Goal: Check status: Check status

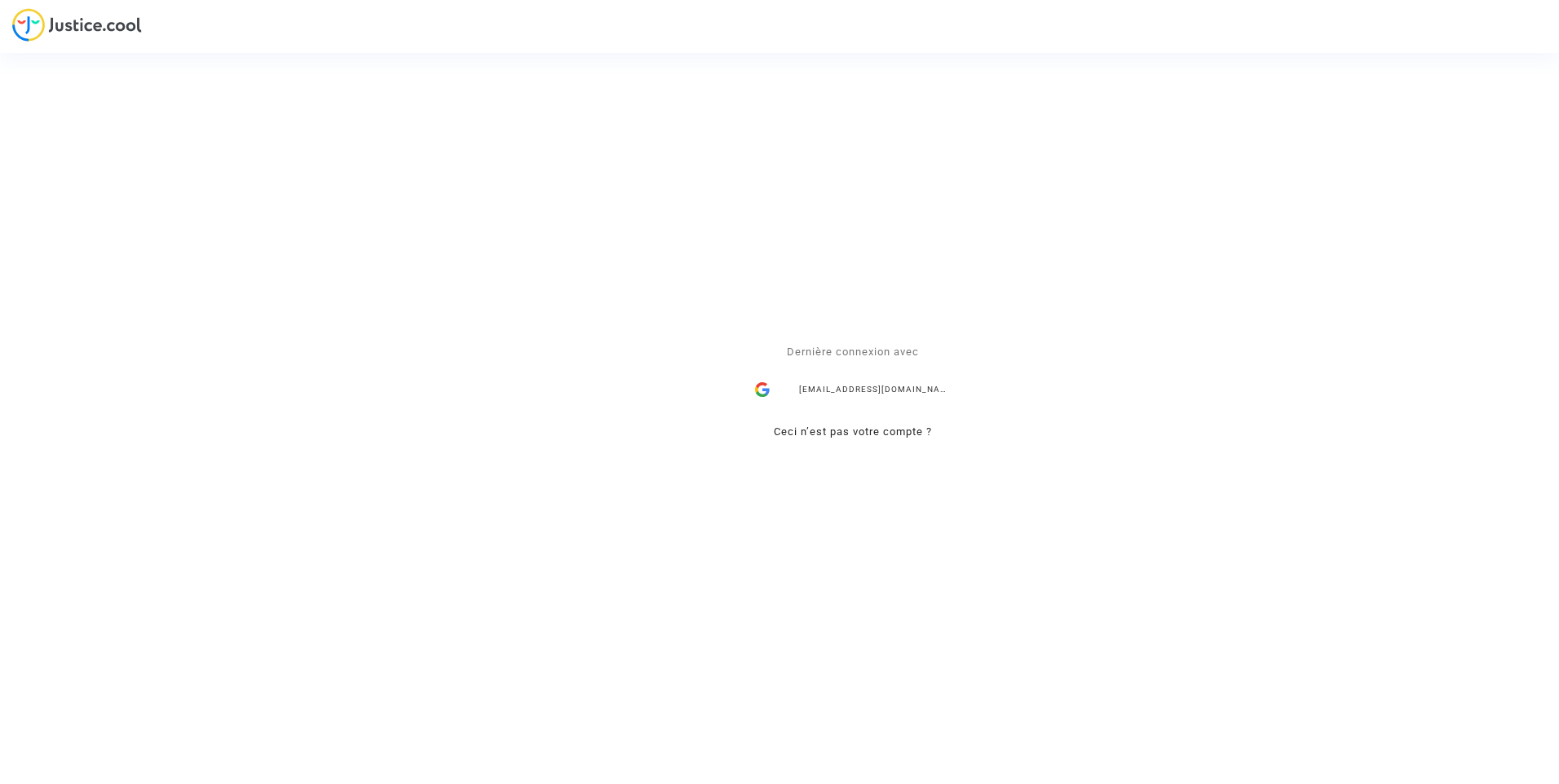
click at [812, 381] on div "ealvarez@reclamaciondevuelos.com" at bounding box center [853, 390] width 212 height 33
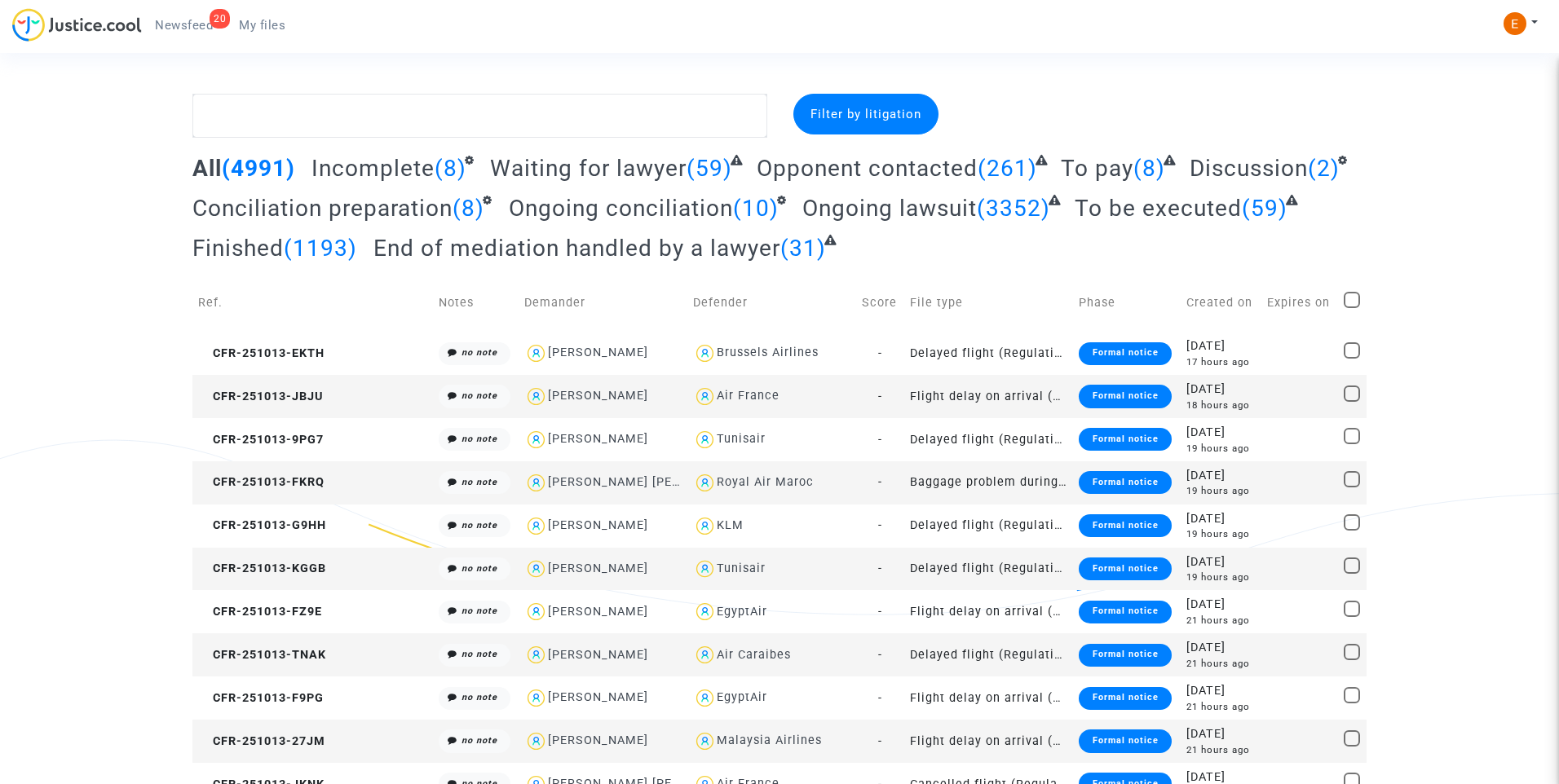
drag, startPoint x: 174, startPoint y: 26, endPoint x: 419, endPoint y: 85, distance: 252.0
click at [174, 26] on span "Newsfeed" at bounding box center [183, 24] width 58 height 14
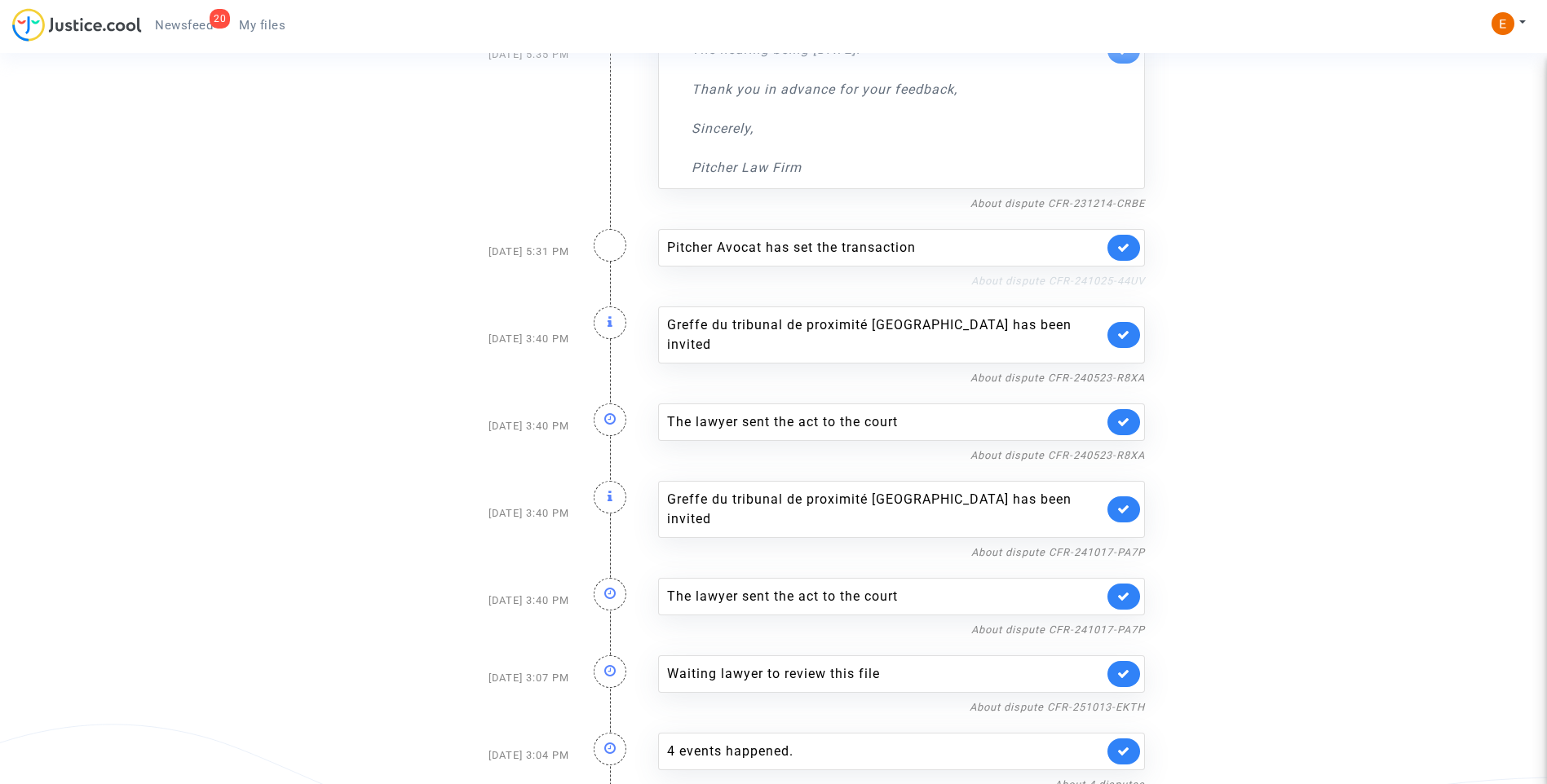
scroll to position [571, 0]
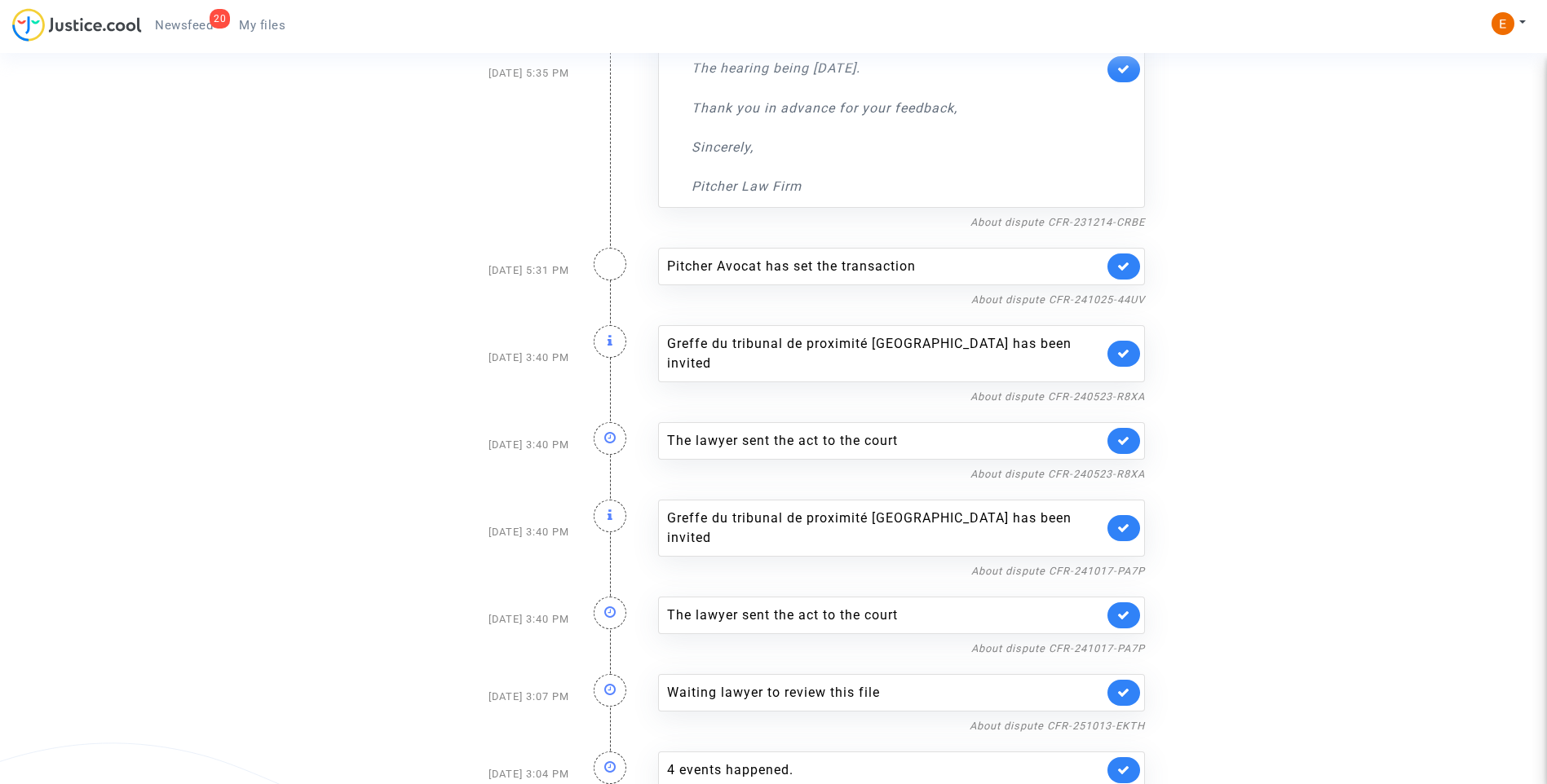
click at [1134, 341] on link at bounding box center [1123, 354] width 33 height 26
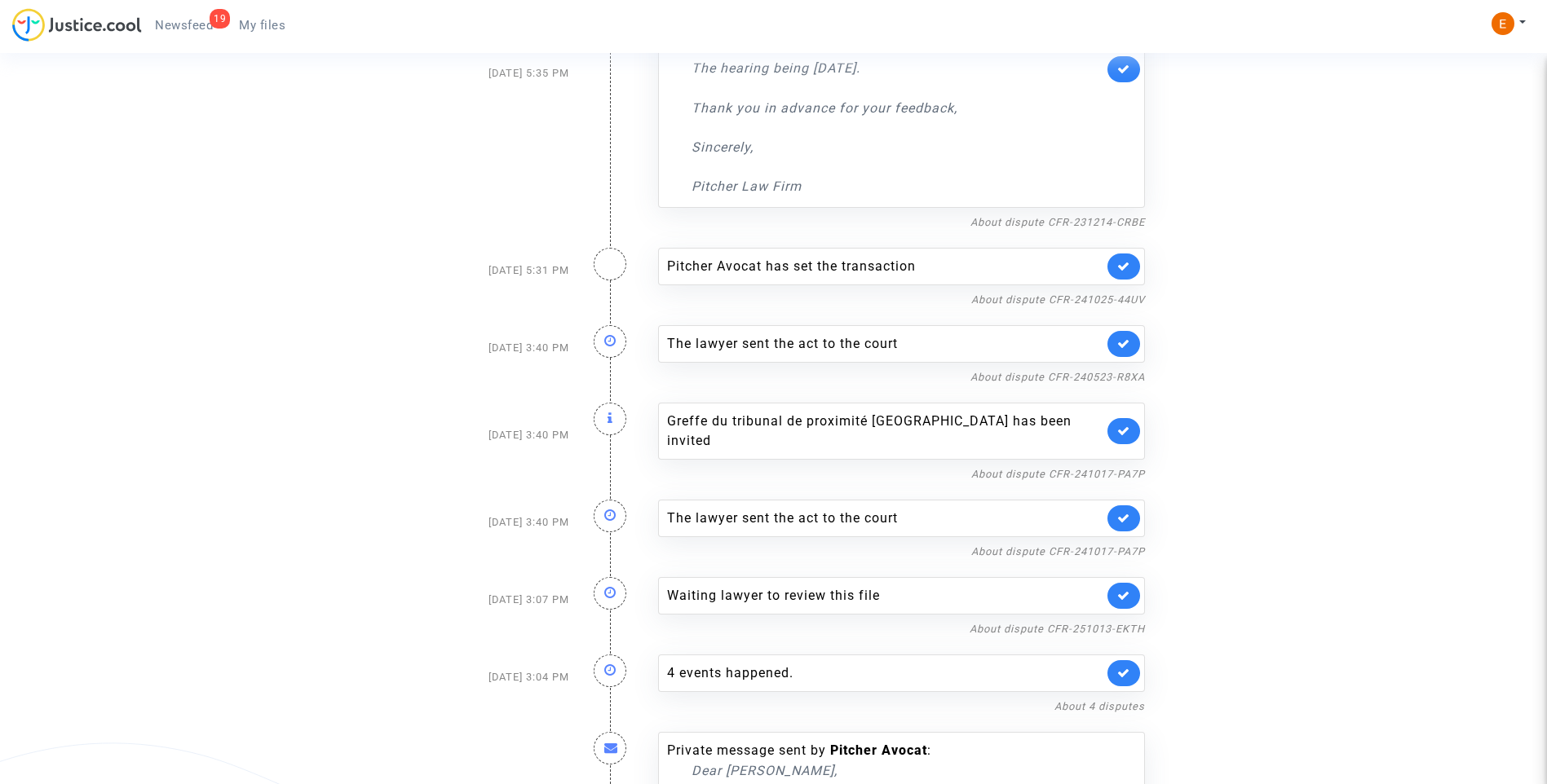
click at [1132, 331] on link at bounding box center [1123, 344] width 33 height 26
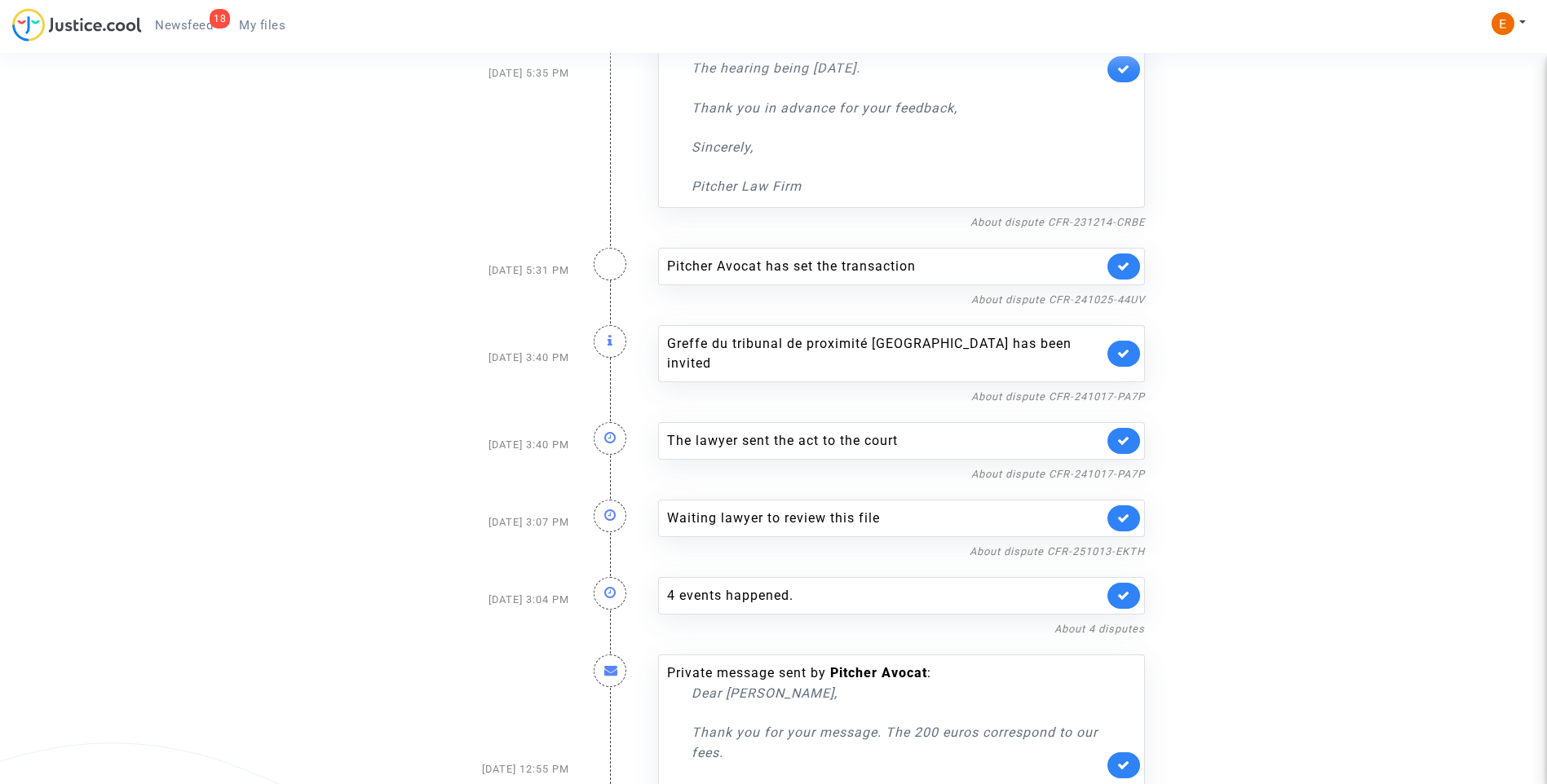
click at [1129, 341] on link at bounding box center [1123, 354] width 33 height 26
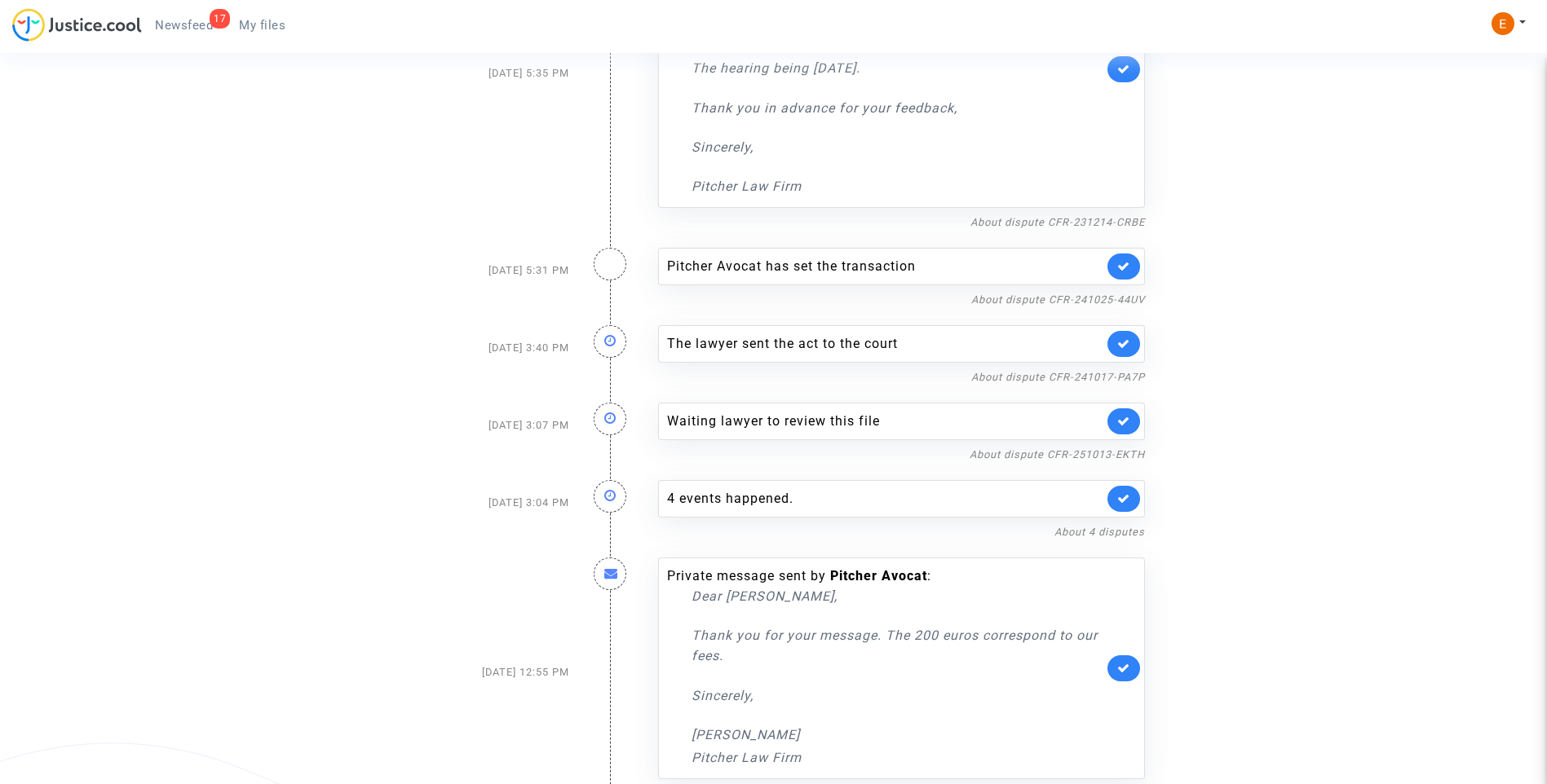
click at [1129, 332] on link at bounding box center [1123, 344] width 33 height 26
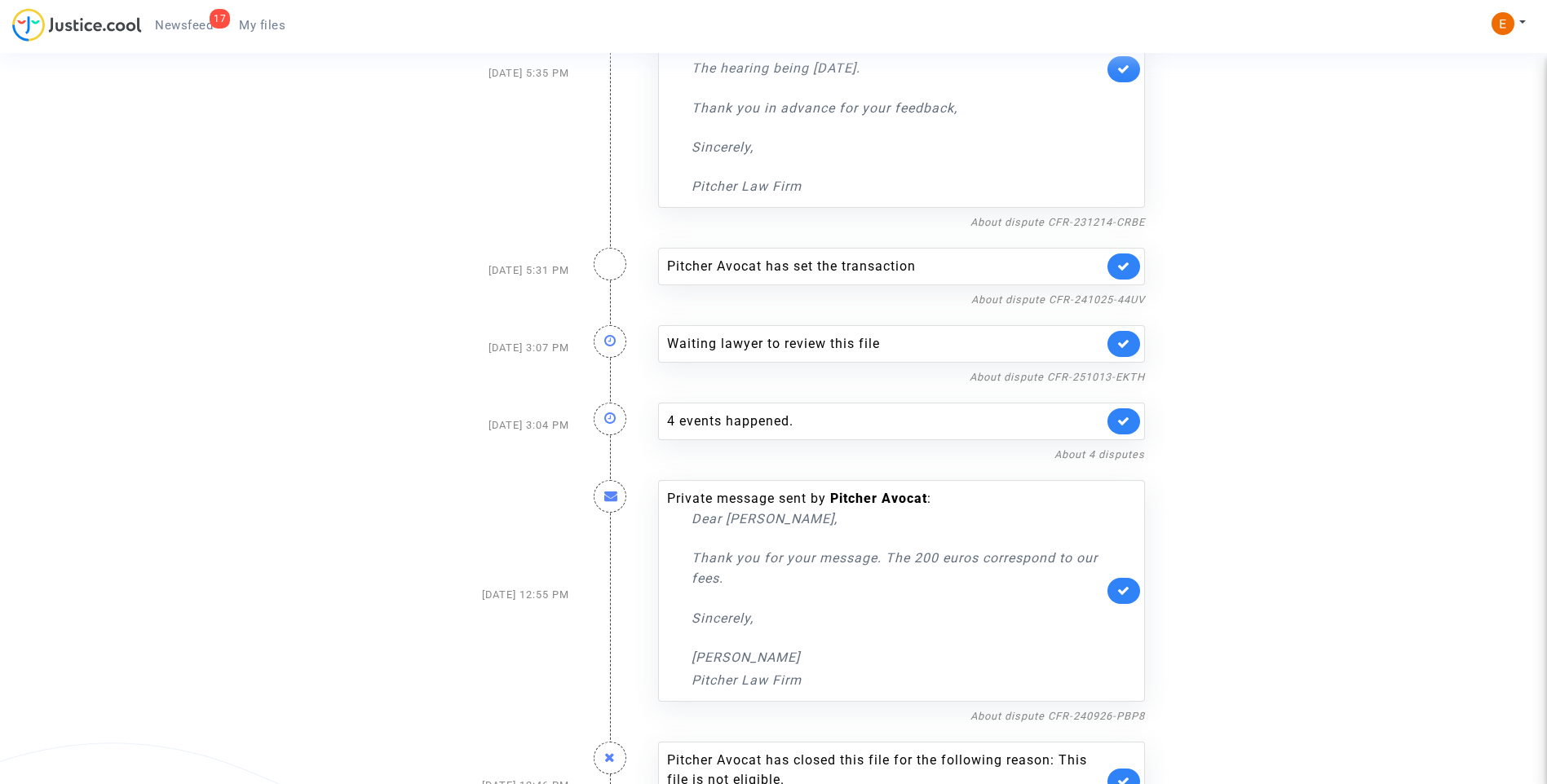
click at [1129, 332] on link at bounding box center [1123, 344] width 33 height 26
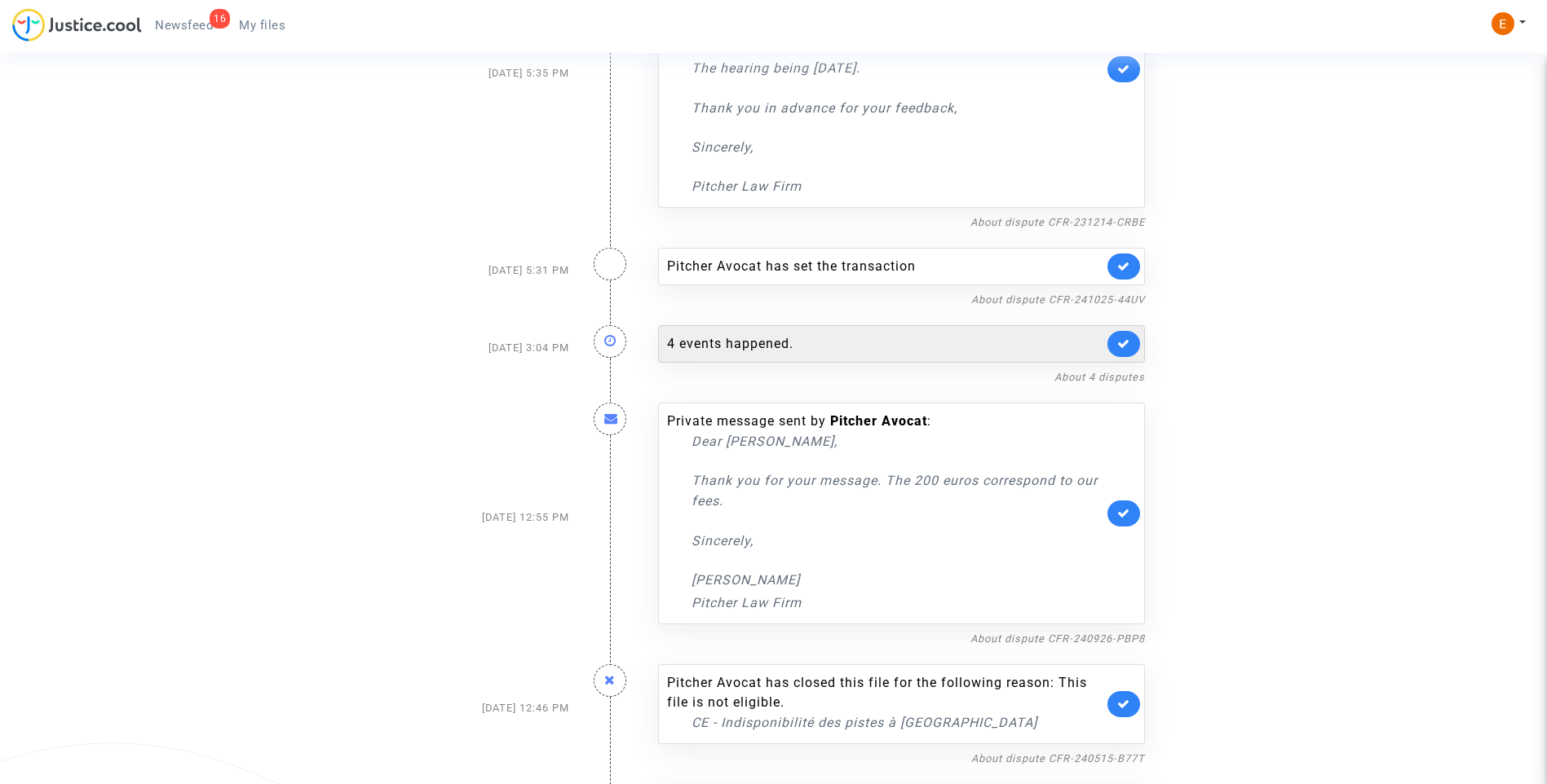
click at [798, 334] on div "4 events happened." at bounding box center [885, 344] width 436 height 19
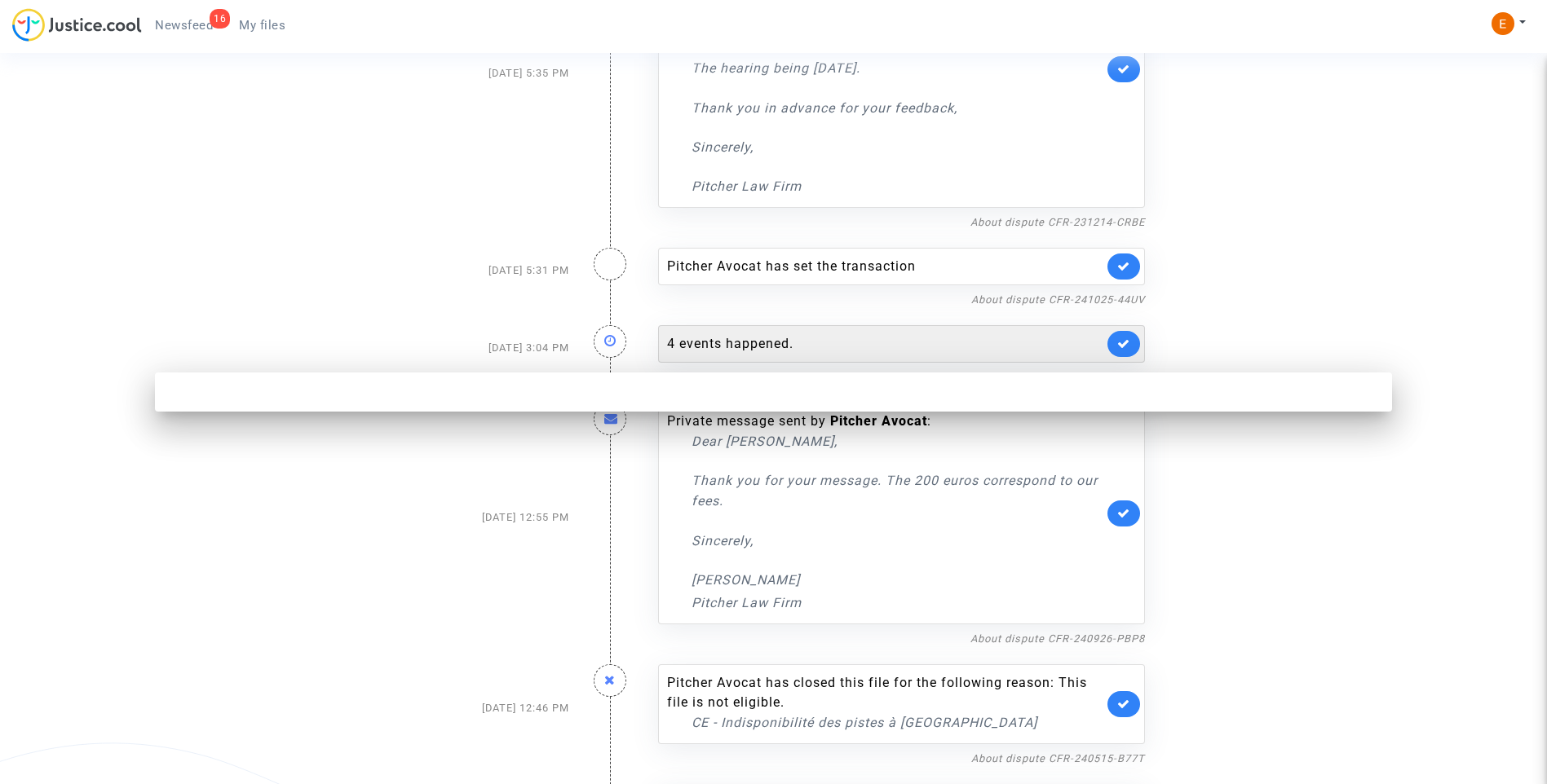
scroll to position [0, 0]
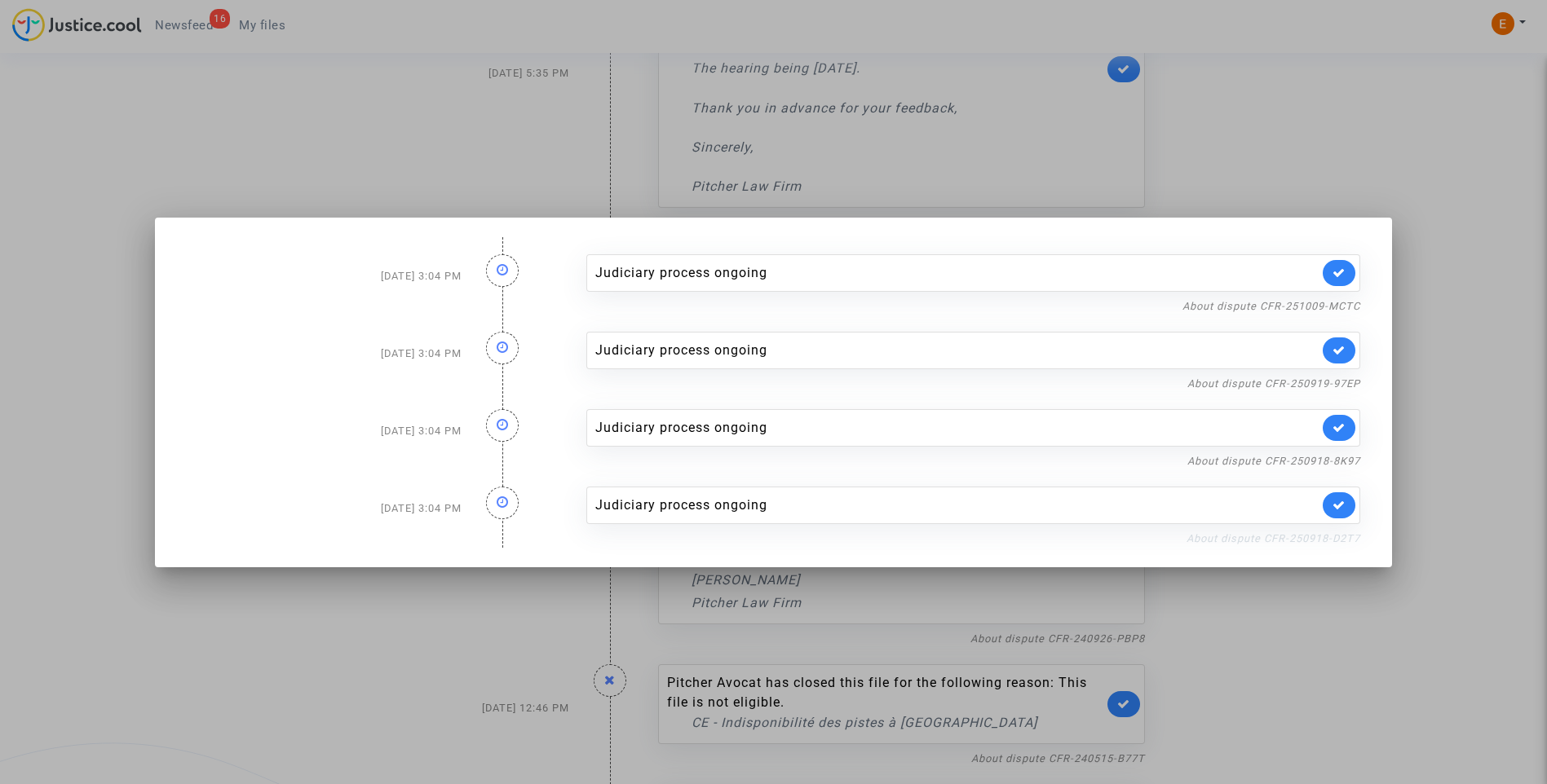
click at [1219, 534] on link "About dispute CFR-250918-D2T7" at bounding box center [1273, 539] width 174 height 13
click at [1310, 534] on link "About dispute CFR-250918-D2T7" at bounding box center [1273, 539] width 174 height 13
click at [1350, 515] on link at bounding box center [1339, 505] width 33 height 26
click at [1346, 468] on timeline "Oct 13, 2025 3:04 PM Judiciary process ongoing About dispute CFR-251009-MCTC Oc…" at bounding box center [773, 392] width 1174 height 311
drag, startPoint x: 1346, startPoint y: 468, endPoint x: 1319, endPoint y: 459, distance: 28.5
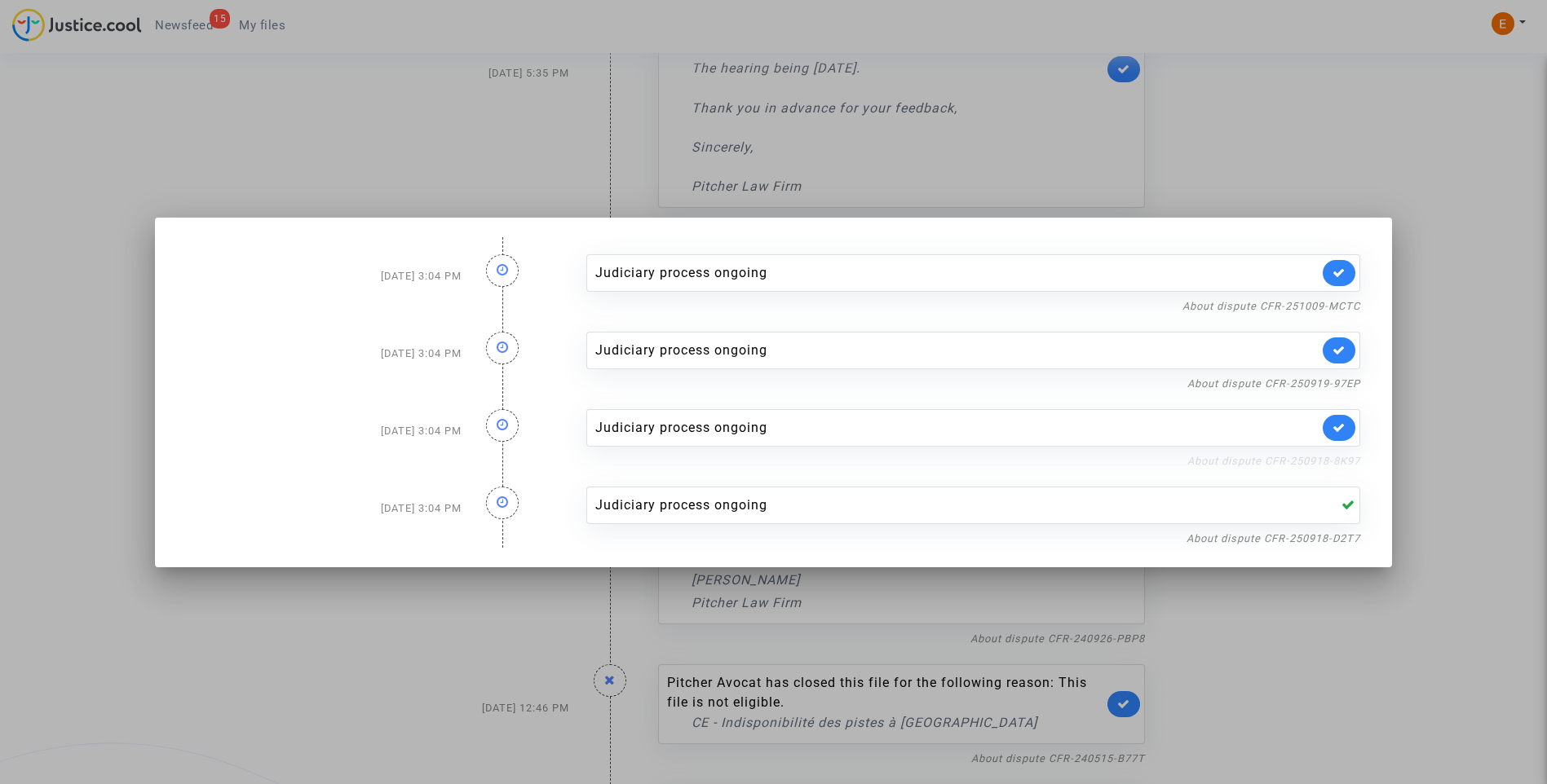
click at [1321, 459] on link "About dispute CFR-250918-8K97" at bounding box center [1274, 460] width 173 height 13
click at [1354, 433] on link at bounding box center [1339, 428] width 33 height 26
click at [1339, 378] on link "About dispute CFR-250919-97EP" at bounding box center [1274, 383] width 173 height 13
click at [1345, 350] on icon at bounding box center [1339, 350] width 13 height 13
click at [1340, 304] on link "About dispute CFR-251009-MCTC" at bounding box center [1271, 306] width 178 height 13
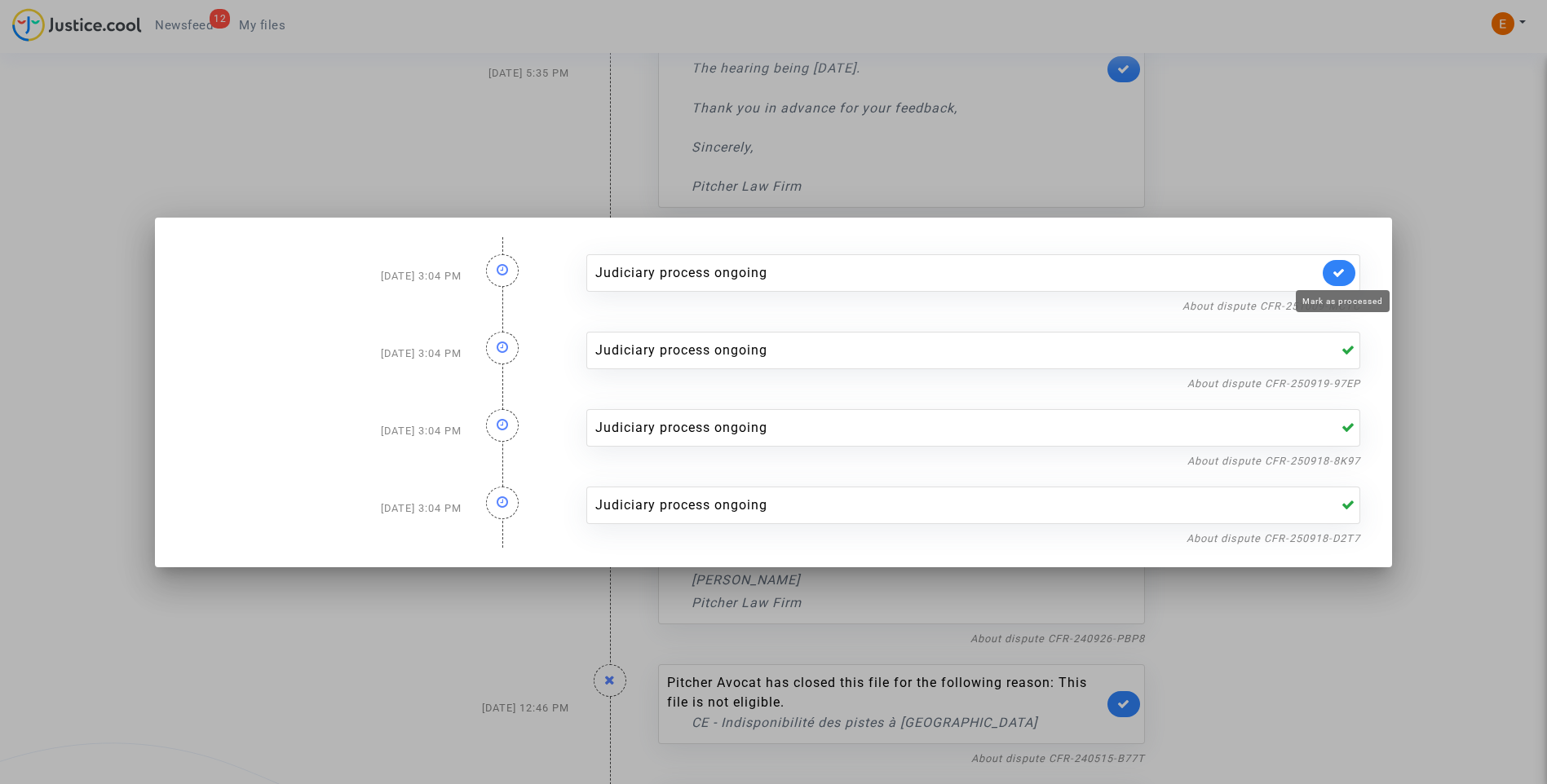
click at [1345, 269] on icon at bounding box center [1339, 272] width 13 height 13
click at [1466, 287] on div at bounding box center [773, 392] width 1547 height 784
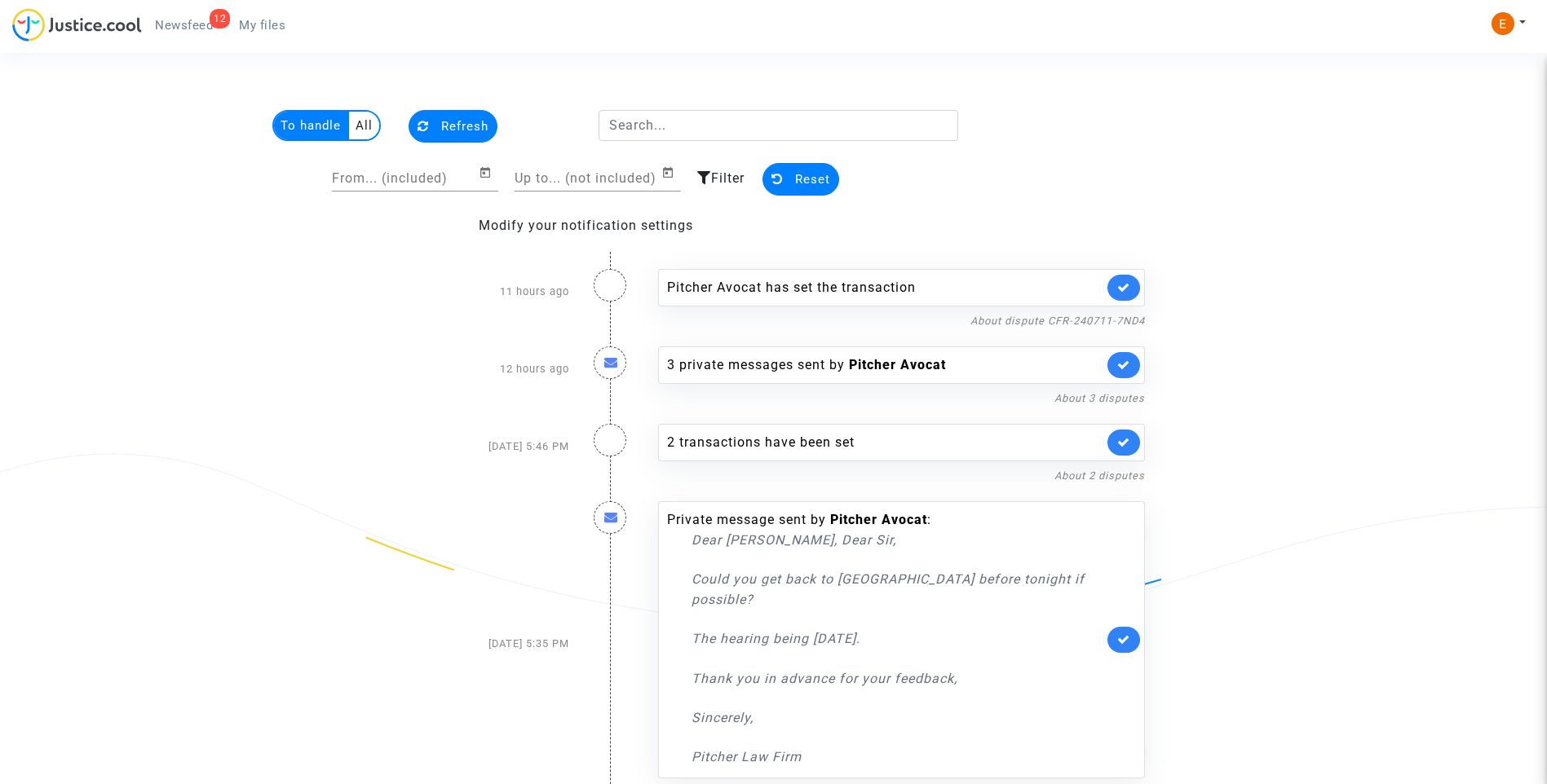
scroll to position [571, 0]
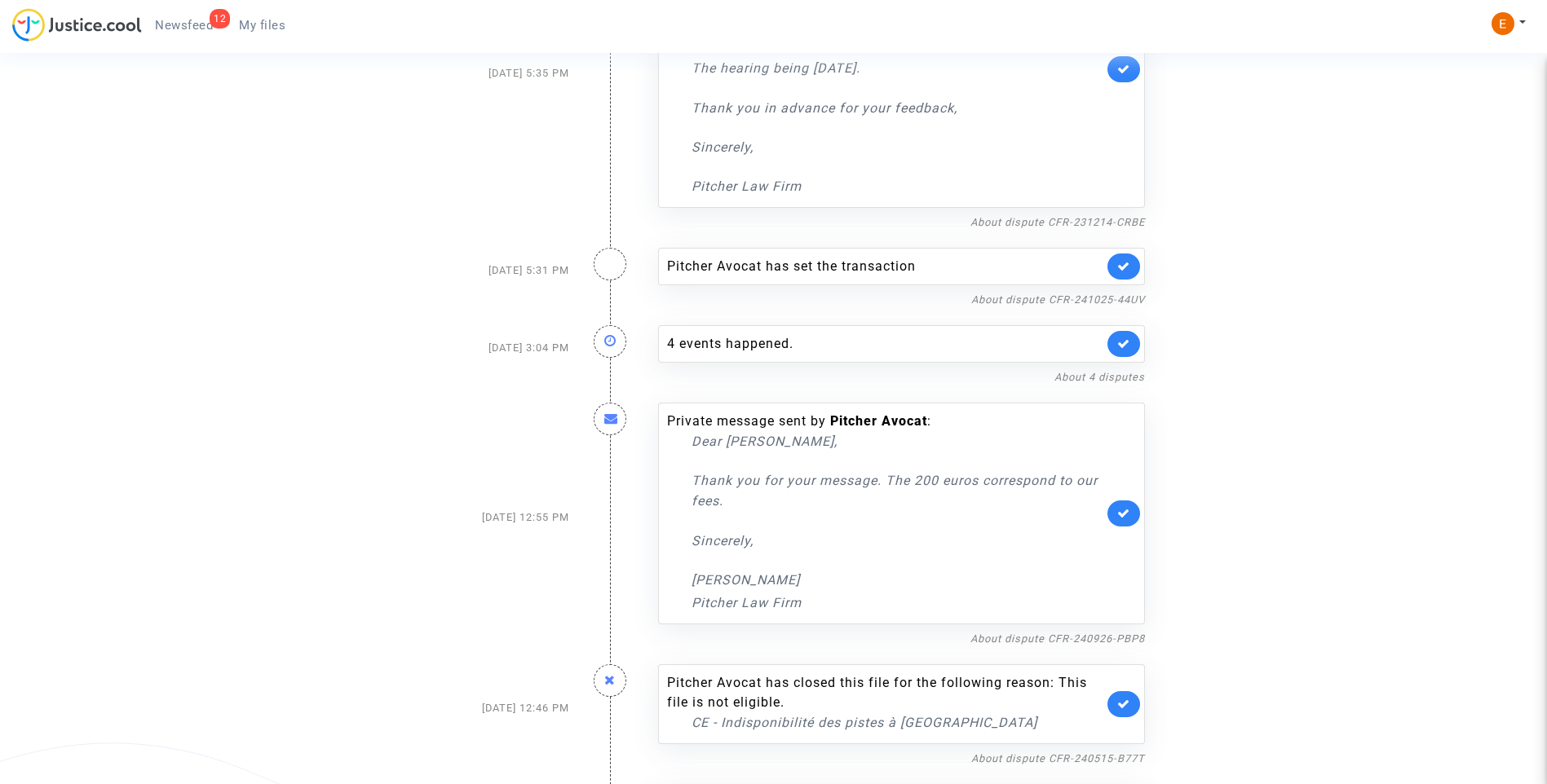
drag, startPoint x: 260, startPoint y: 25, endPoint x: 246, endPoint y: 25, distance: 14.0
click at [260, 25] on span "My files" at bounding box center [261, 24] width 46 height 14
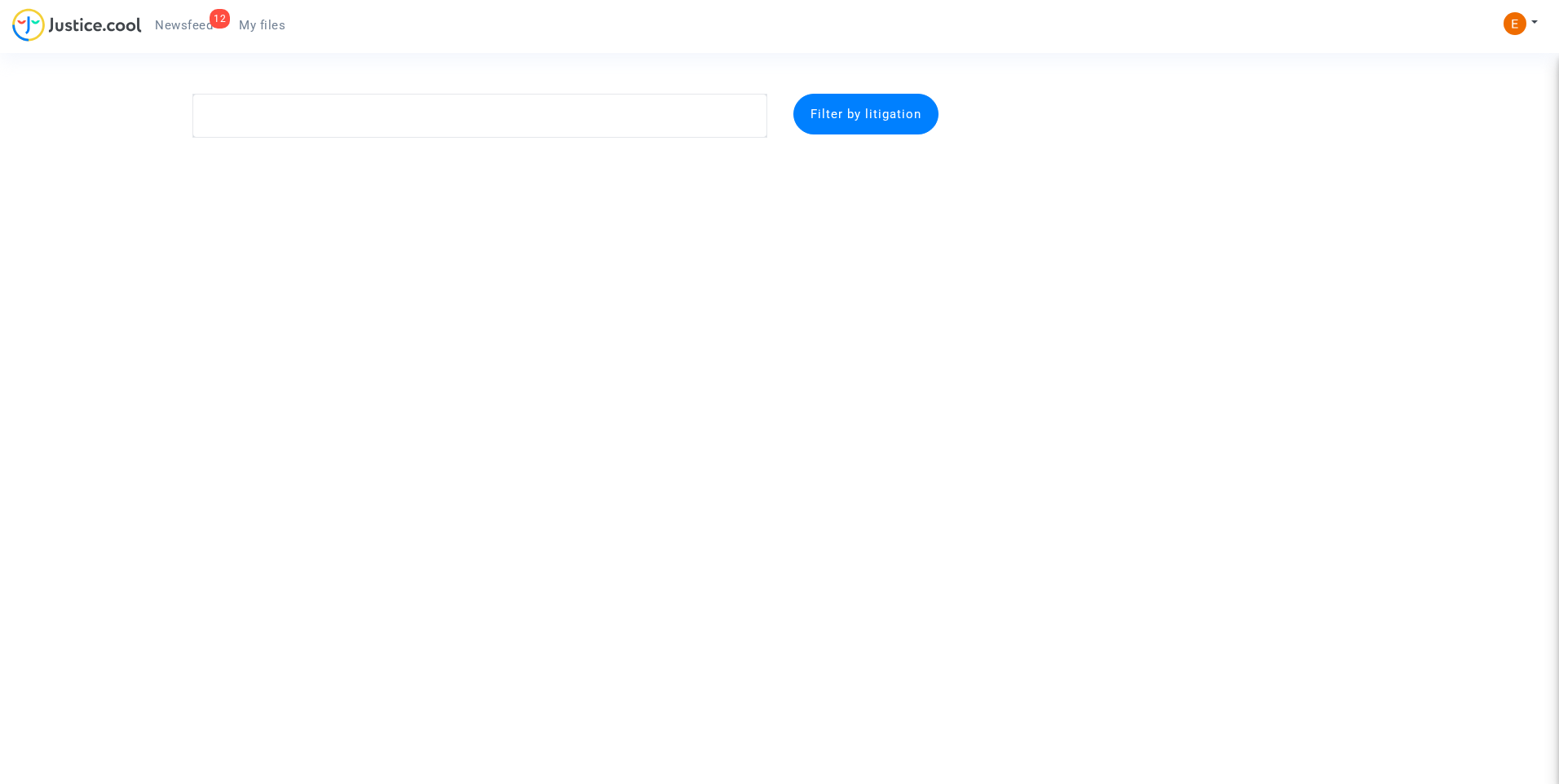
click at [192, 21] on span "Newsfeed" at bounding box center [183, 24] width 58 height 14
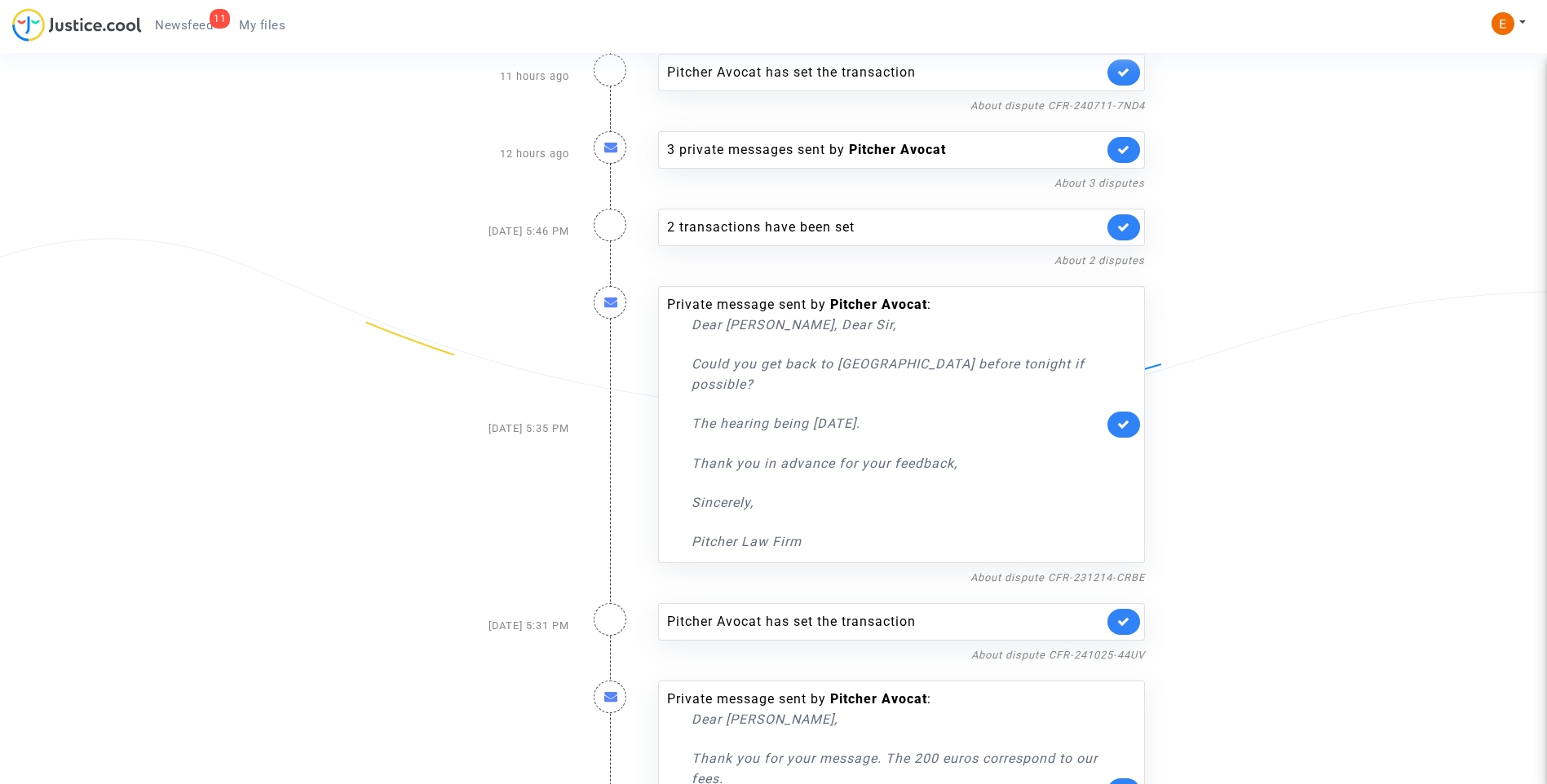
scroll to position [208, 0]
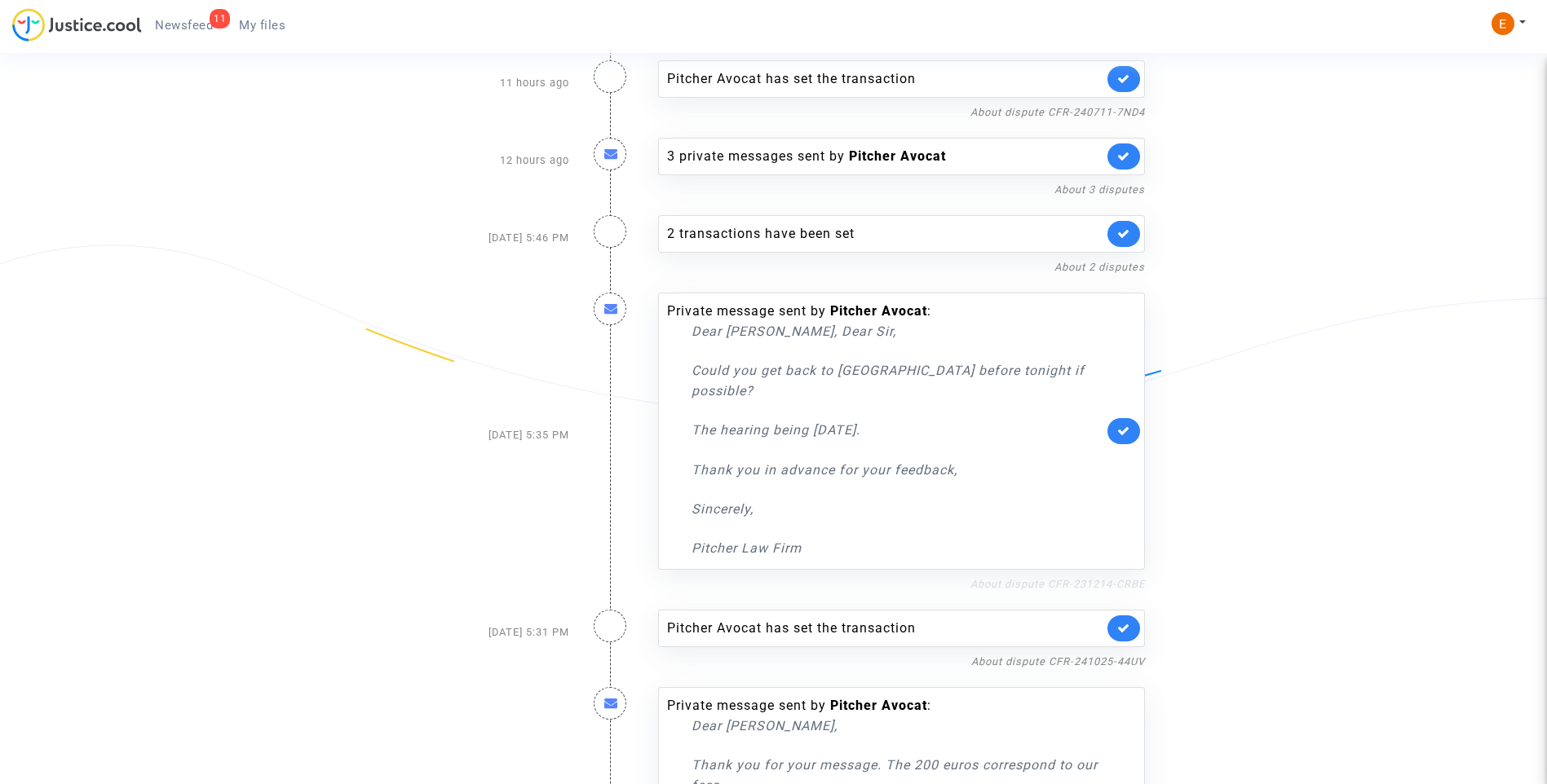
click at [1052, 578] on link "About dispute CFR-231214-CRBE" at bounding box center [1058, 584] width 175 height 13
click at [1129, 424] on icon at bounding box center [1123, 430] width 13 height 13
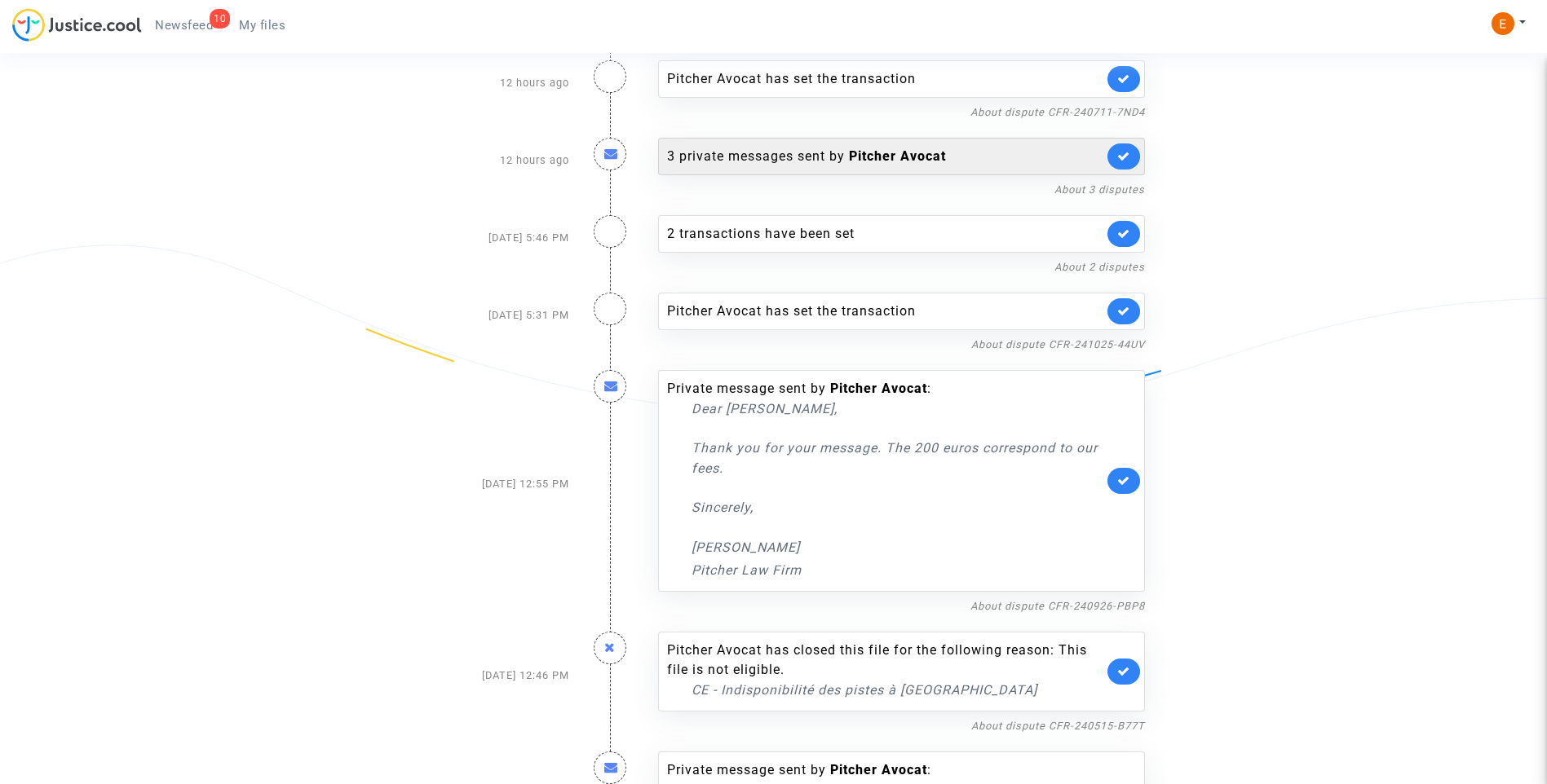
click at [795, 174] on div "3 private messages sent by Pitcher Avocat" at bounding box center [901, 156] width 487 height 38
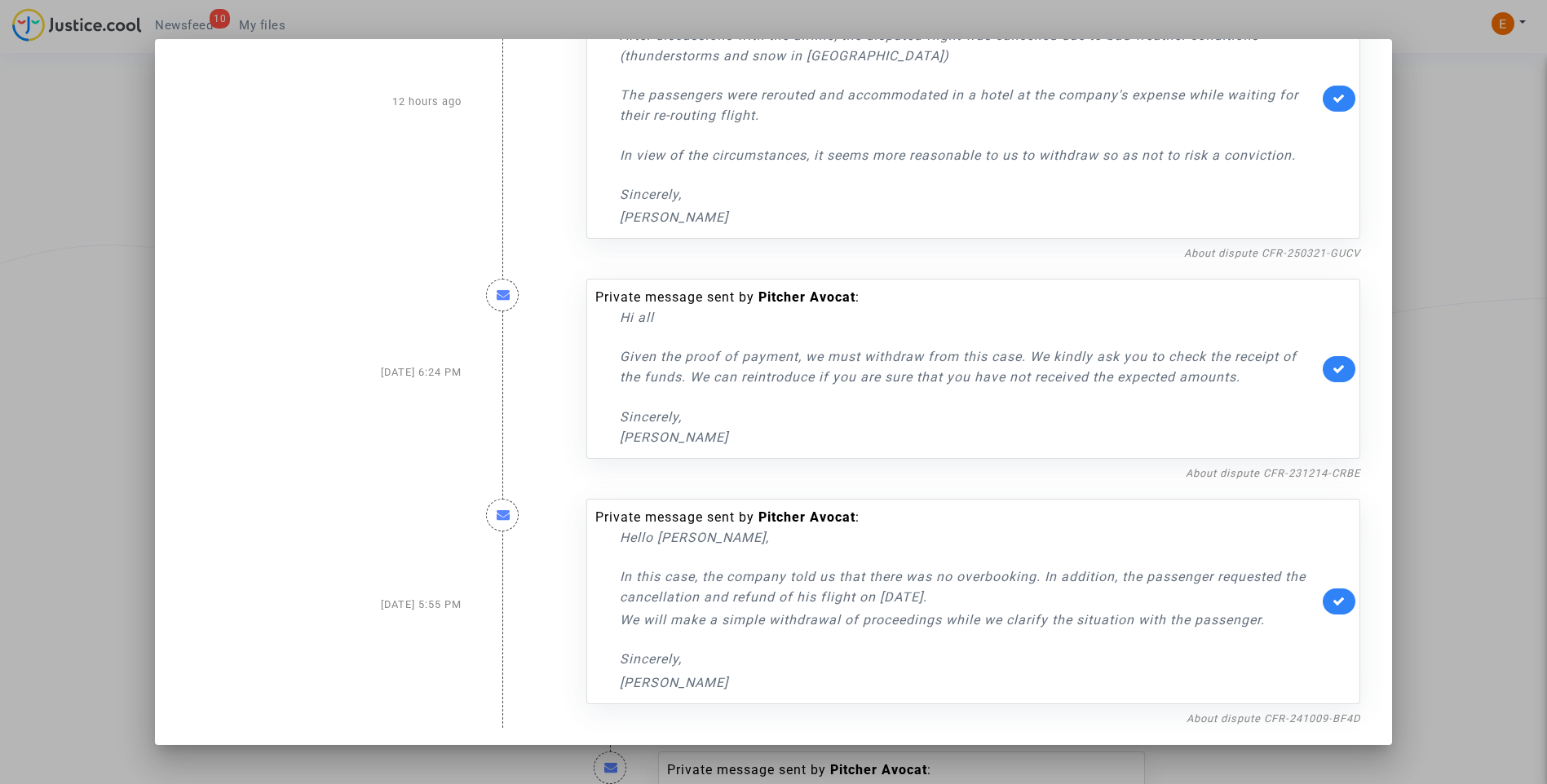
scroll to position [121, 0]
click at [1332, 363] on icon at bounding box center [1339, 366] width 13 height 13
click at [1489, 308] on div at bounding box center [773, 392] width 1547 height 784
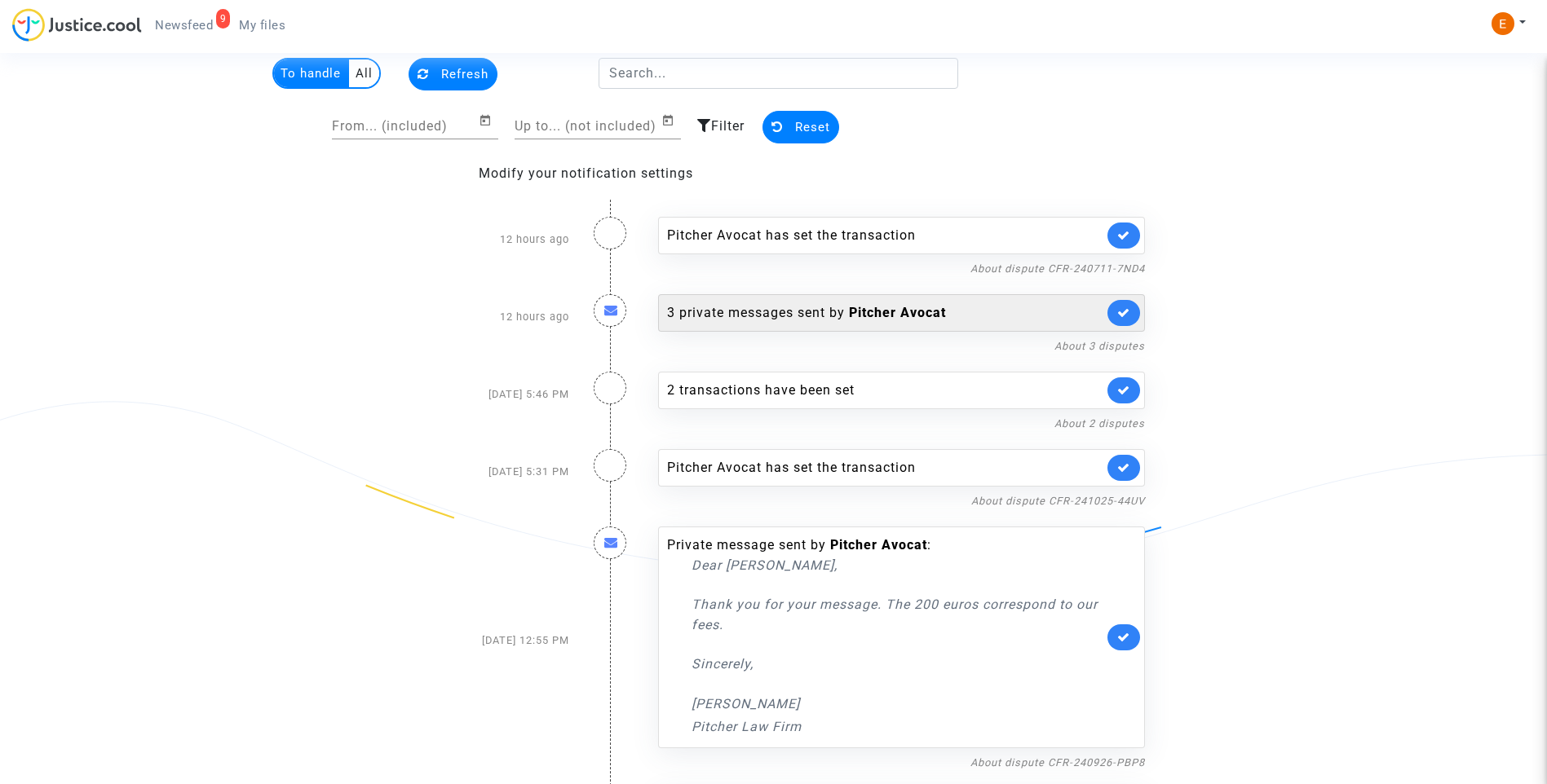
scroll to position [45, 0]
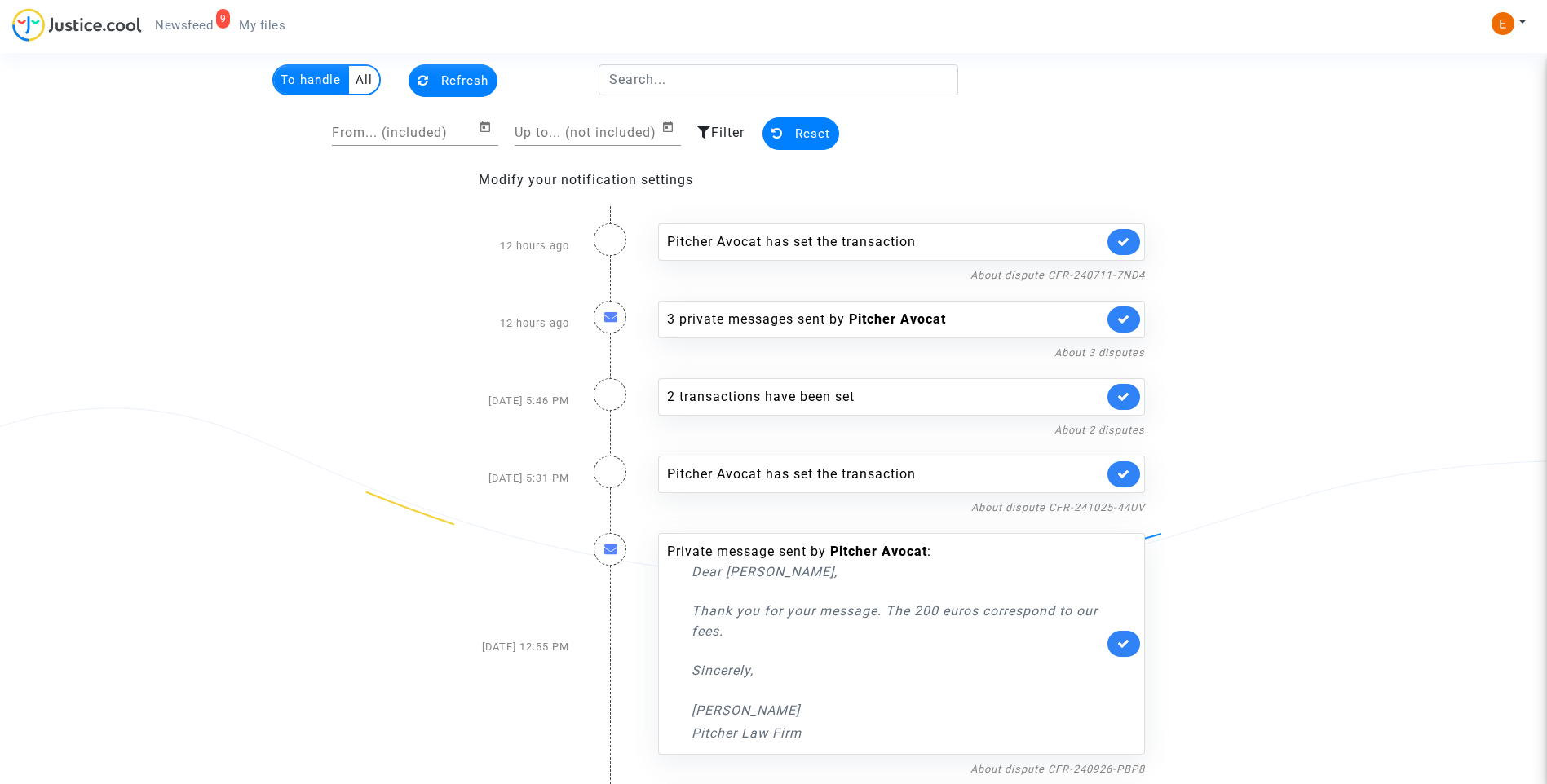
click at [257, 32] on span "My files" at bounding box center [261, 24] width 46 height 14
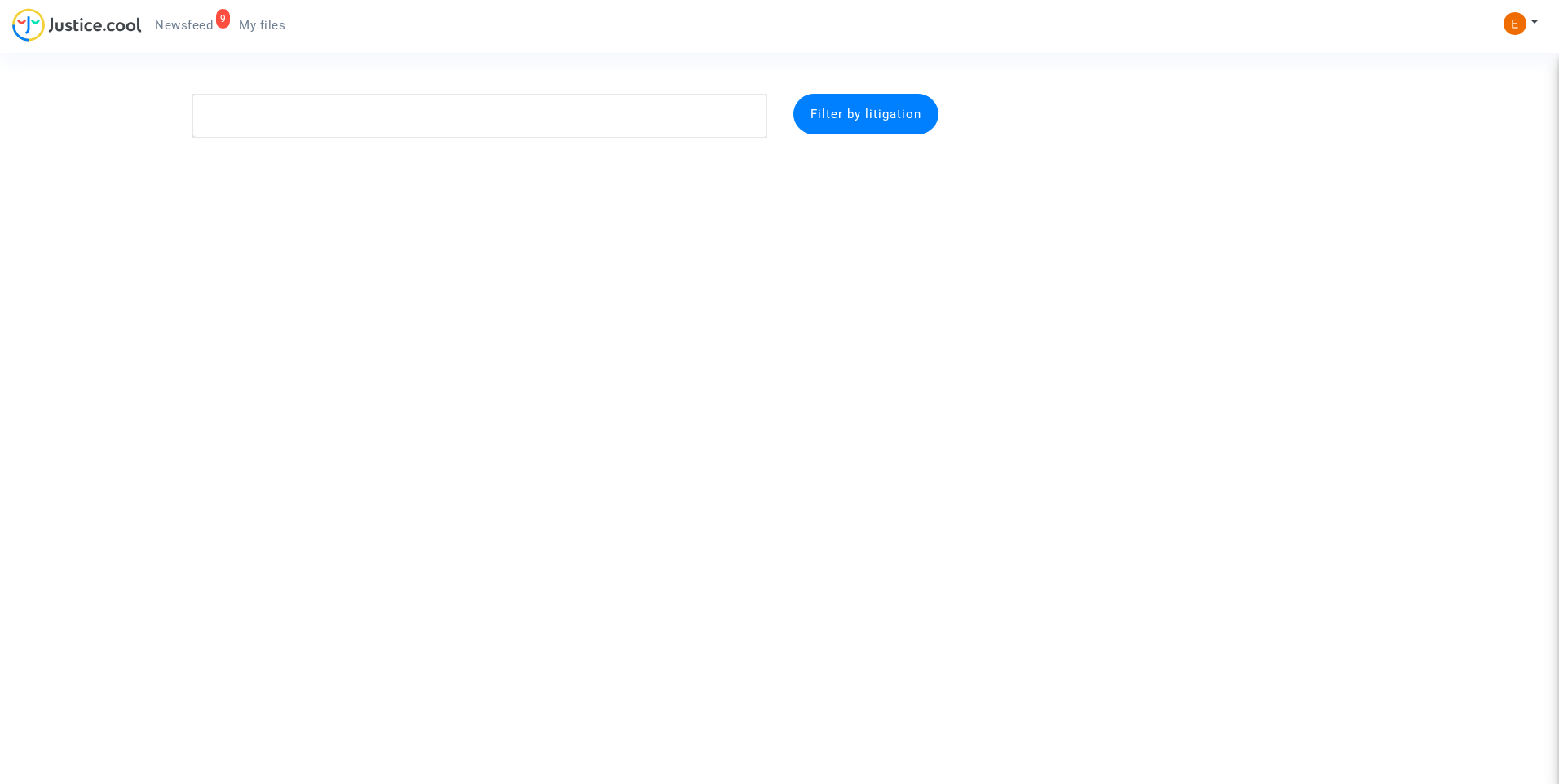
click at [182, 28] on span "Newsfeed" at bounding box center [183, 24] width 58 height 14
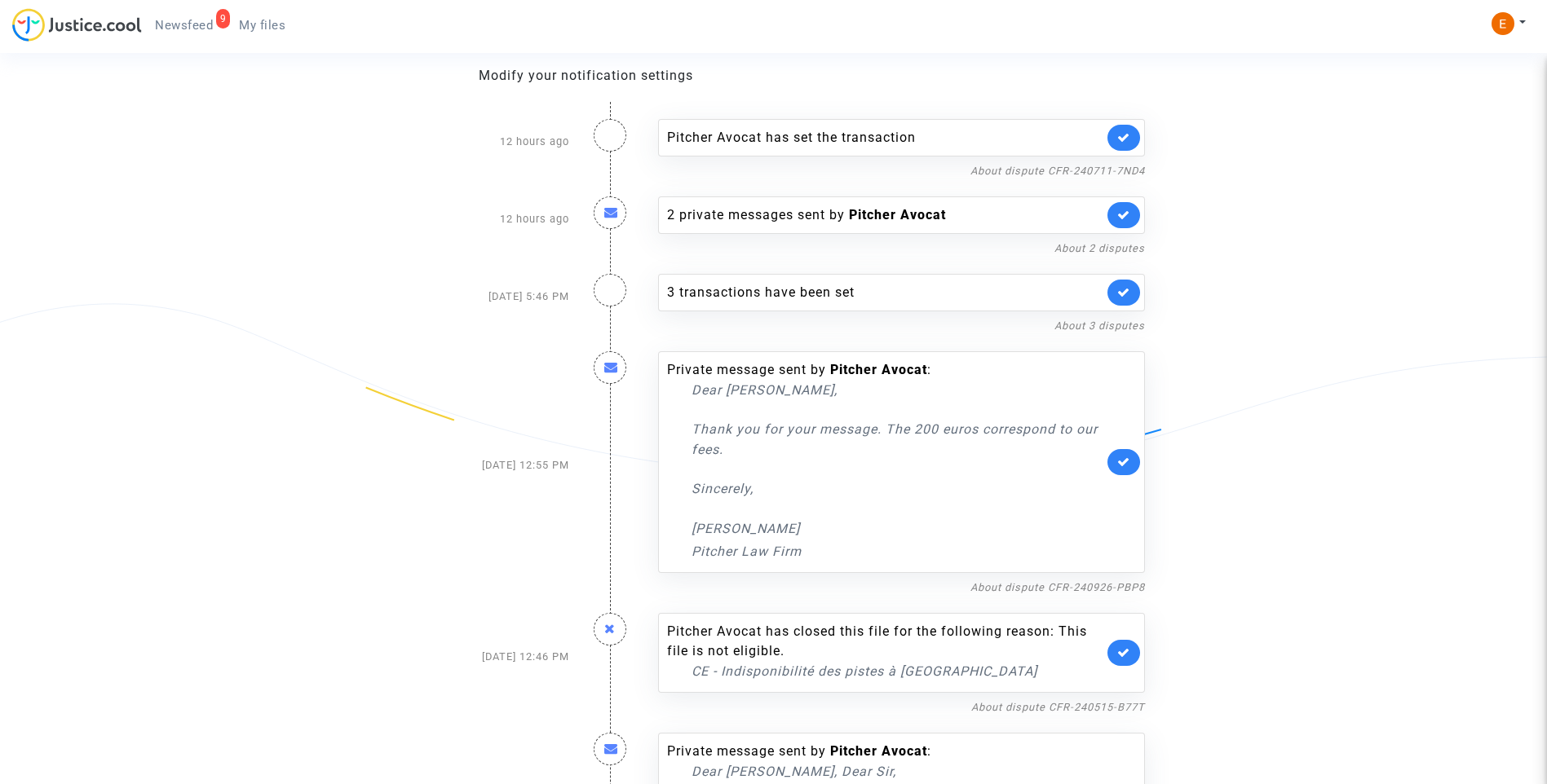
scroll to position [326, 0]
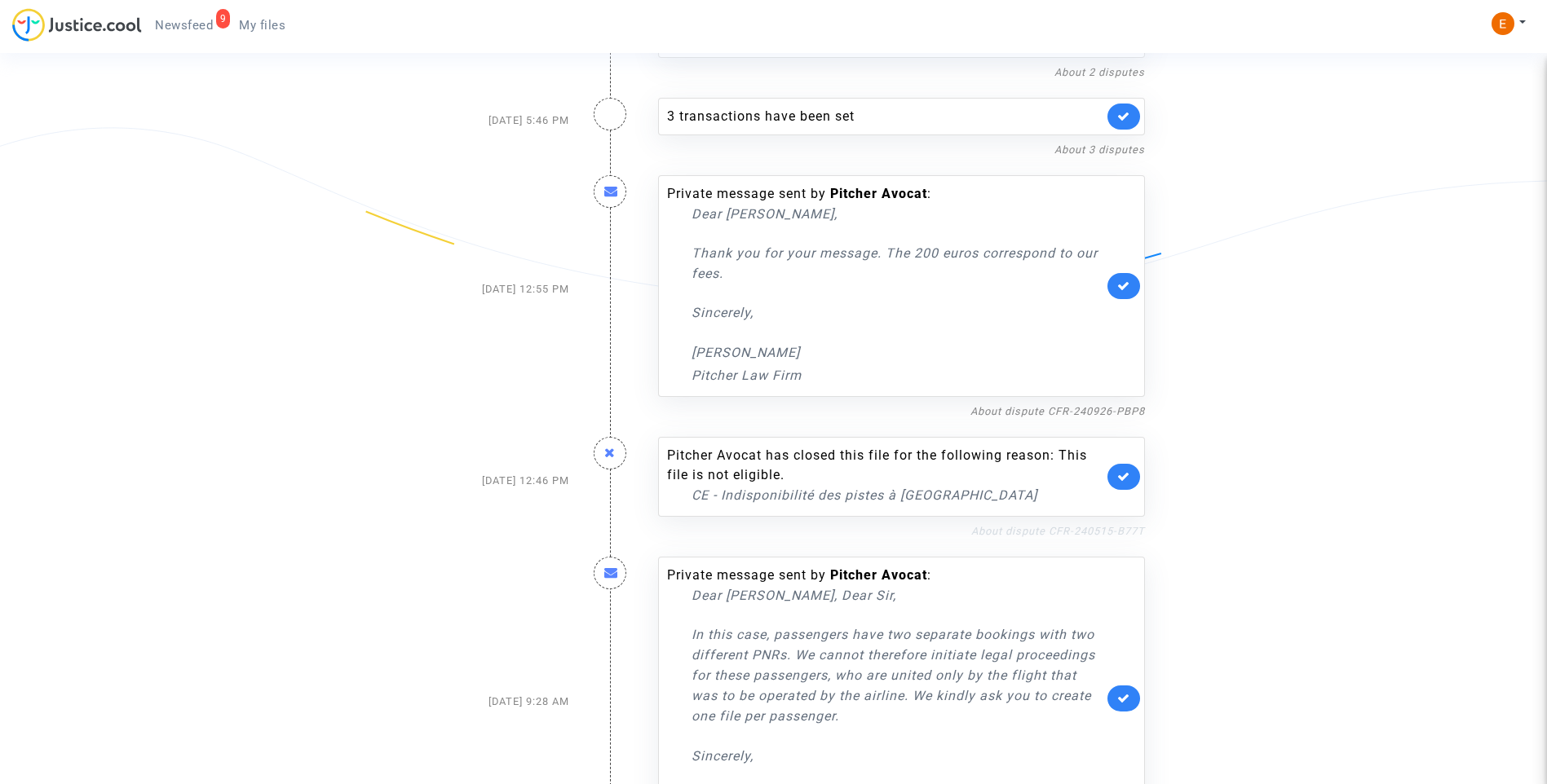
click at [1079, 527] on link "About dispute CFR-240515-B77T" at bounding box center [1058, 531] width 174 height 13
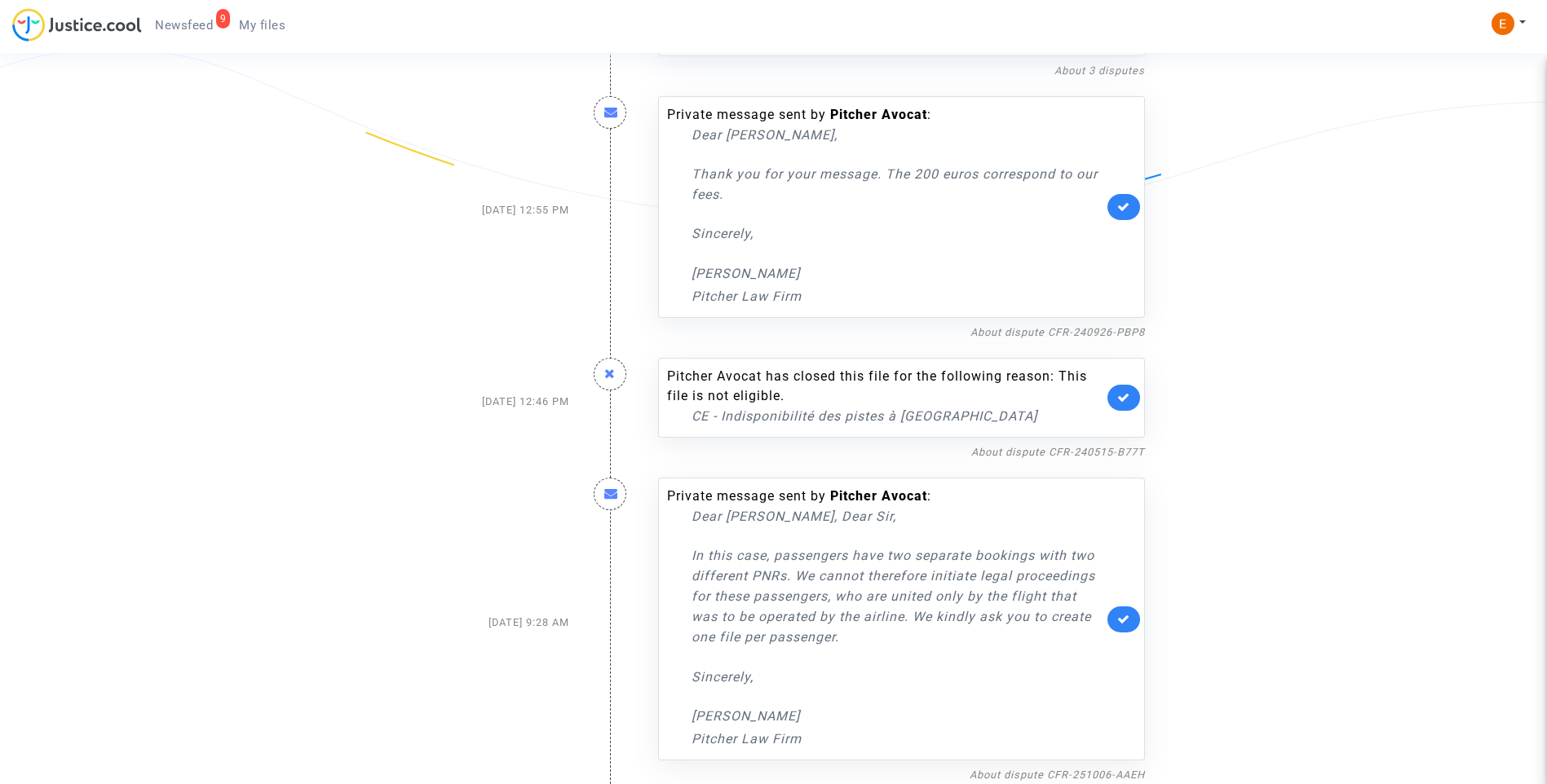
click at [1130, 393] on link at bounding box center [1123, 397] width 33 height 26
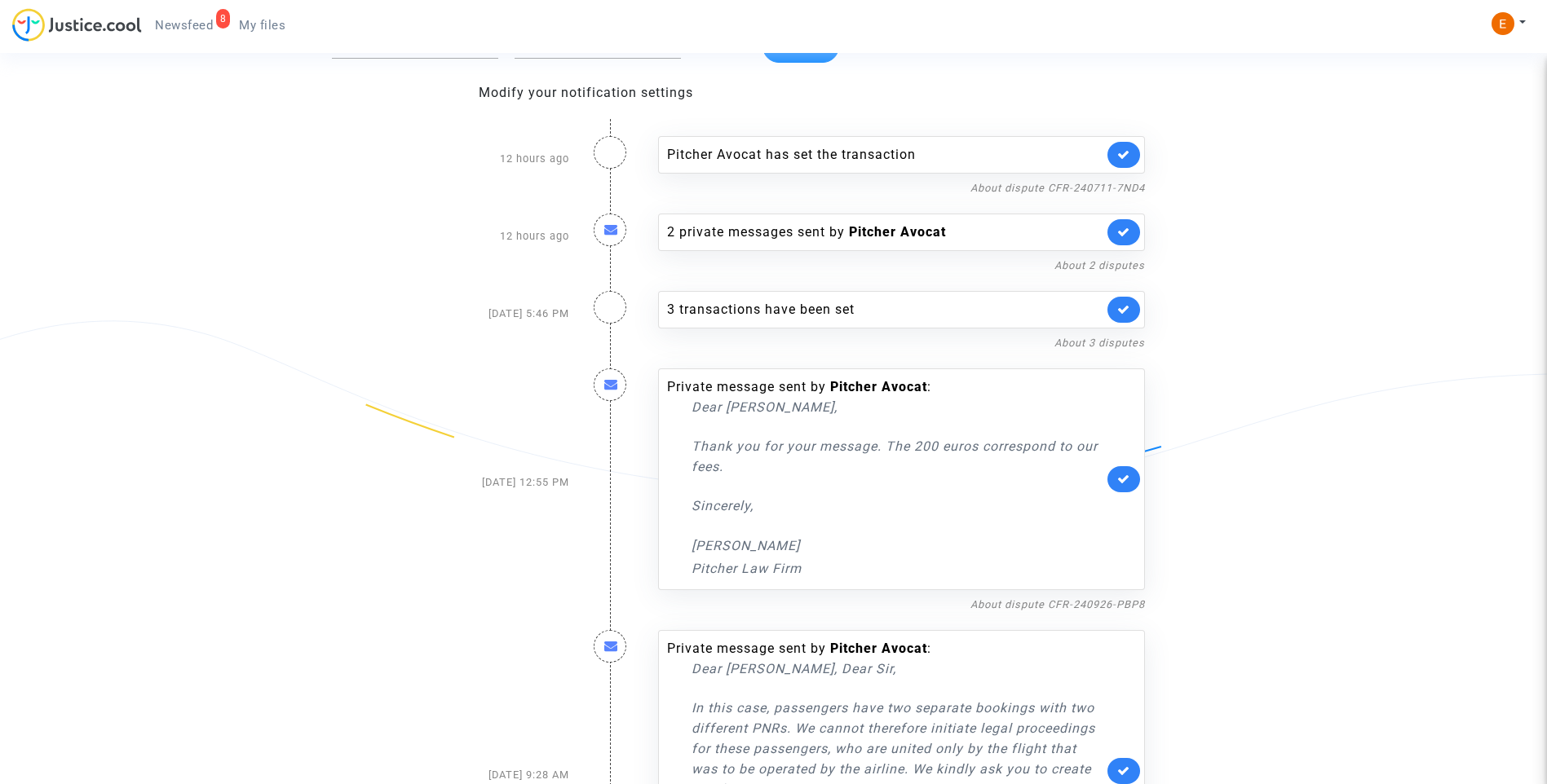
scroll to position [123, 0]
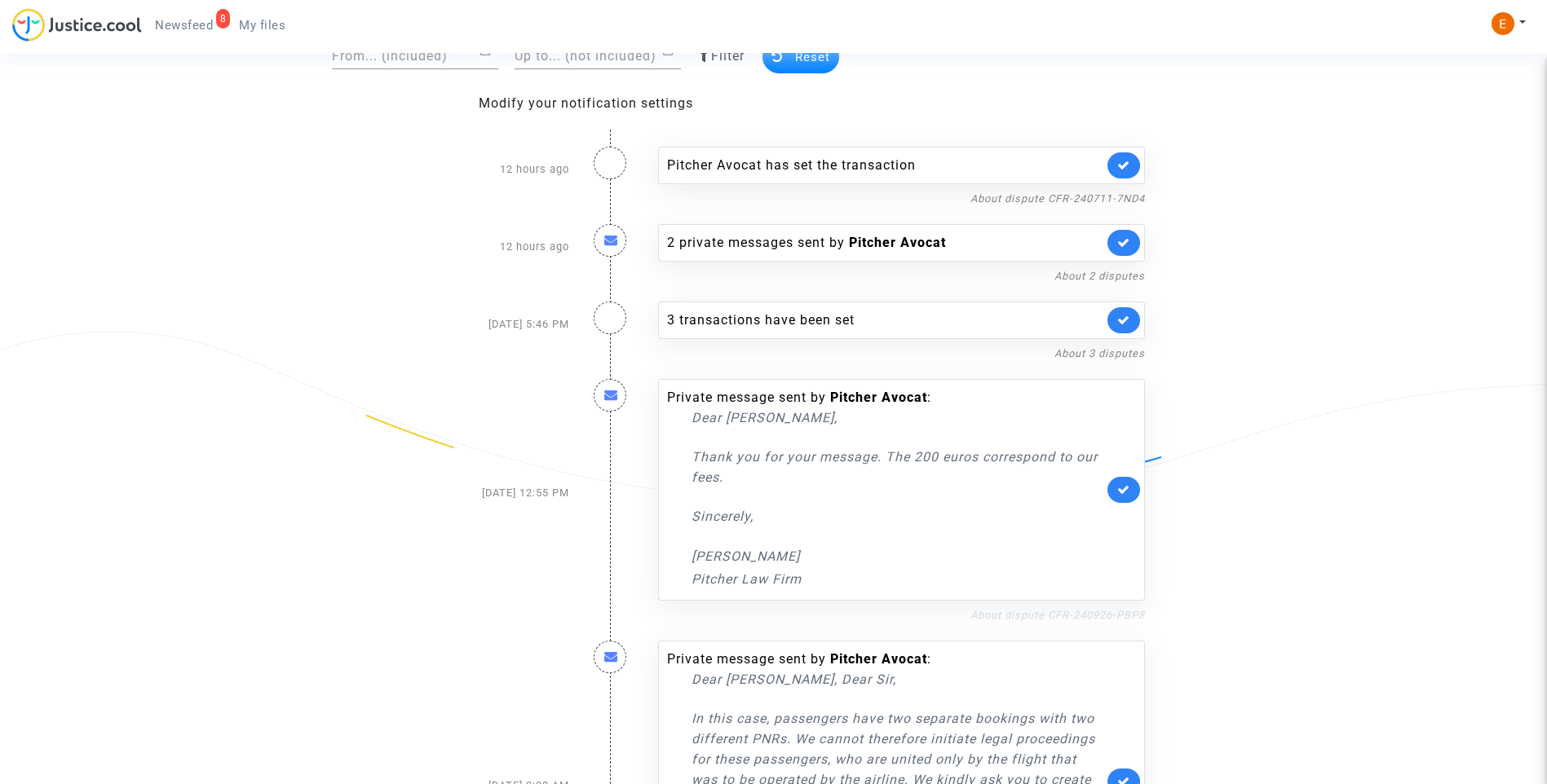
click at [1062, 611] on link "About dispute CFR-240926-PBP8" at bounding box center [1058, 615] width 175 height 13
click at [1125, 490] on icon at bounding box center [1123, 489] width 13 height 13
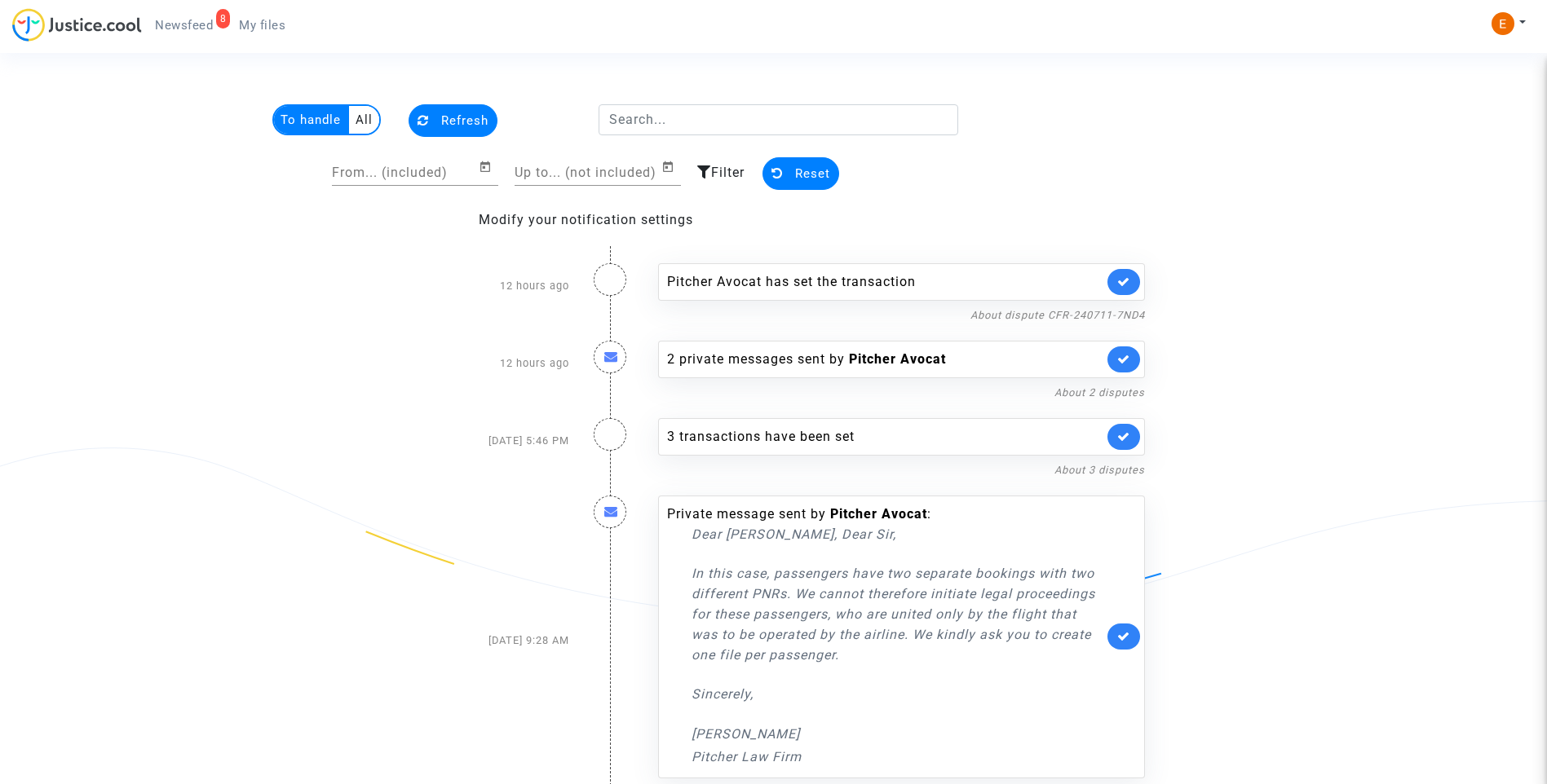
scroll to position [0, 0]
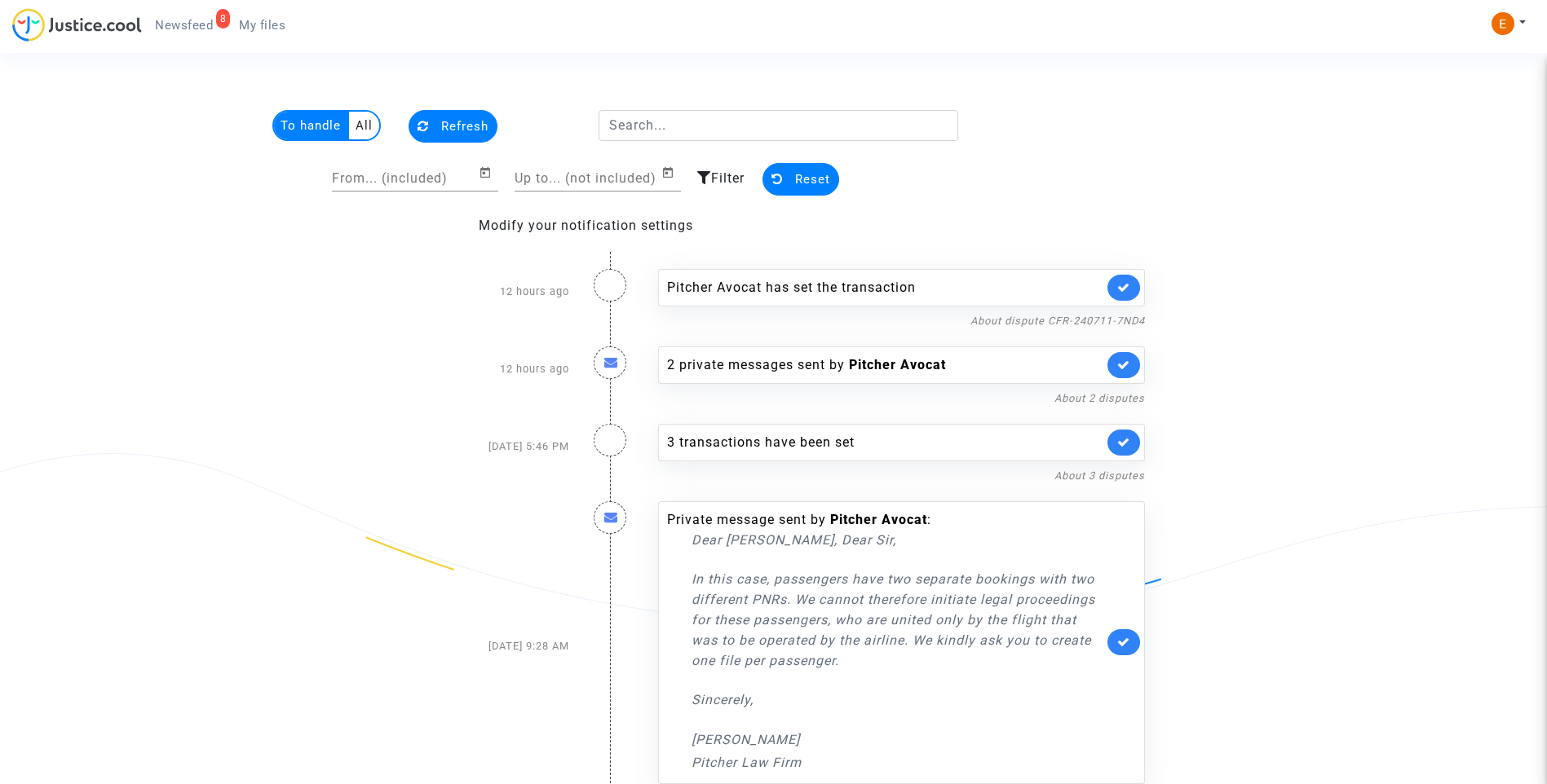
click at [245, 24] on span "My files" at bounding box center [261, 24] width 46 height 14
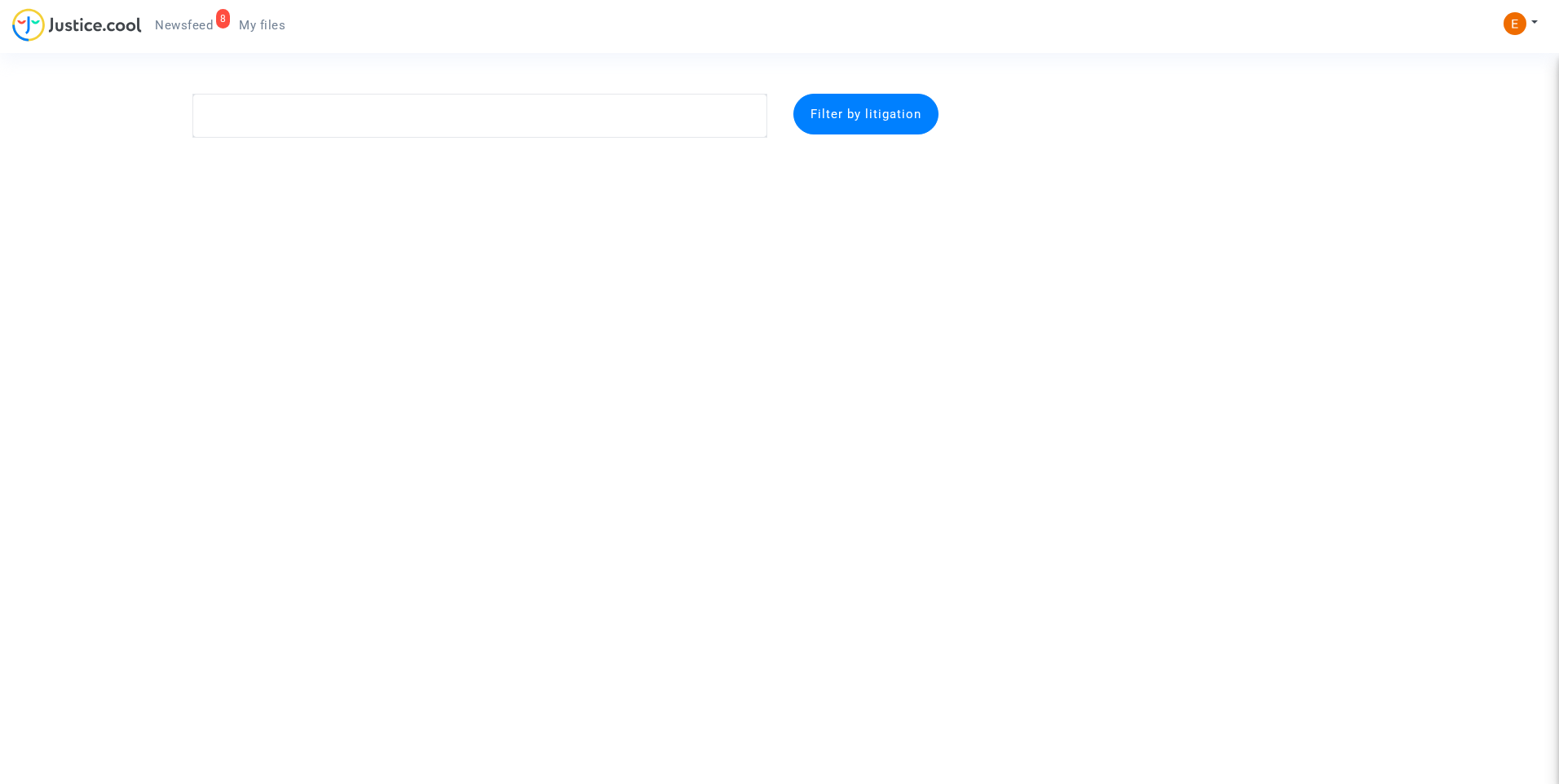
click at [175, 11] on ul "8 Newsfeed My files" at bounding box center [220, 23] width 156 height 29
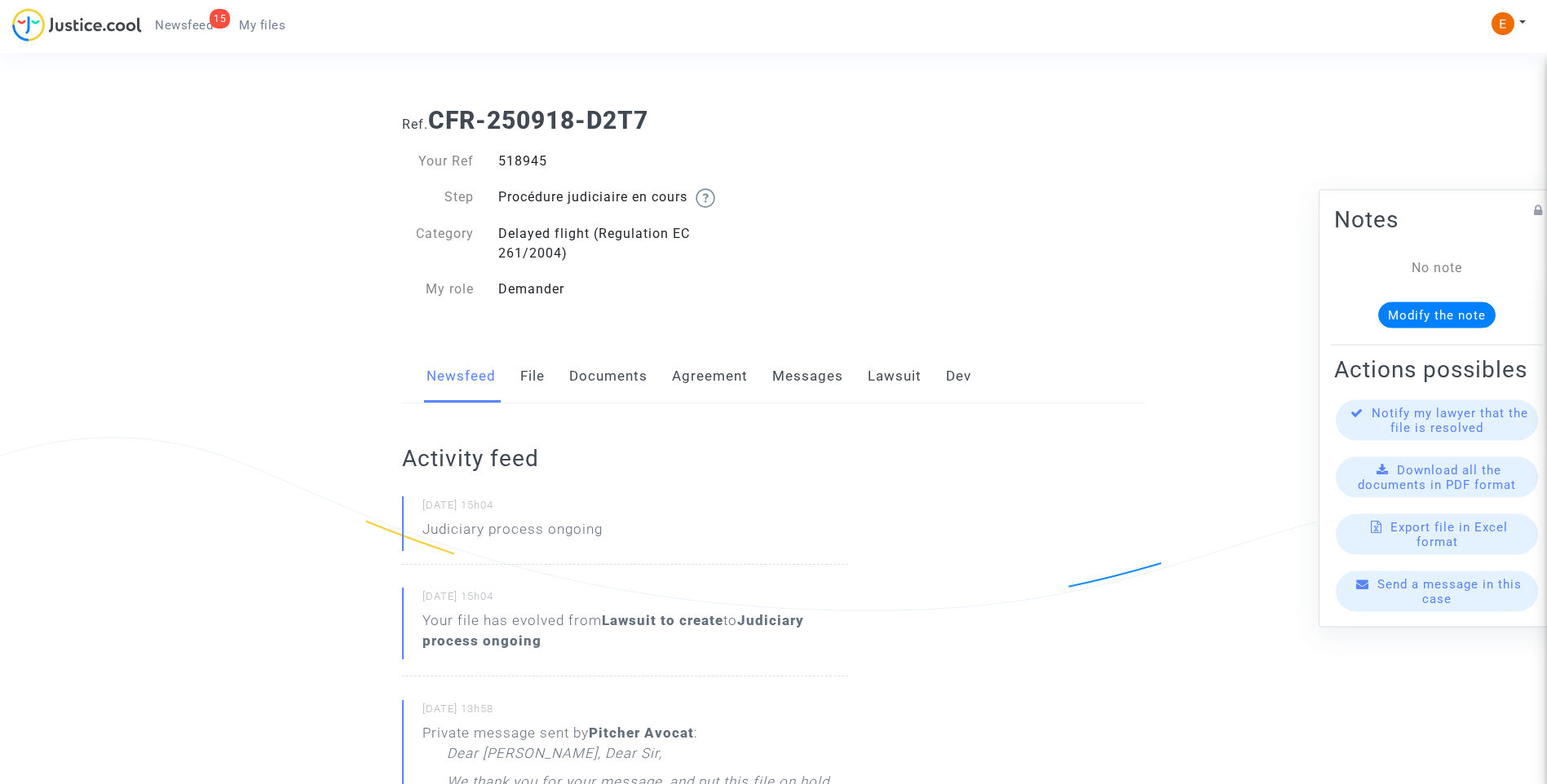
click at [545, 166] on div "518945" at bounding box center [629, 160] width 287 height 19
click at [539, 159] on div "518945" at bounding box center [629, 160] width 287 height 19
copy div "518945"
click at [829, 381] on link "Messages" at bounding box center [808, 376] width 71 height 54
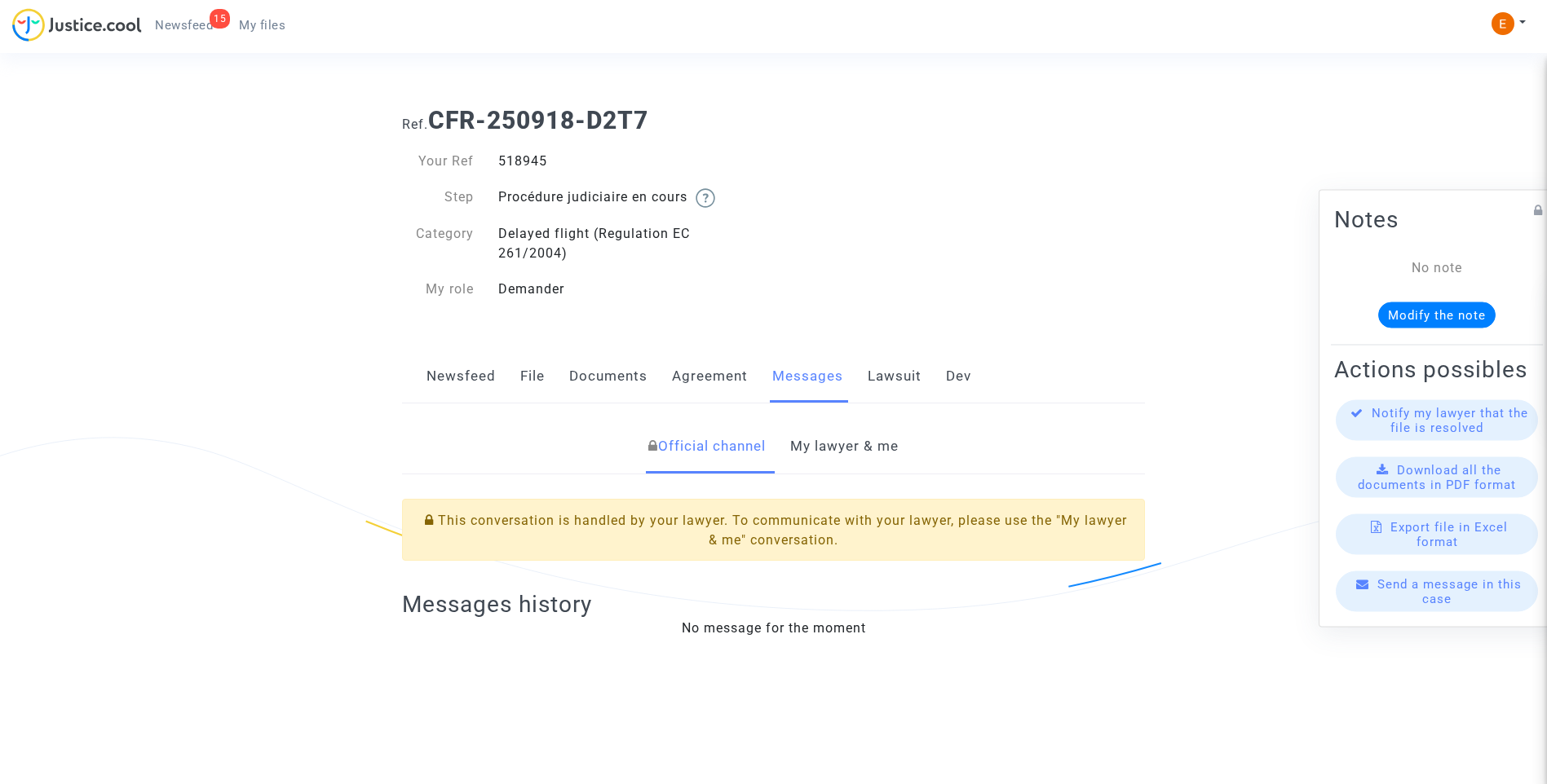
click at [866, 466] on link "My lawyer & me" at bounding box center [844, 447] width 108 height 54
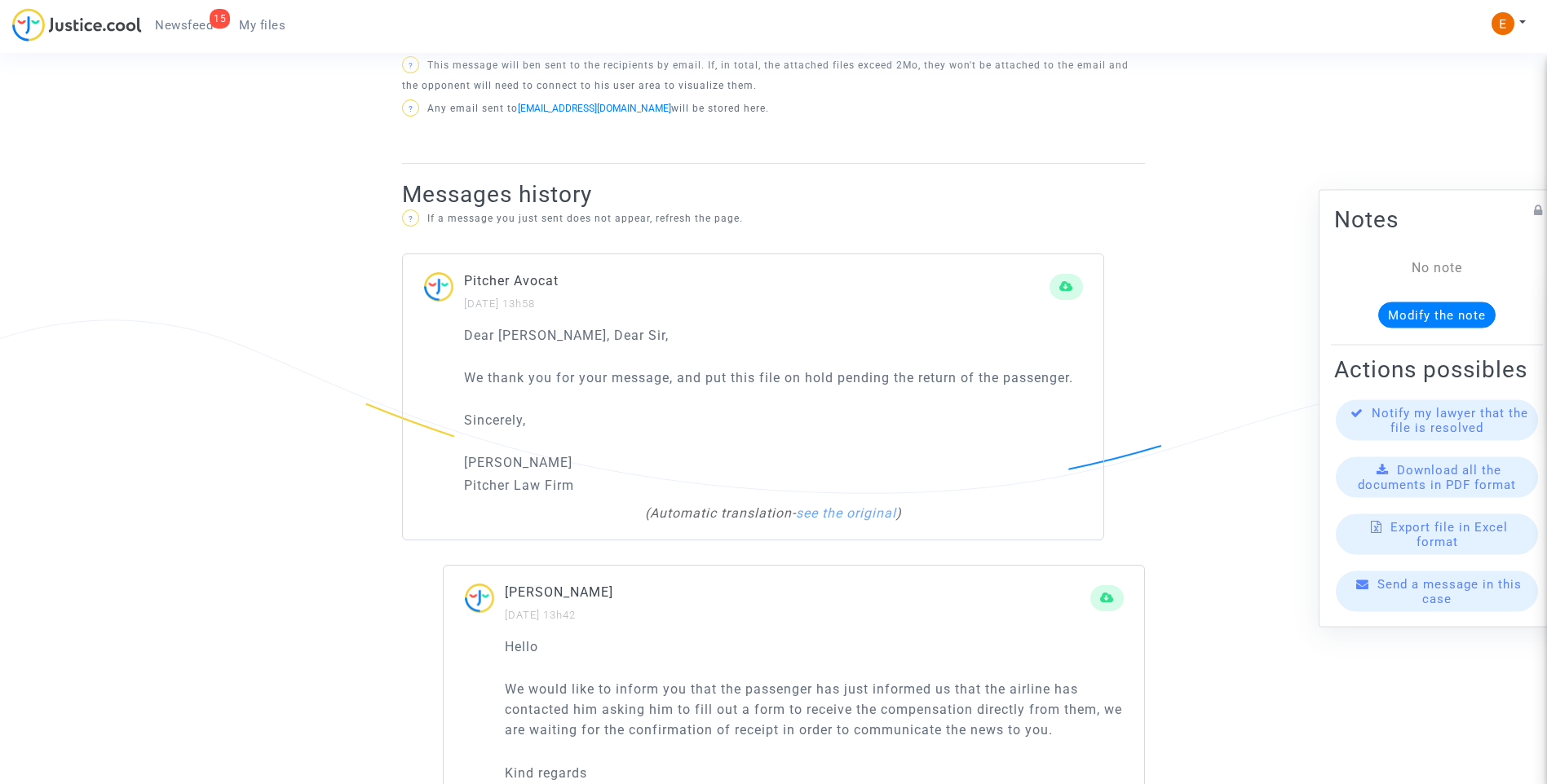
scroll to position [670, 0]
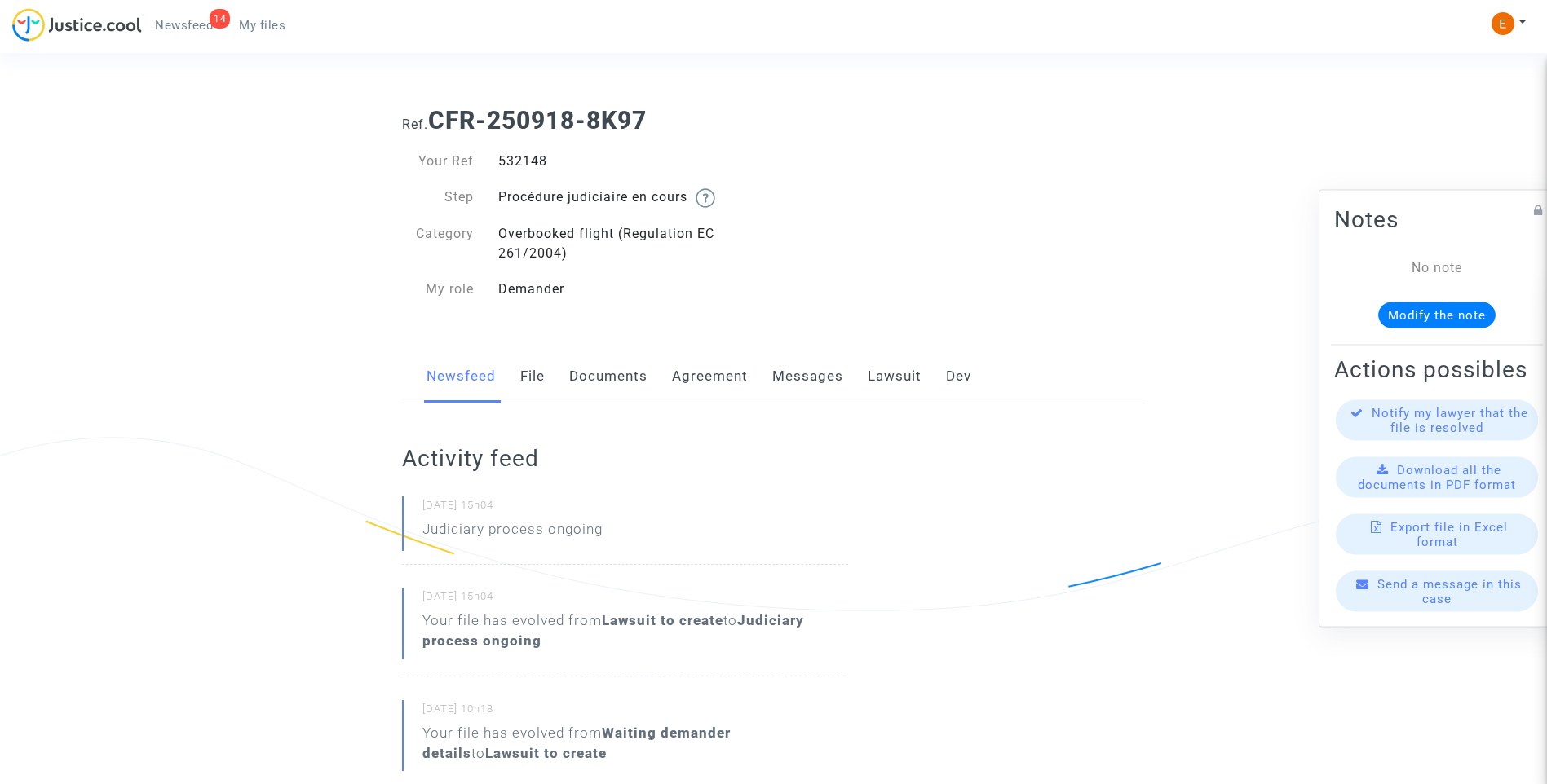
click at [522, 156] on div "532148" at bounding box center [629, 160] width 287 height 19
click at [521, 156] on div "532148" at bounding box center [629, 160] width 287 height 19
copy div "532148"
click at [529, 165] on div "528885" at bounding box center [629, 160] width 287 height 19
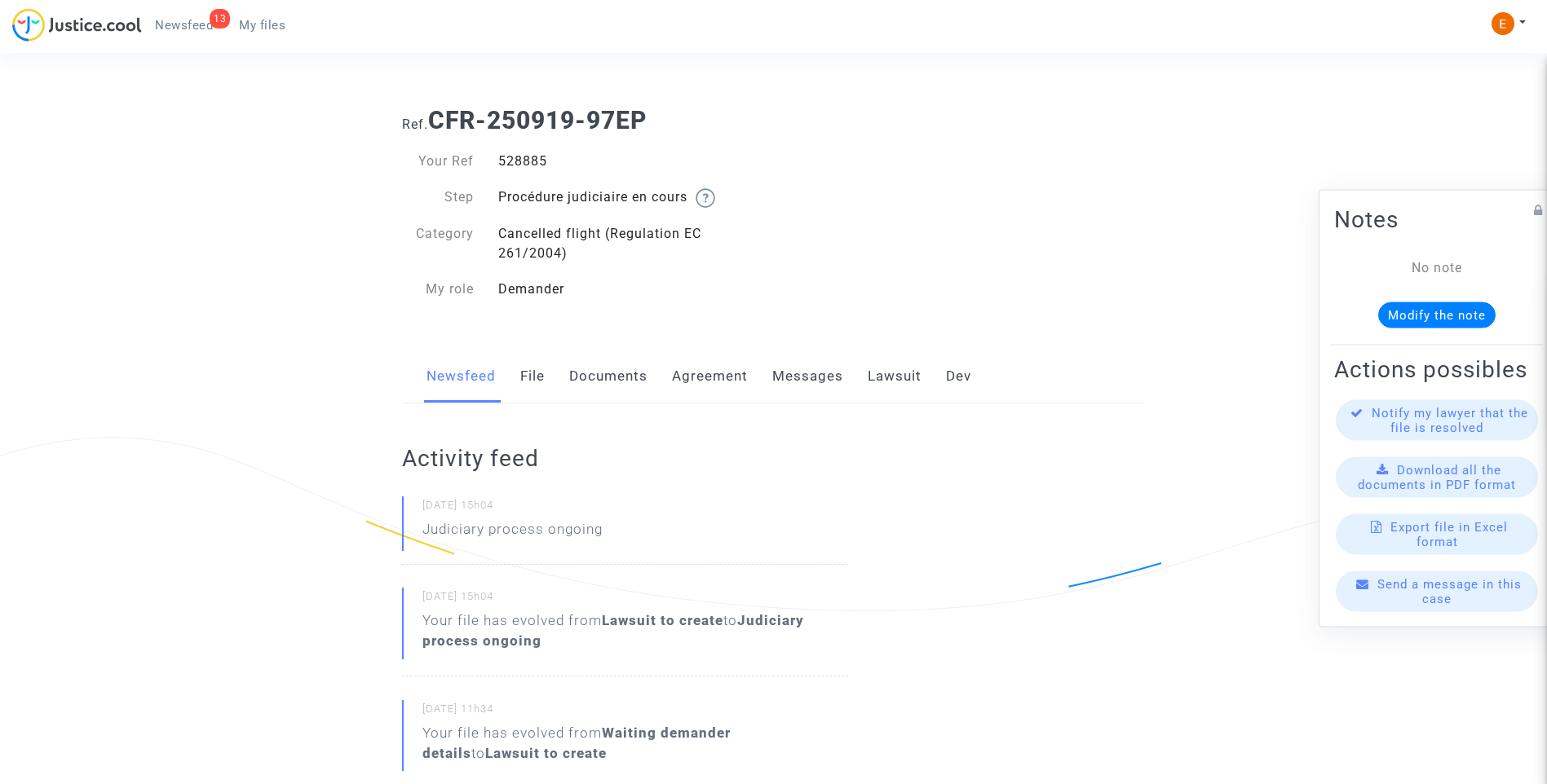
copy div "528885"
drag, startPoint x: 0, startPoint y: 0, endPoint x: 520, endPoint y: 160, distance: 544.1
click at [520, 160] on div "548400" at bounding box center [629, 160] width 287 height 19
copy div "548400"
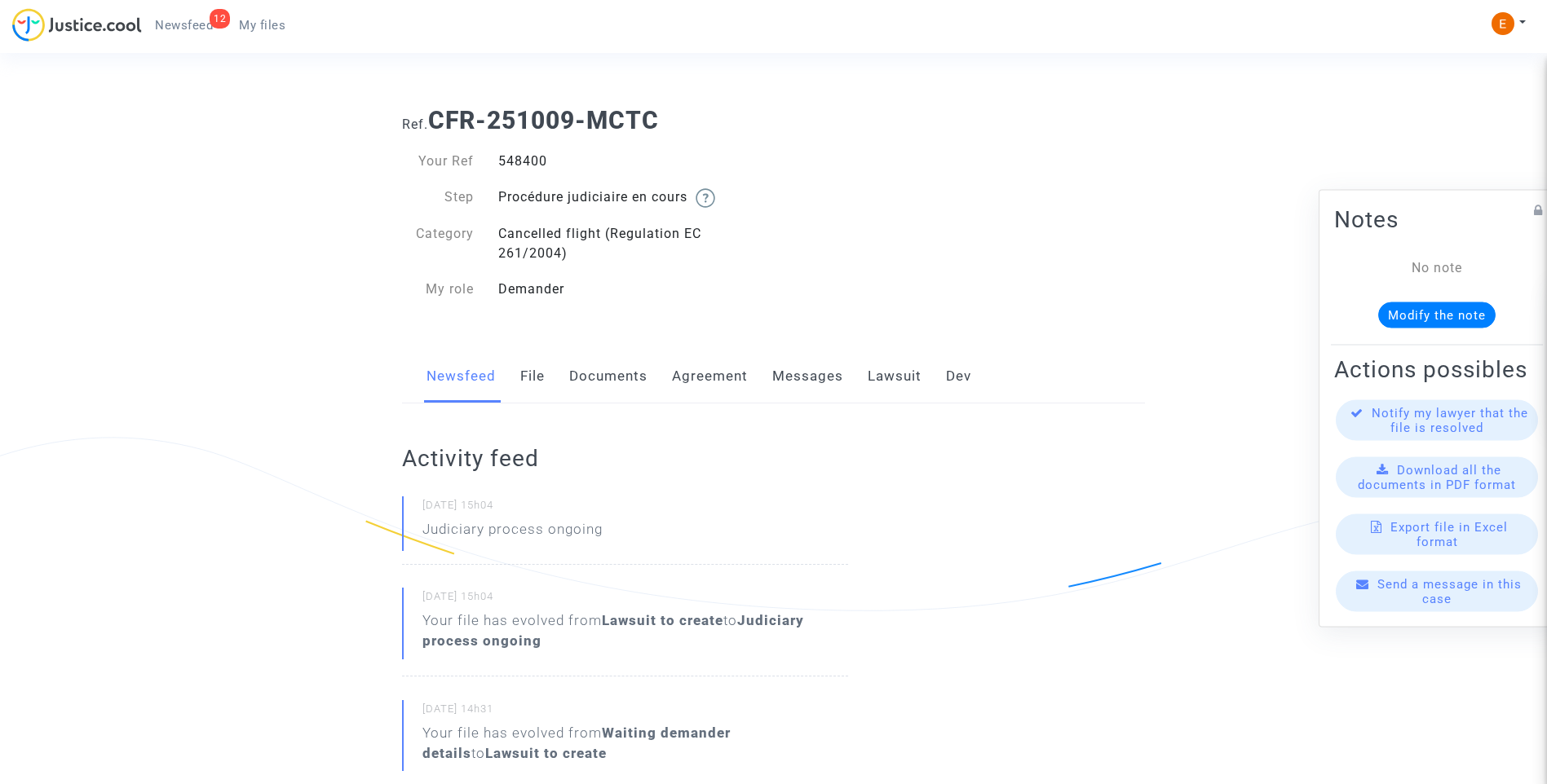
drag, startPoint x: 526, startPoint y: 382, endPoint x: 548, endPoint y: 390, distance: 23.4
click at [526, 382] on link "File" at bounding box center [532, 376] width 24 height 54
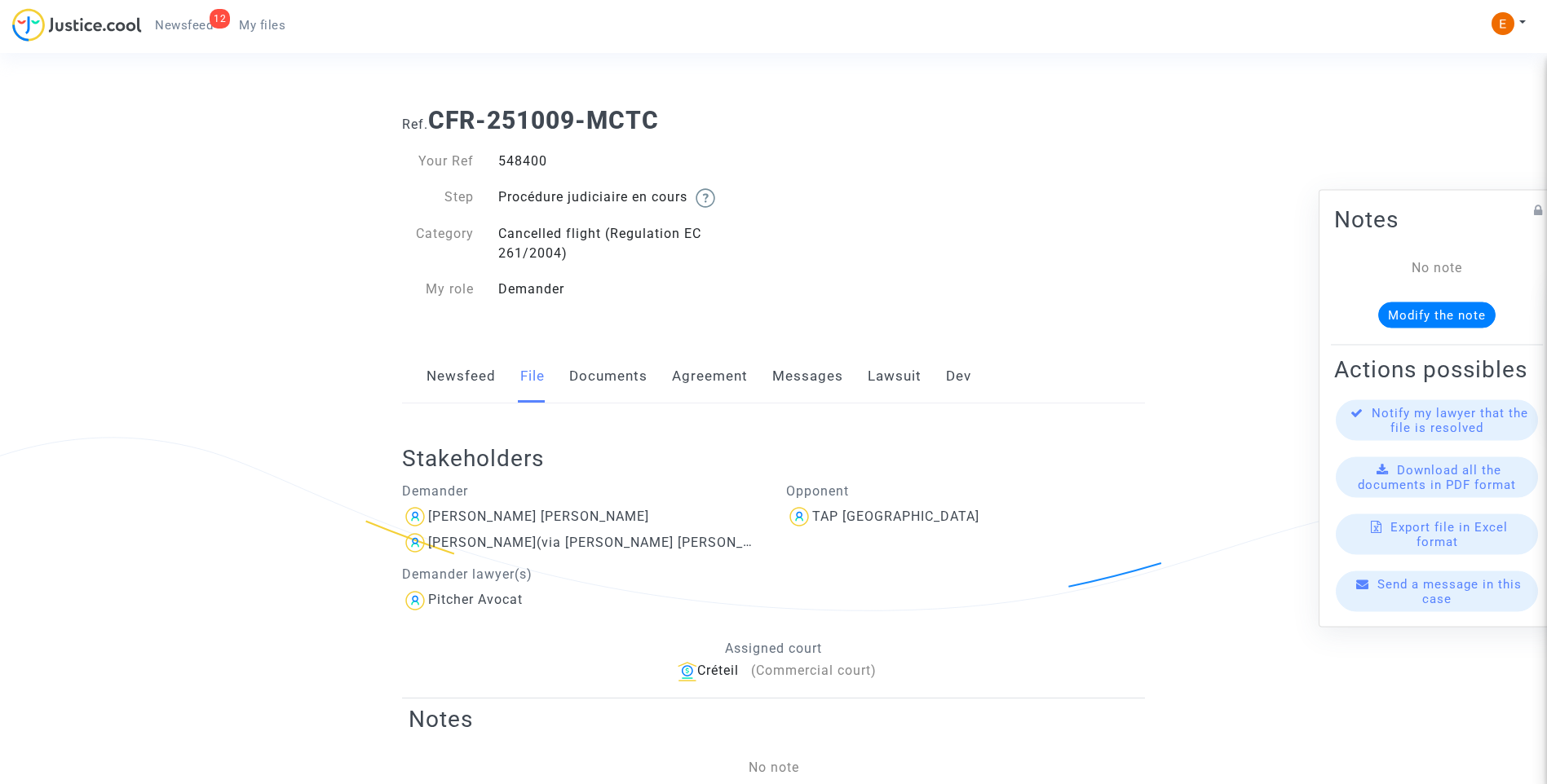
click at [823, 376] on link "Messages" at bounding box center [808, 376] width 71 height 54
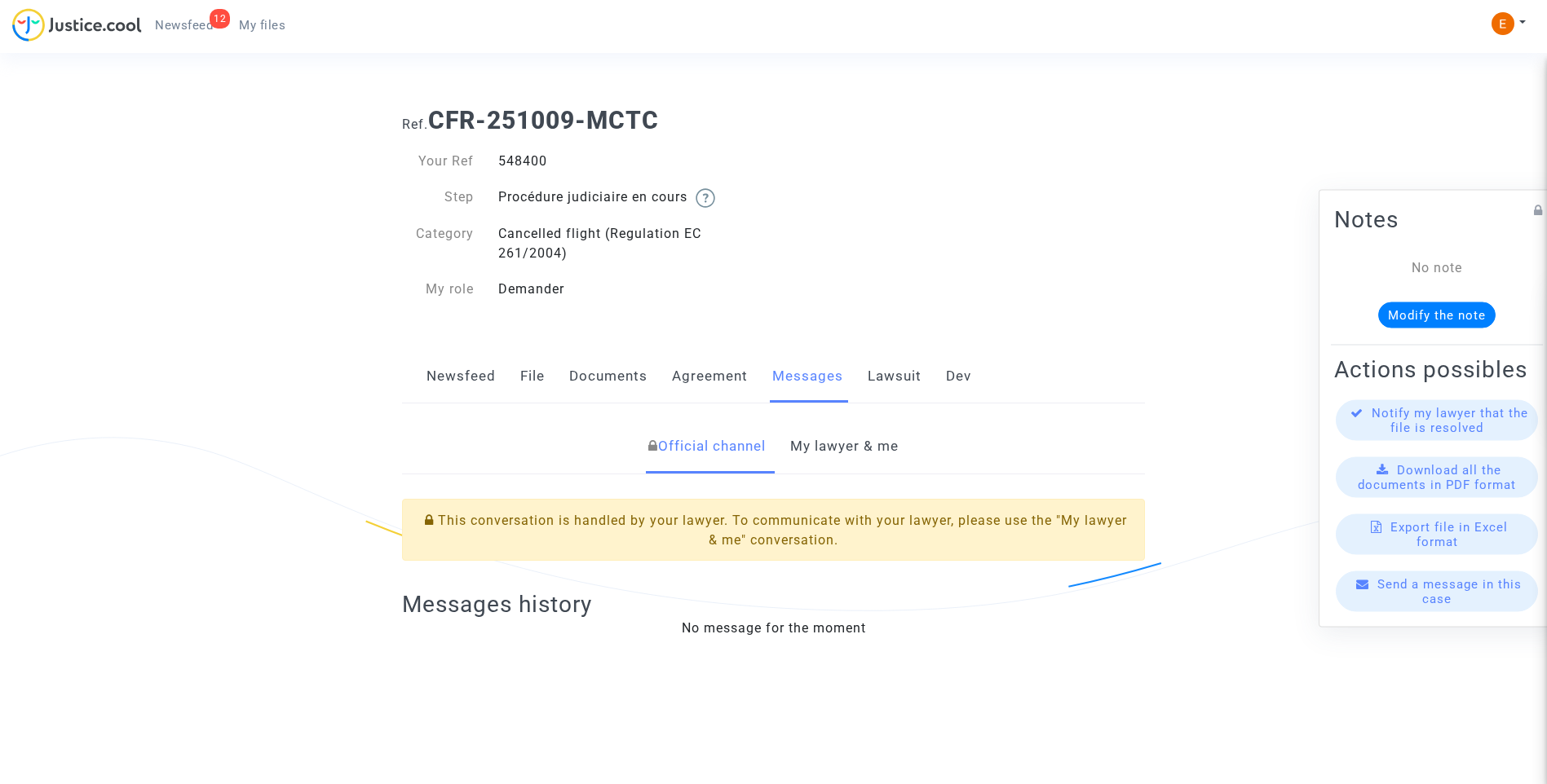
click at [853, 439] on link "My lawyer & me" at bounding box center [844, 447] width 108 height 54
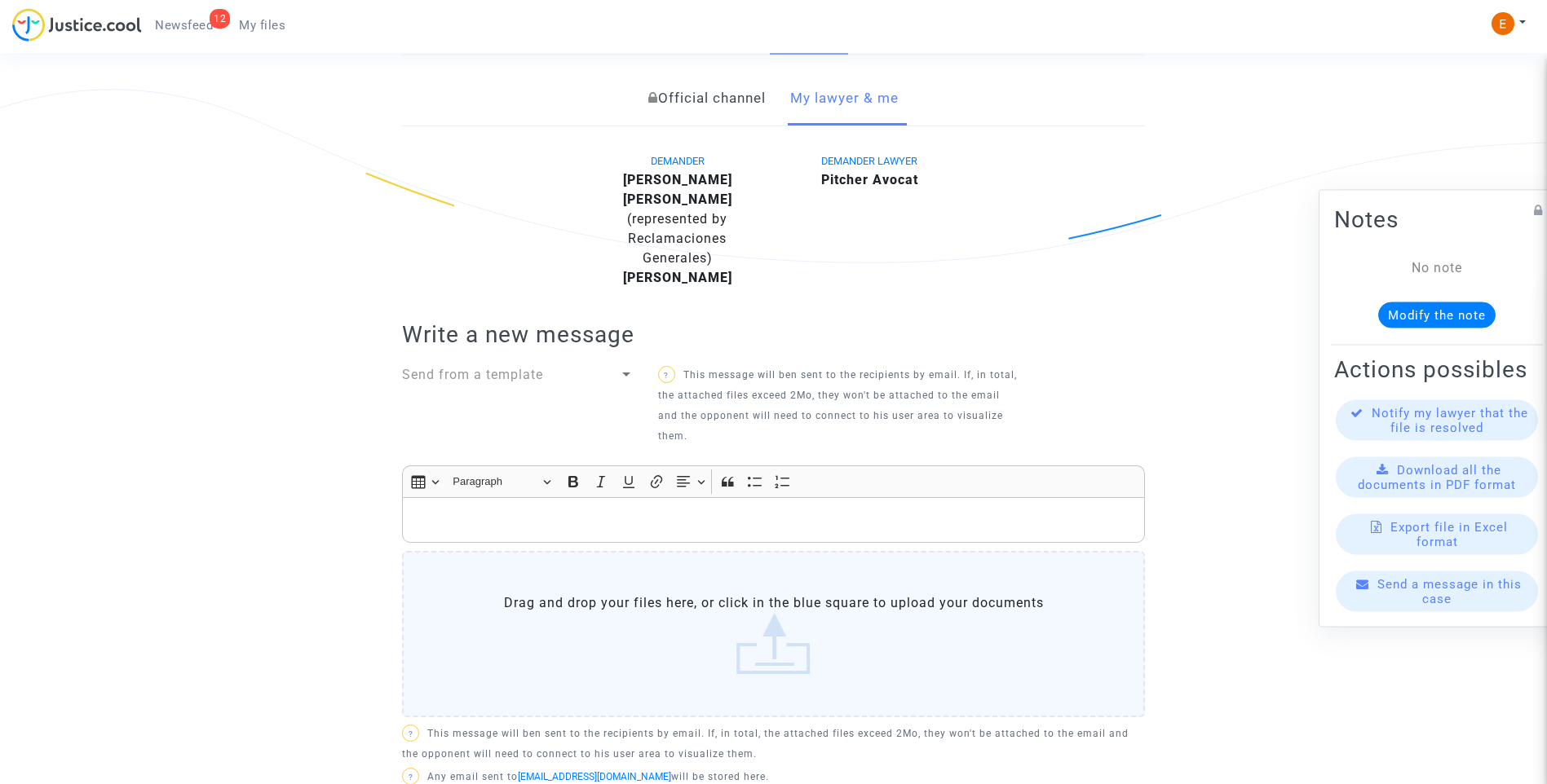
scroll to position [27, 0]
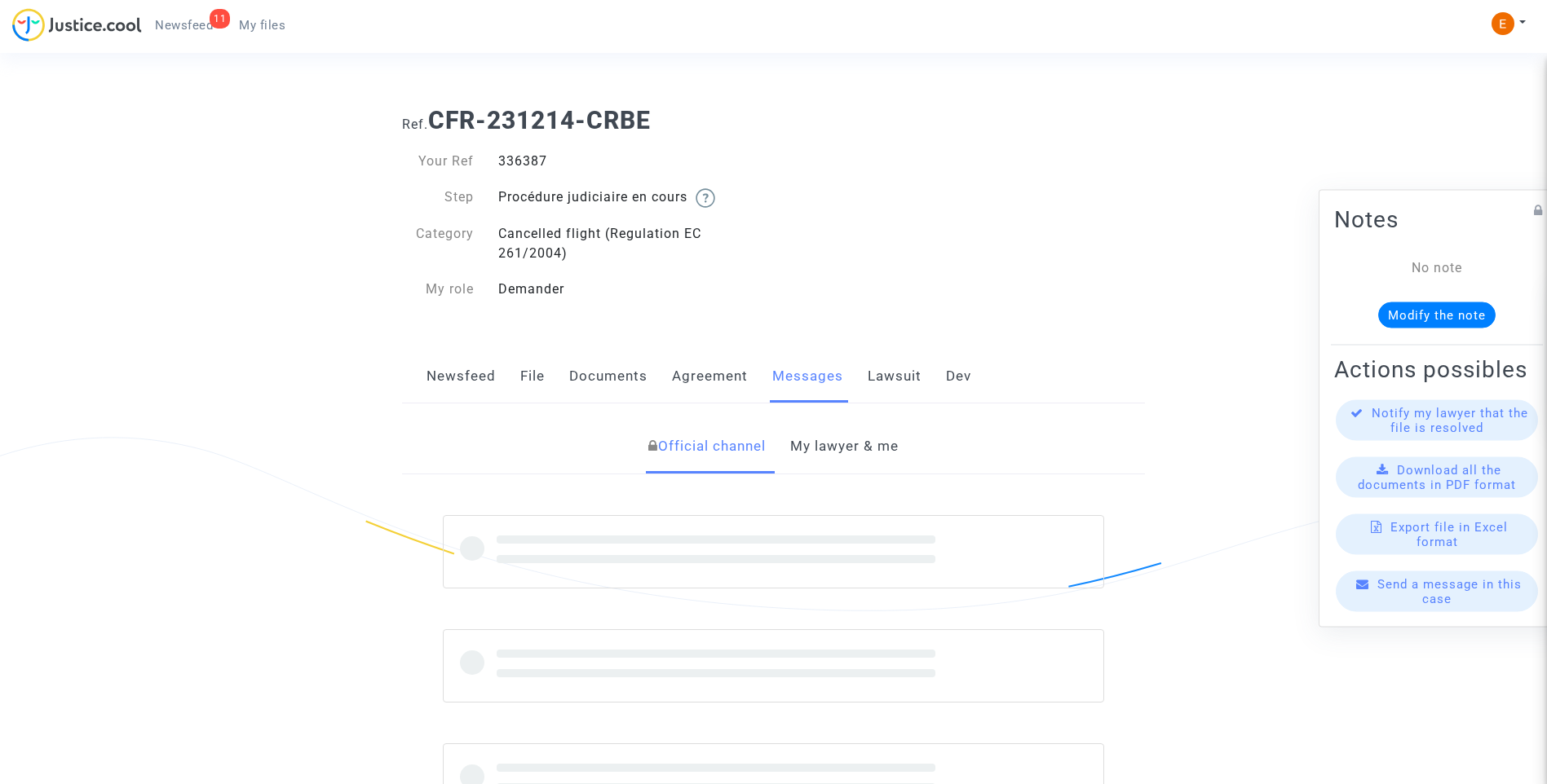
click at [514, 162] on div "336387" at bounding box center [629, 160] width 287 height 19
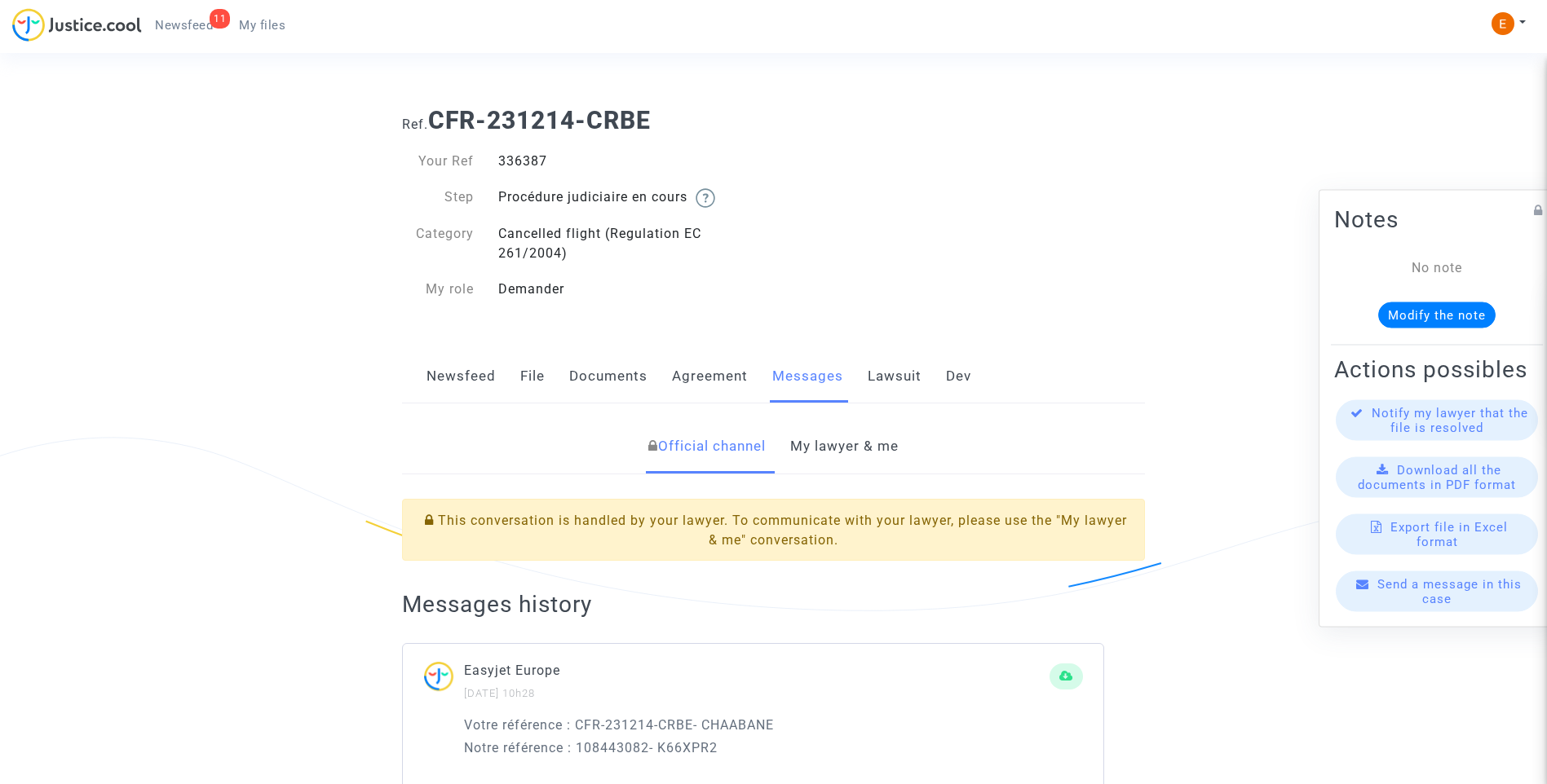
click at [514, 162] on div "336387" at bounding box center [629, 160] width 287 height 19
copy div "336387"
click at [875, 458] on link "My lawyer & me" at bounding box center [844, 447] width 108 height 54
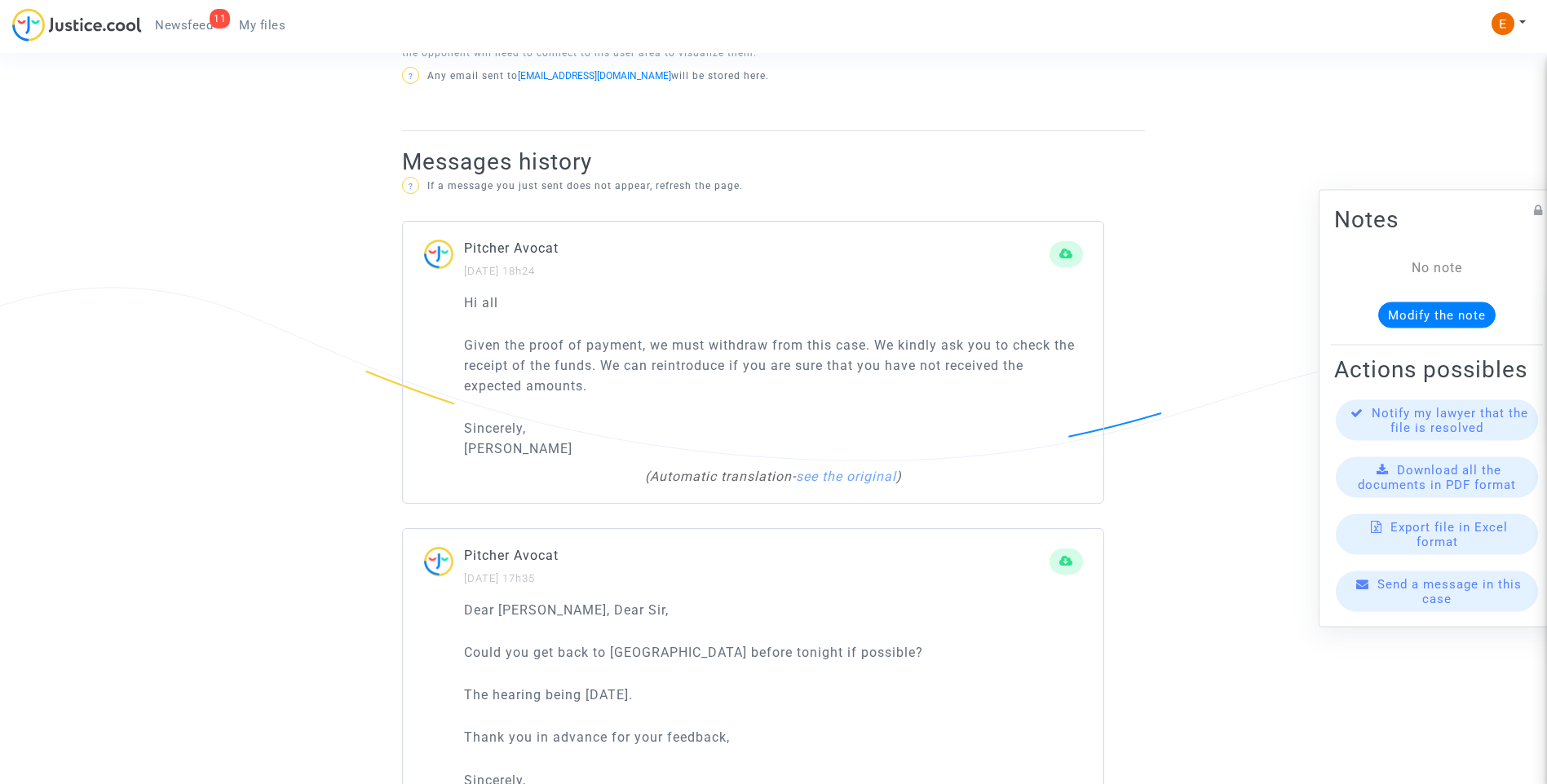
scroll to position [978, 0]
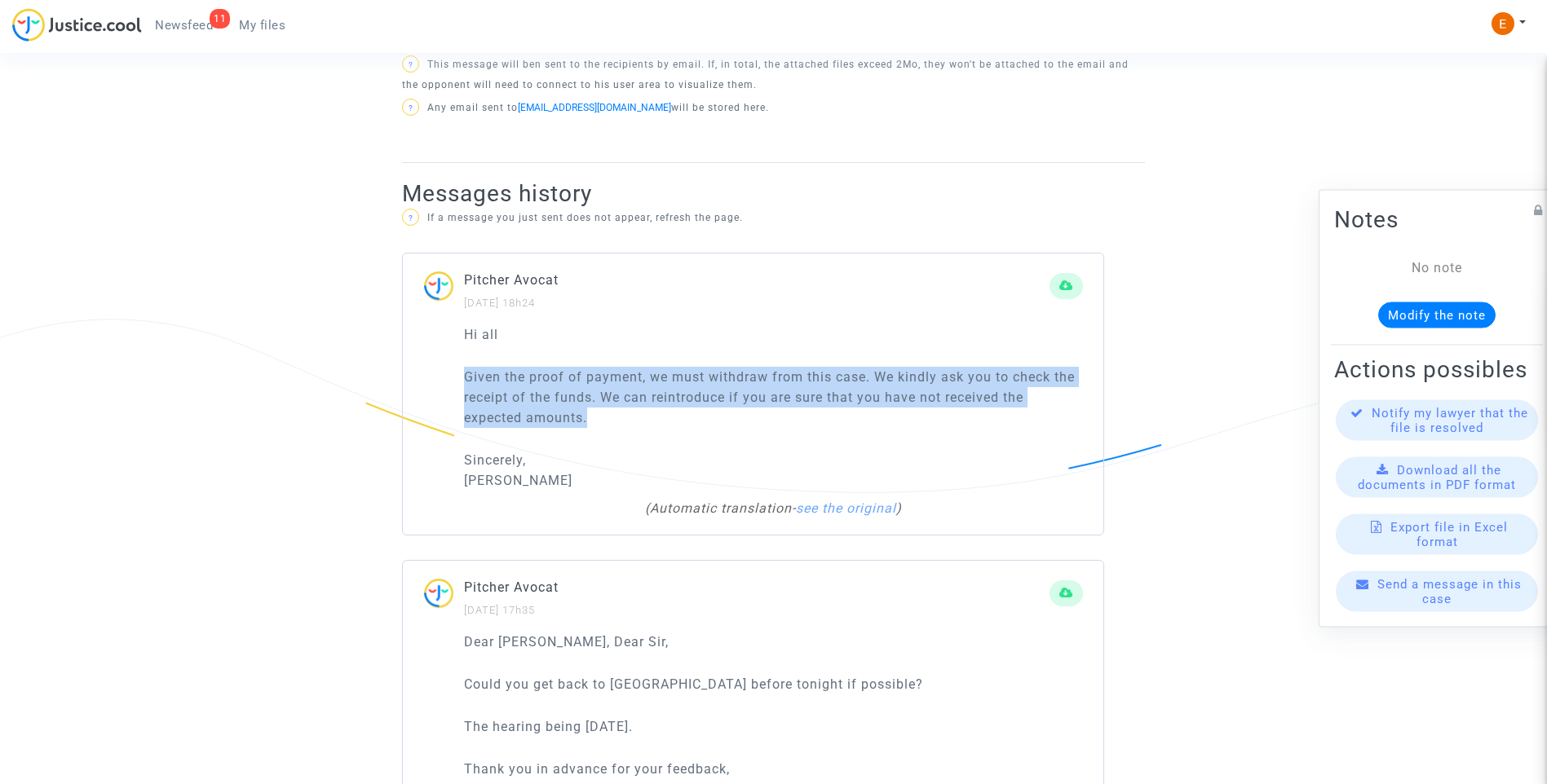
drag, startPoint x: 497, startPoint y: 394, endPoint x: 446, endPoint y: 373, distance: 55.2
click at [446, 373] on div "Hi all Given the proof of payment, we must withdraw from this case. We kindly a…" at bounding box center [752, 429] width 700 height 210
drag, startPoint x: 446, startPoint y: 373, endPoint x: 487, endPoint y: 390, distance: 44.4
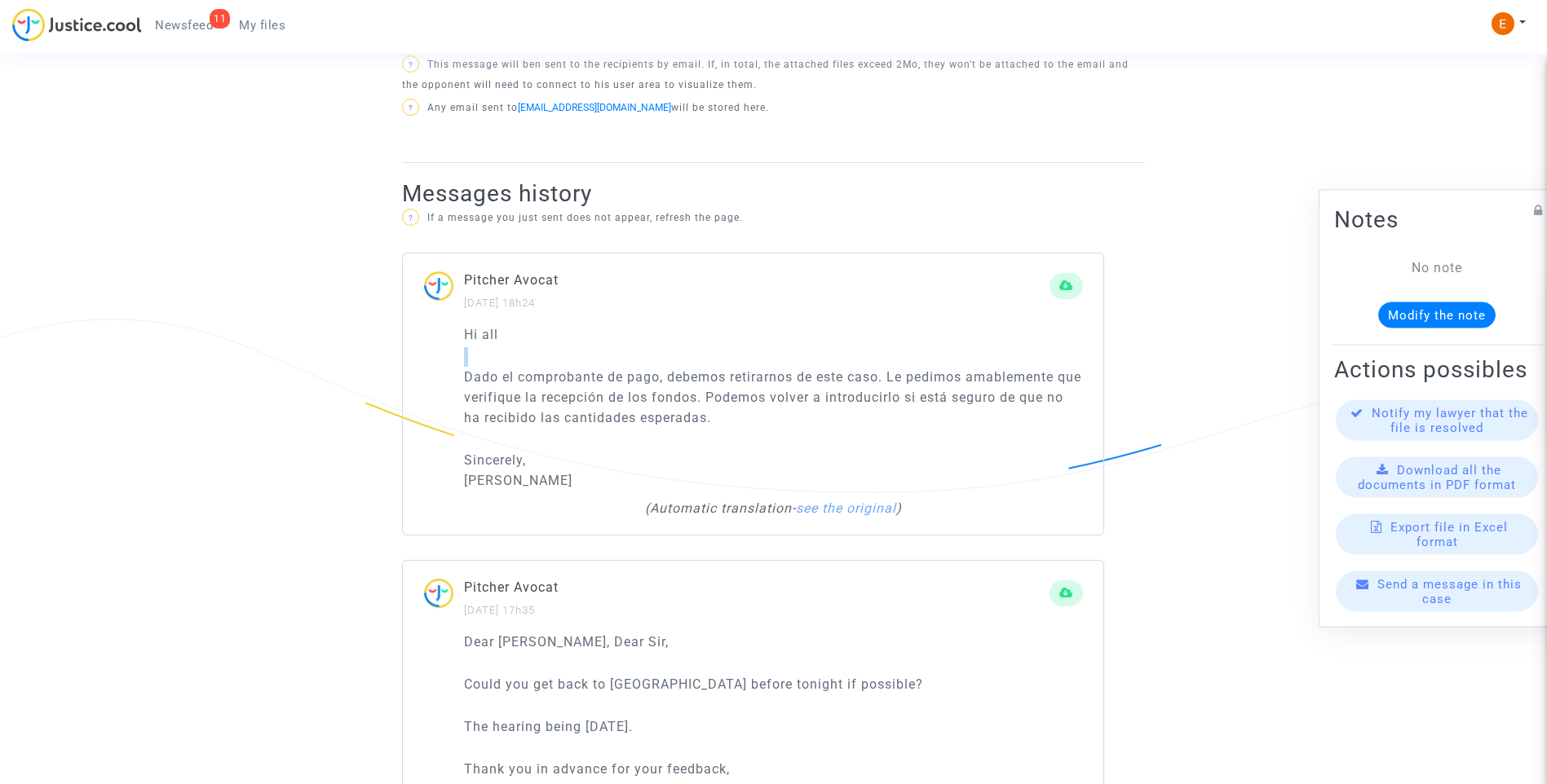
click at [697, 423] on p "Dado el comprobante de pago, debemos retirarnos de este caso. Le pedimos amable…" at bounding box center [773, 397] width 618 height 61
click at [771, 440] on div "Hi all Dado el comprobante de pago, debemos retirarnos de este caso. Le pedimos…" at bounding box center [773, 408] width 618 height 166
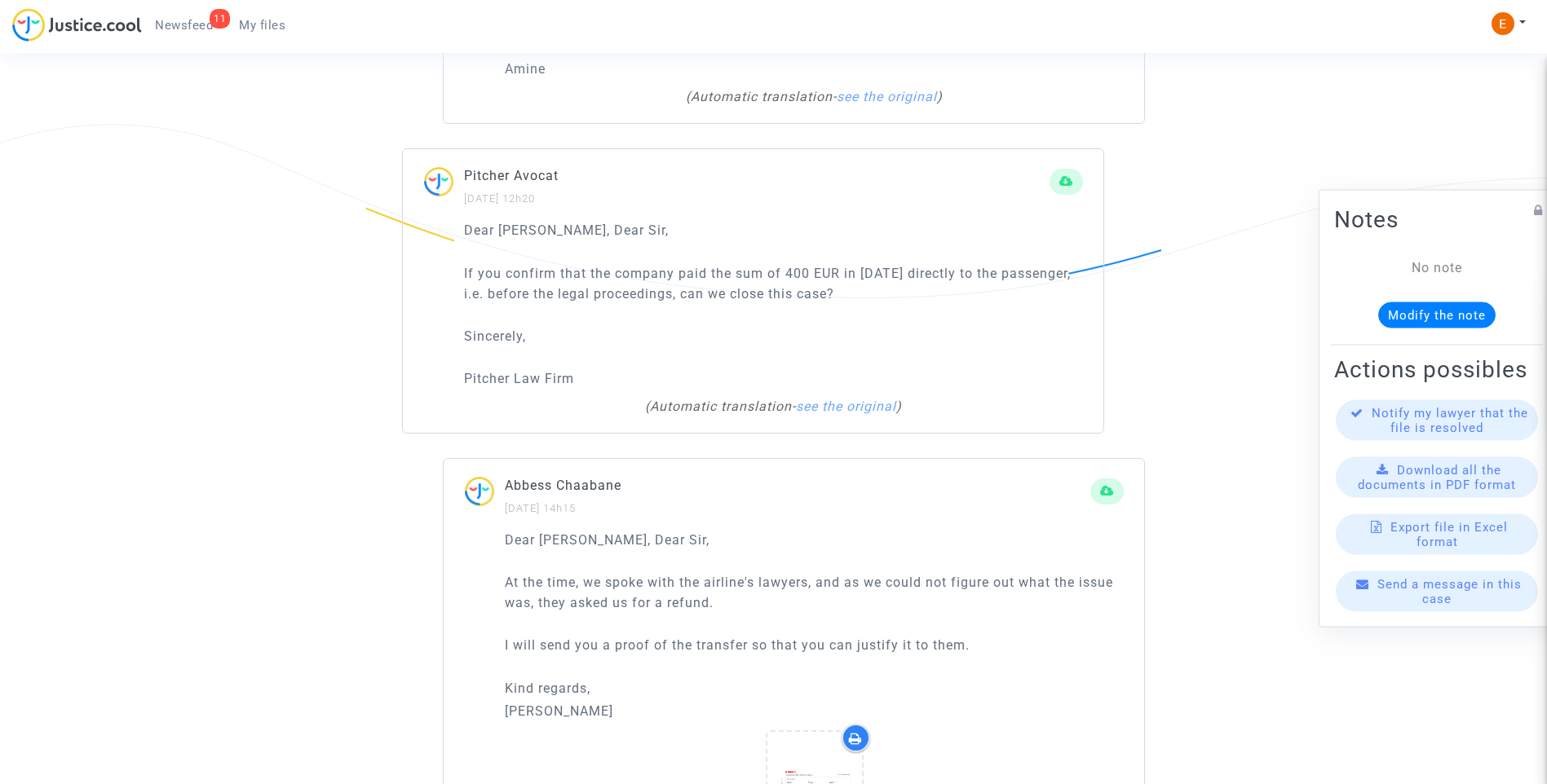
scroll to position [2283, 0]
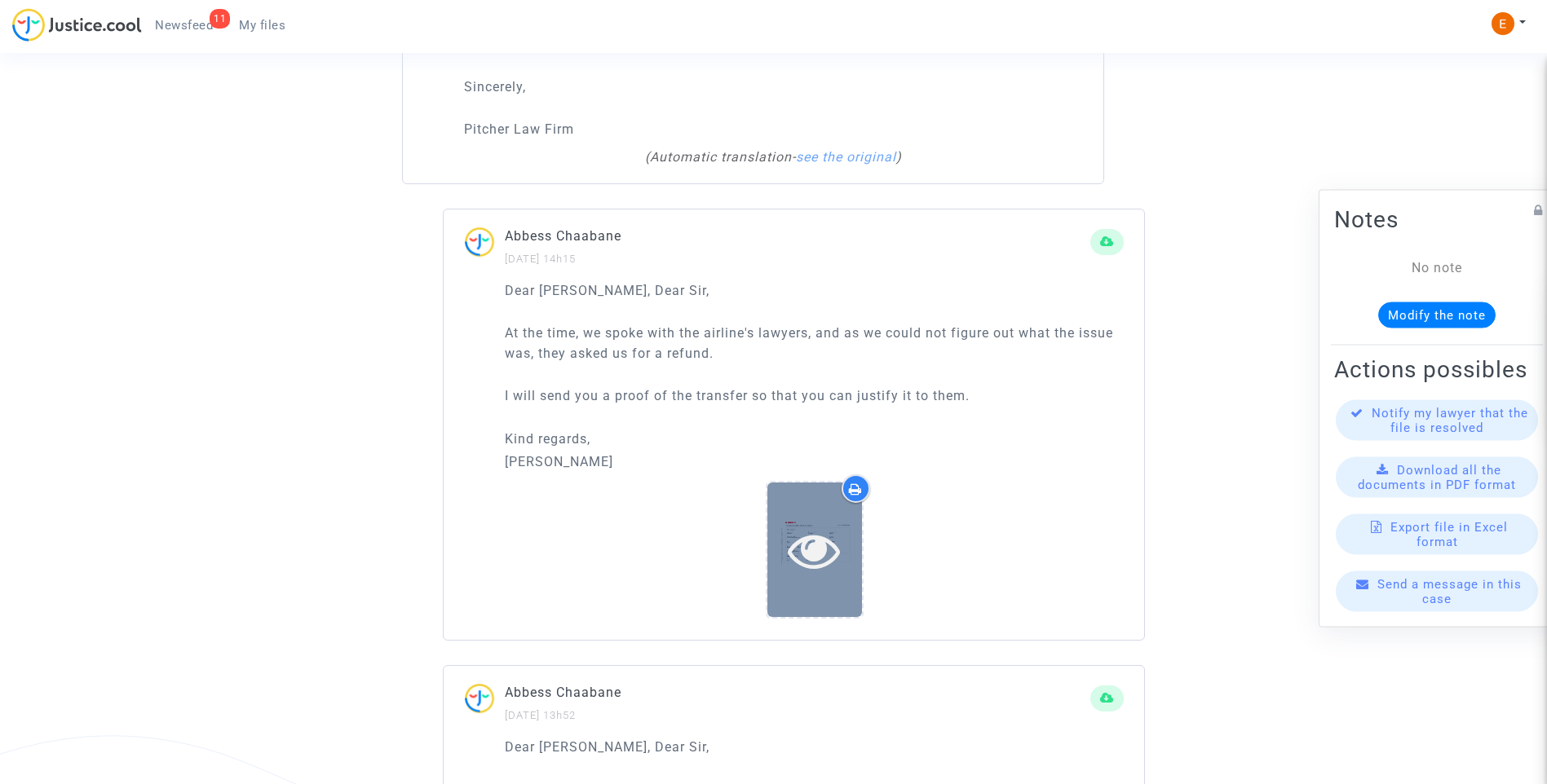
click at [800, 566] on icon at bounding box center [813, 550] width 53 height 52
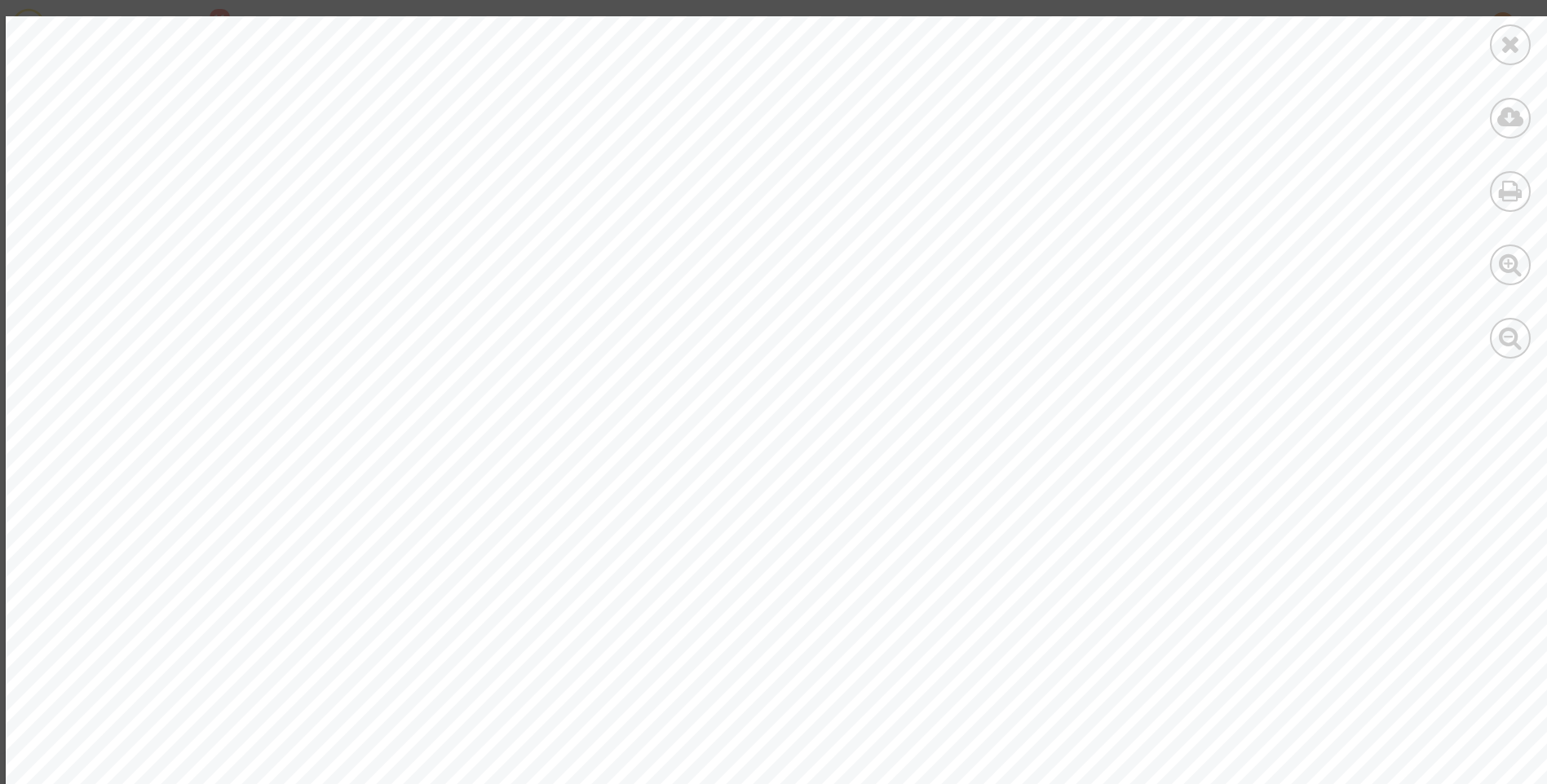
scroll to position [0, 0]
click at [1508, 57] on div at bounding box center [1510, 45] width 41 height 41
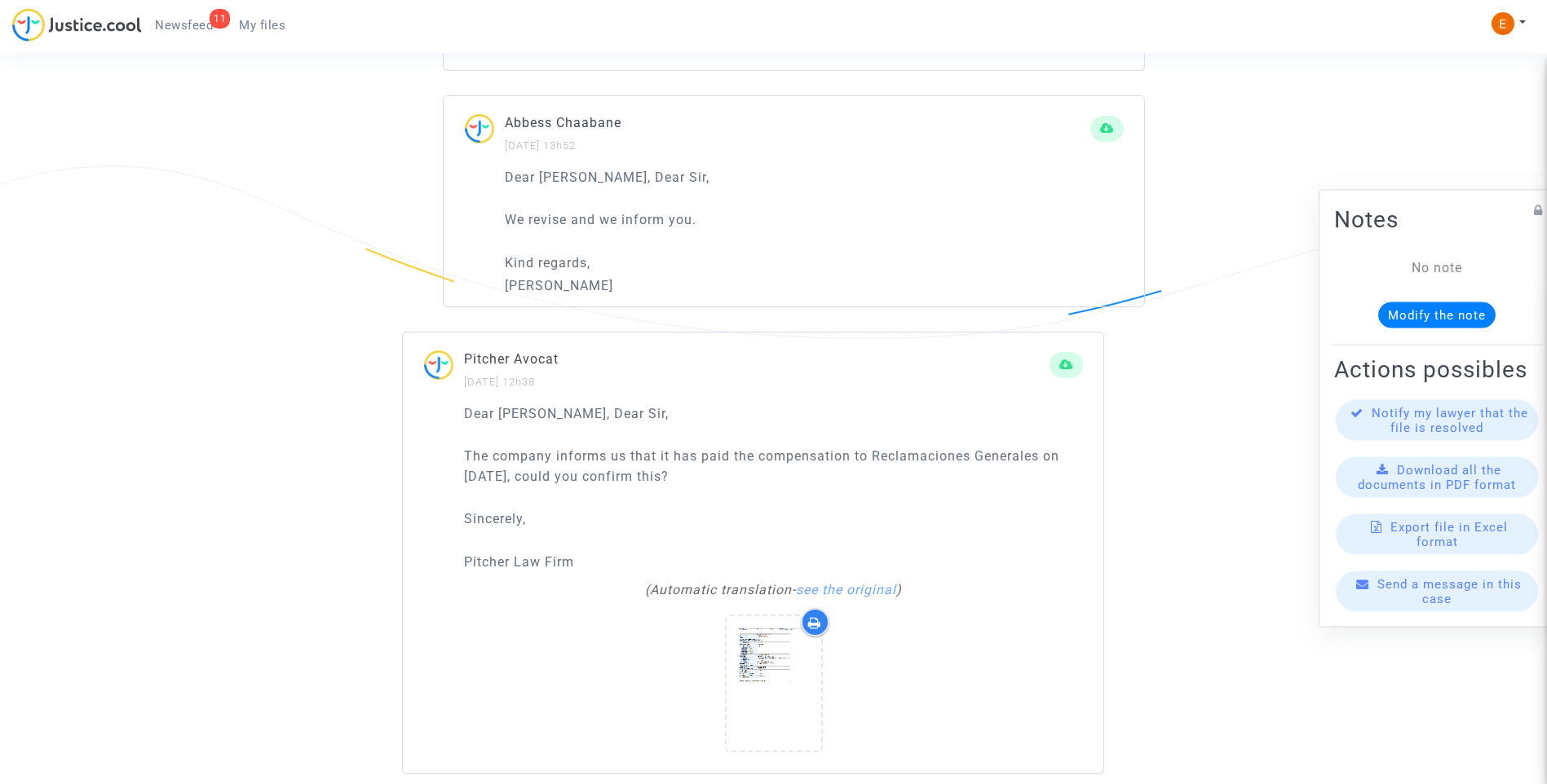
scroll to position [2854, 0]
click at [760, 636] on div at bounding box center [773, 683] width 95 height 134
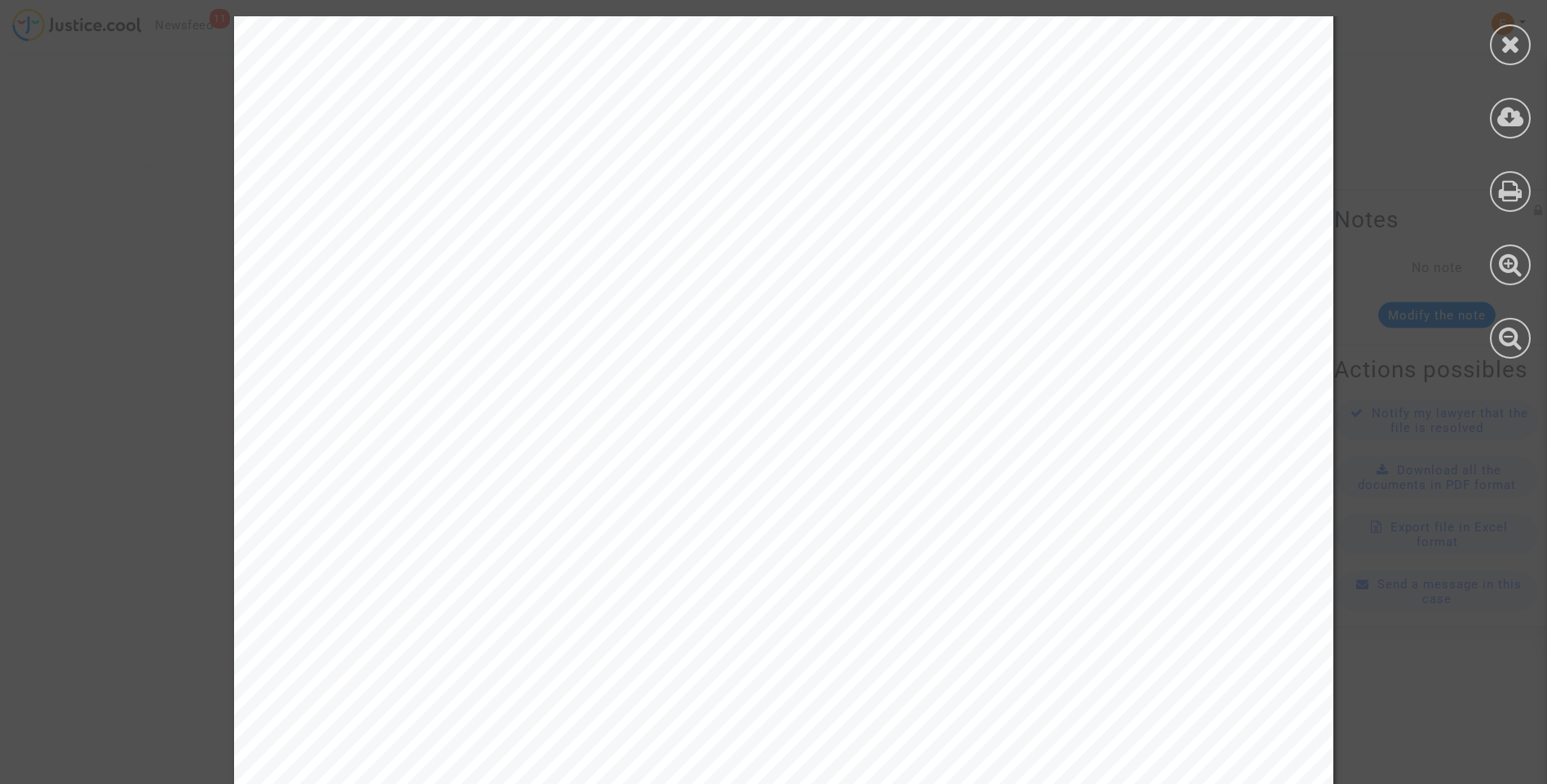
scroll to position [0, 0]
click at [1511, 47] on icon at bounding box center [1510, 44] width 20 height 24
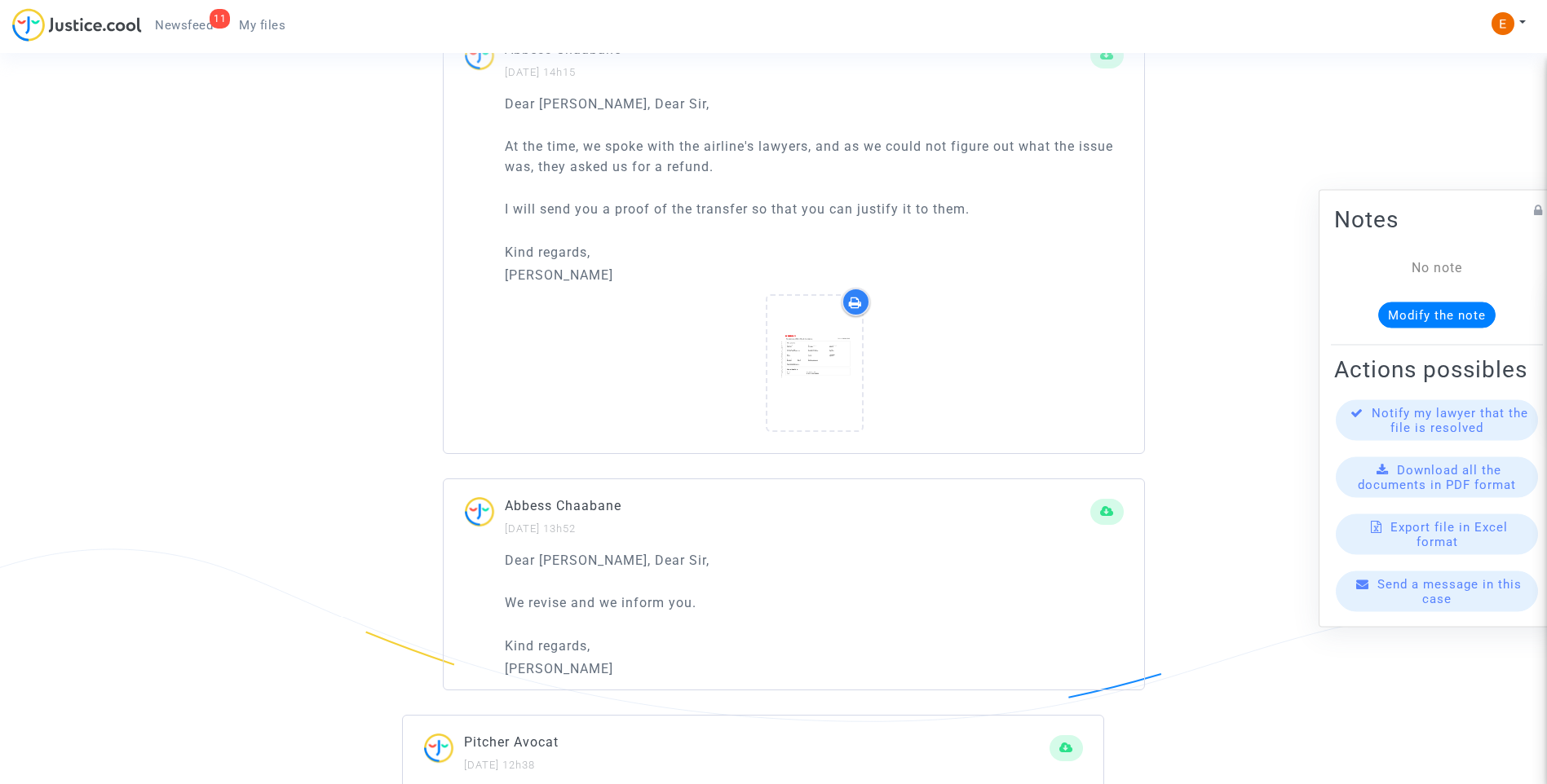
scroll to position [2365, 0]
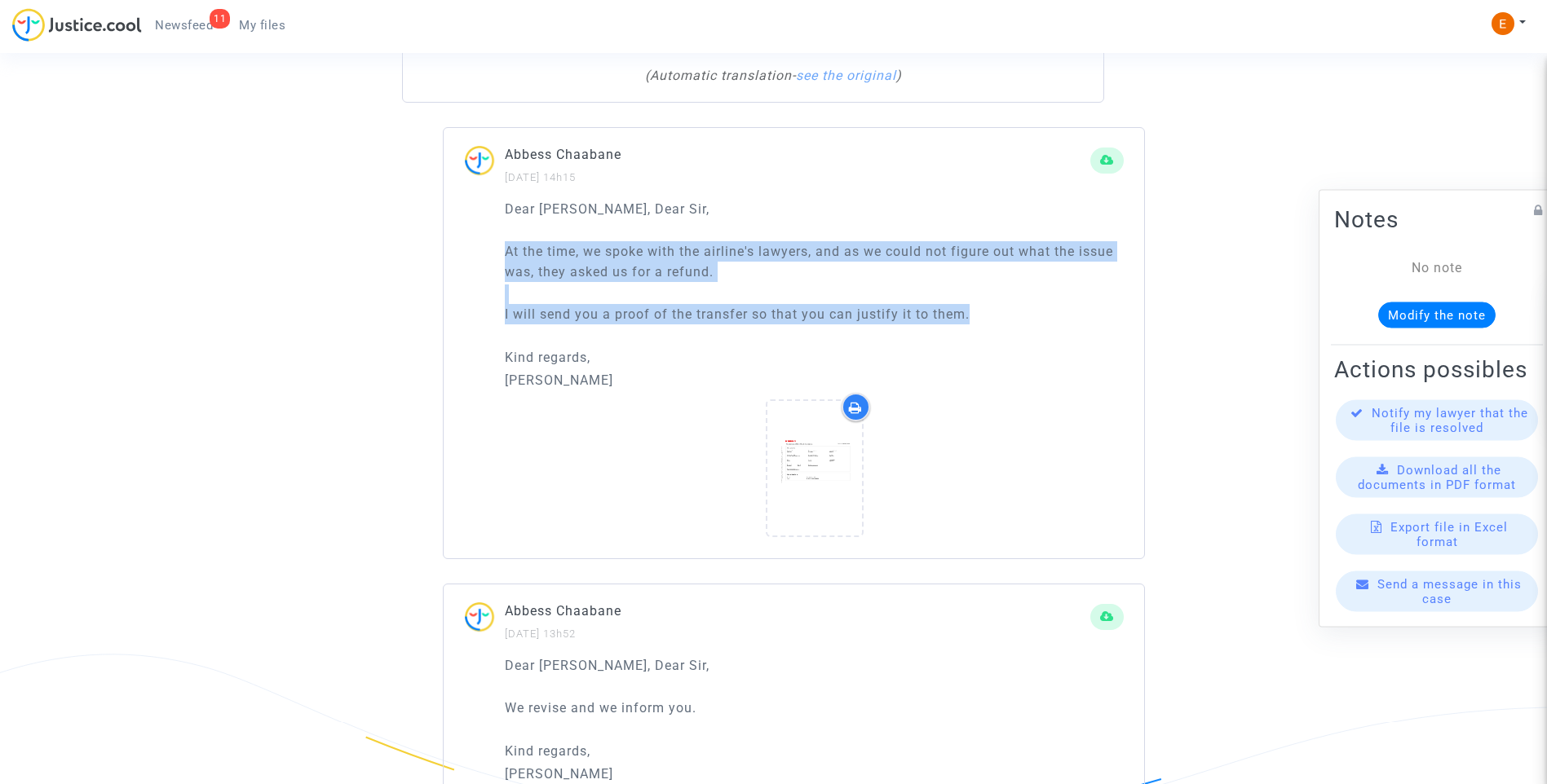
drag, startPoint x: 1024, startPoint y: 319, endPoint x: 403, endPoint y: 255, distance: 624.3
click at [403, 255] on div "Abbess Chaabane 07/05/2025 - 14h15 Dear Madam, Dear Sir, At the time, we spoke …" at bounding box center [773, 343] width 743 height 432
drag, startPoint x: 403, startPoint y: 255, endPoint x: 650, endPoint y: 252, distance: 247.0
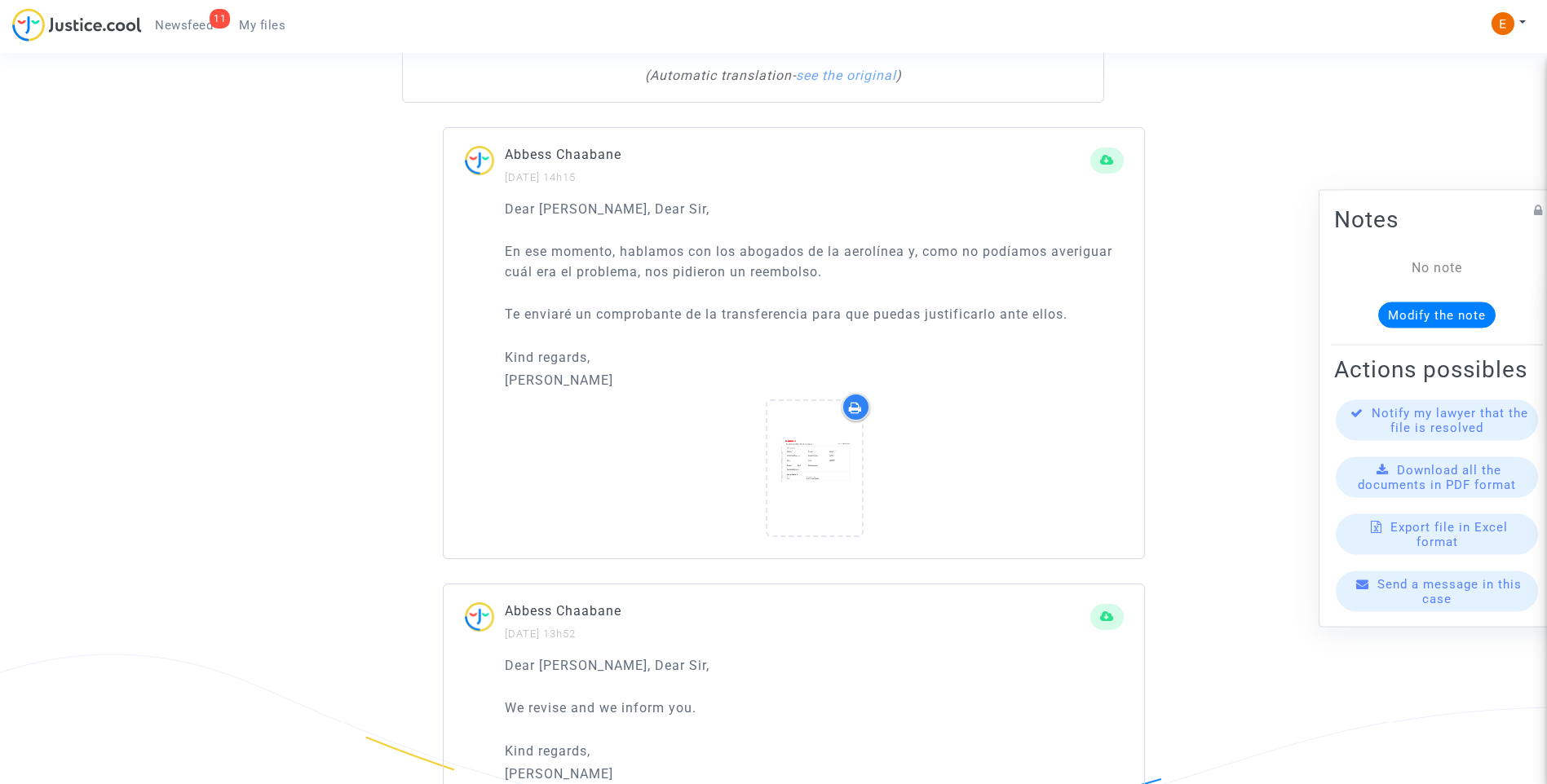
click at [643, 373] on p "Gabriel" at bounding box center [814, 380] width 618 height 20
click at [828, 492] on icon at bounding box center [813, 469] width 53 height 52
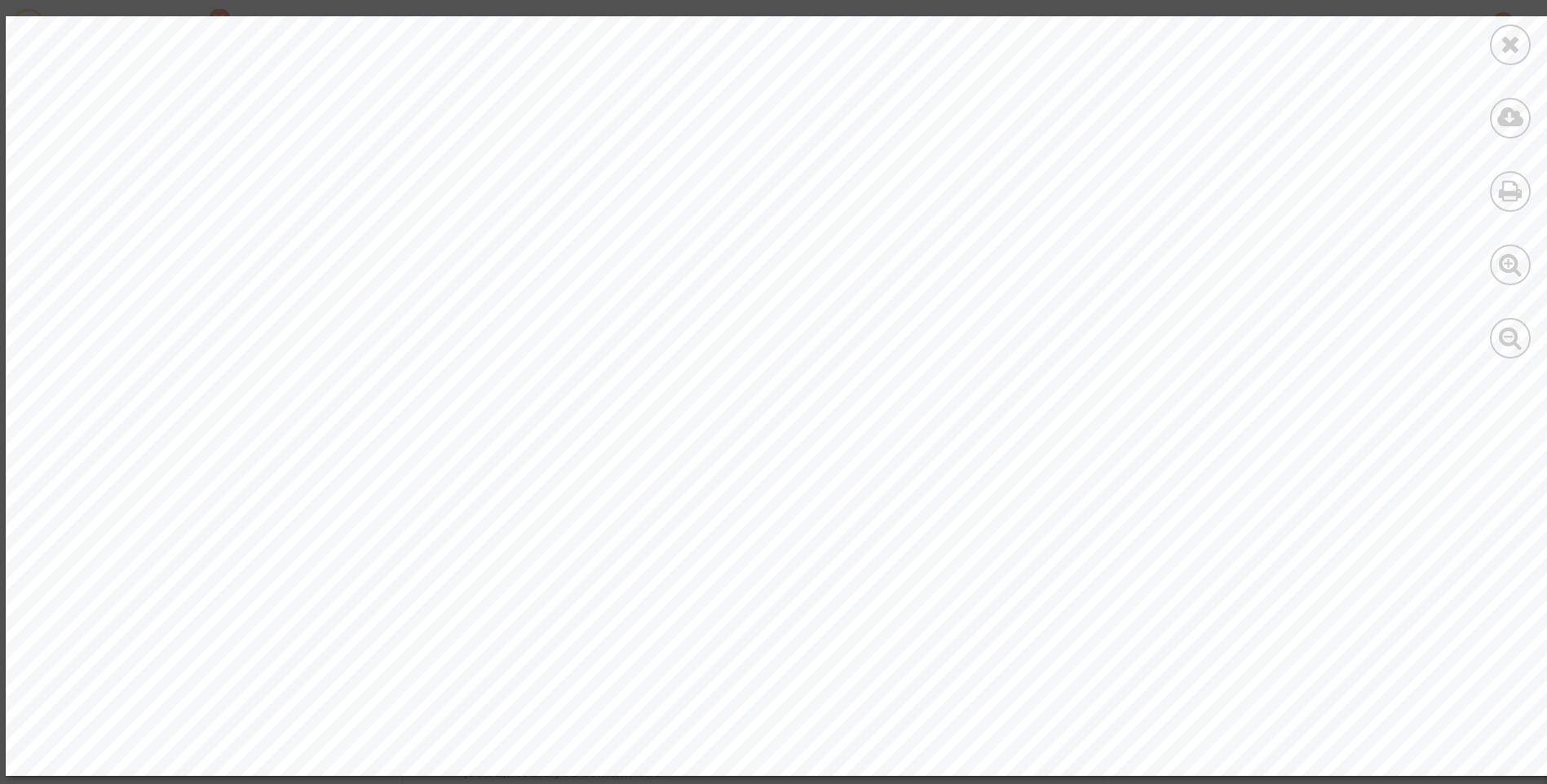
scroll to position [2854, 0]
click at [1522, 50] on div at bounding box center [1510, 45] width 41 height 41
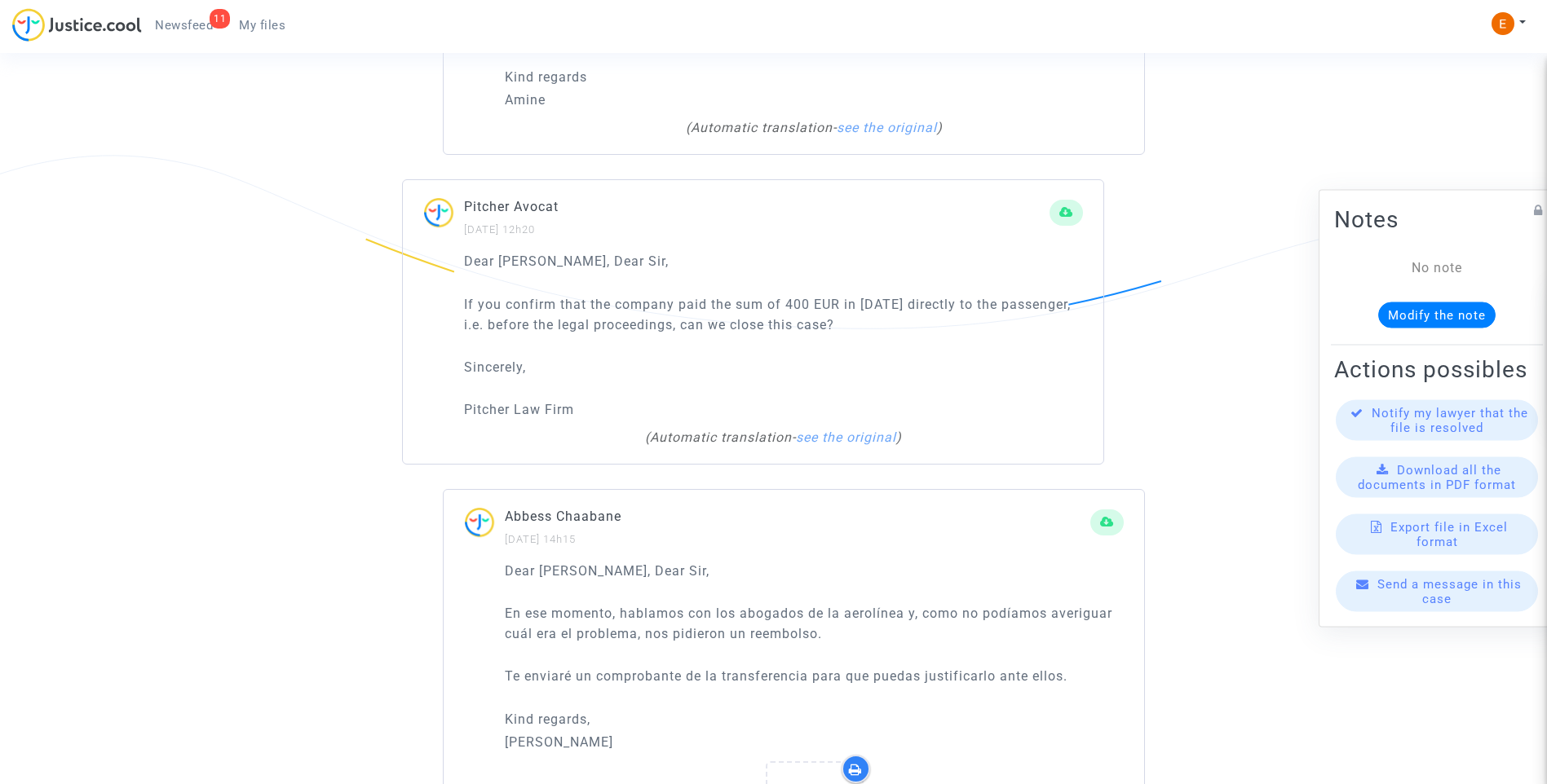
scroll to position [1957, 0]
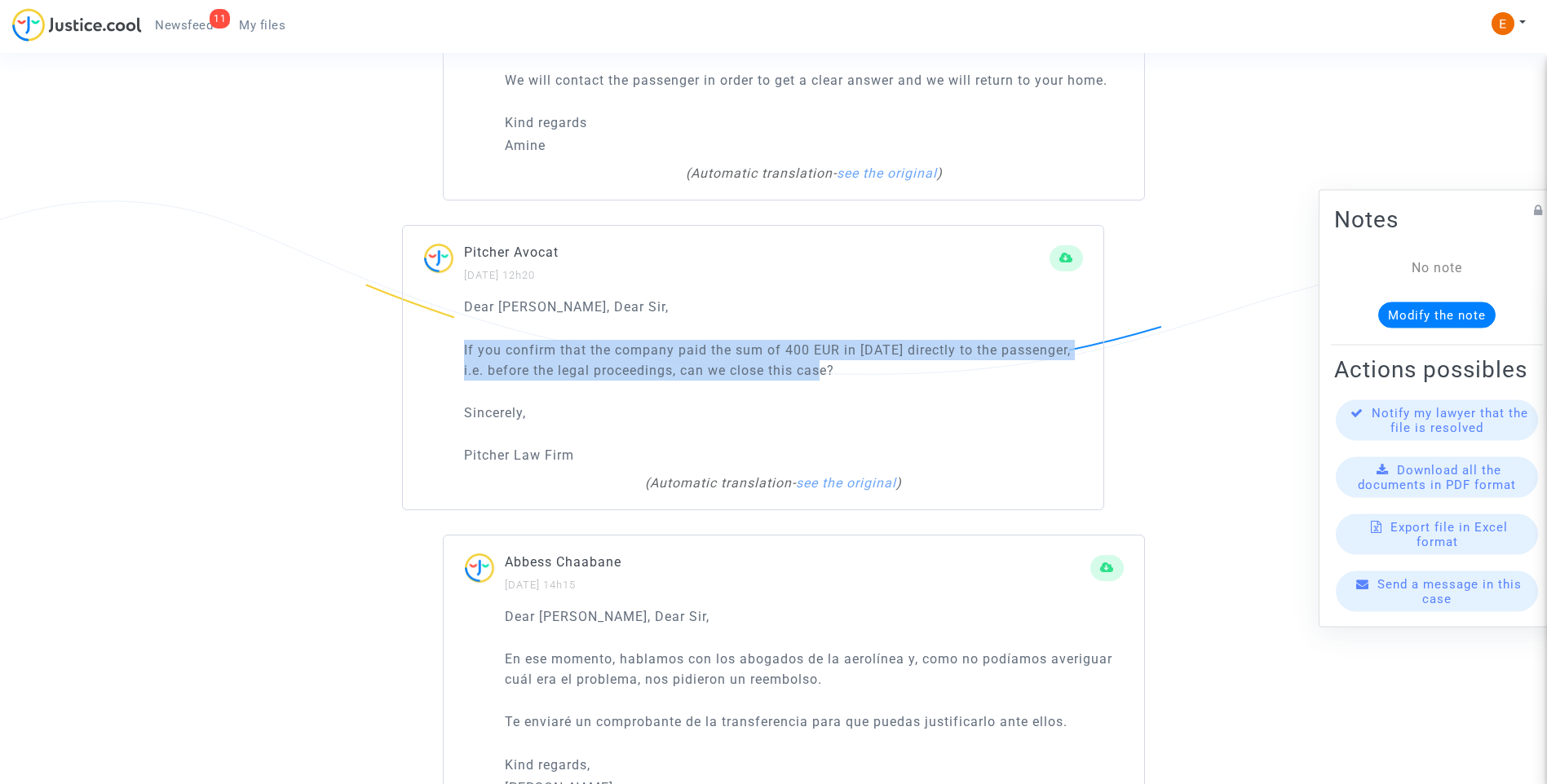
drag, startPoint x: 880, startPoint y: 367, endPoint x: 456, endPoint y: 345, distance: 424.6
click at [456, 345] on div "Dear Madam, Dear Sir, If you confirm that the company paid the sum of 400 EUR i…" at bounding box center [752, 403] width 700 height 213
drag, startPoint x: 456, startPoint y: 345, endPoint x: 486, endPoint y: 347, distance: 30.1
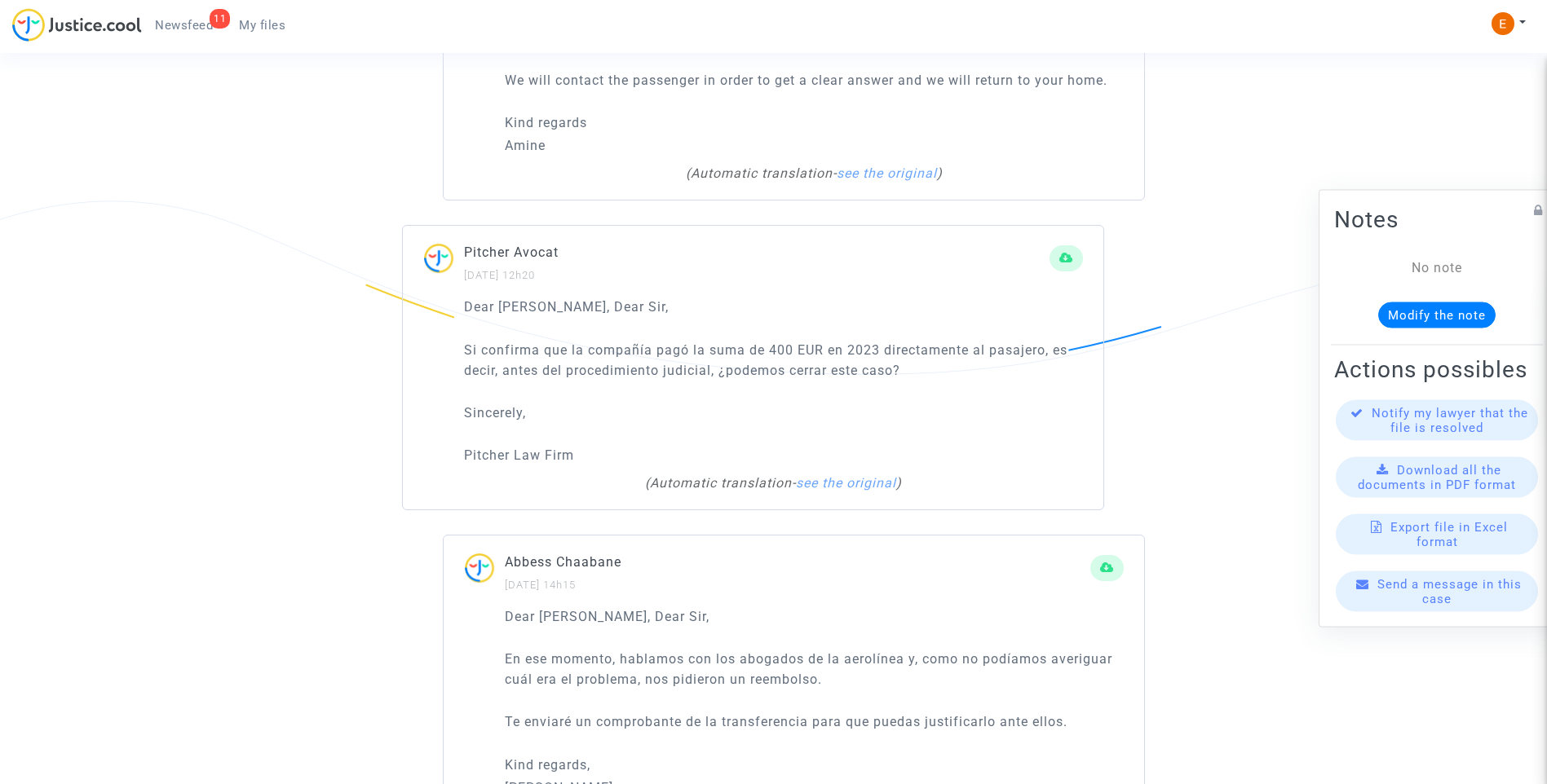
click at [661, 403] on p "Sincerely," at bounding box center [773, 413] width 618 height 20
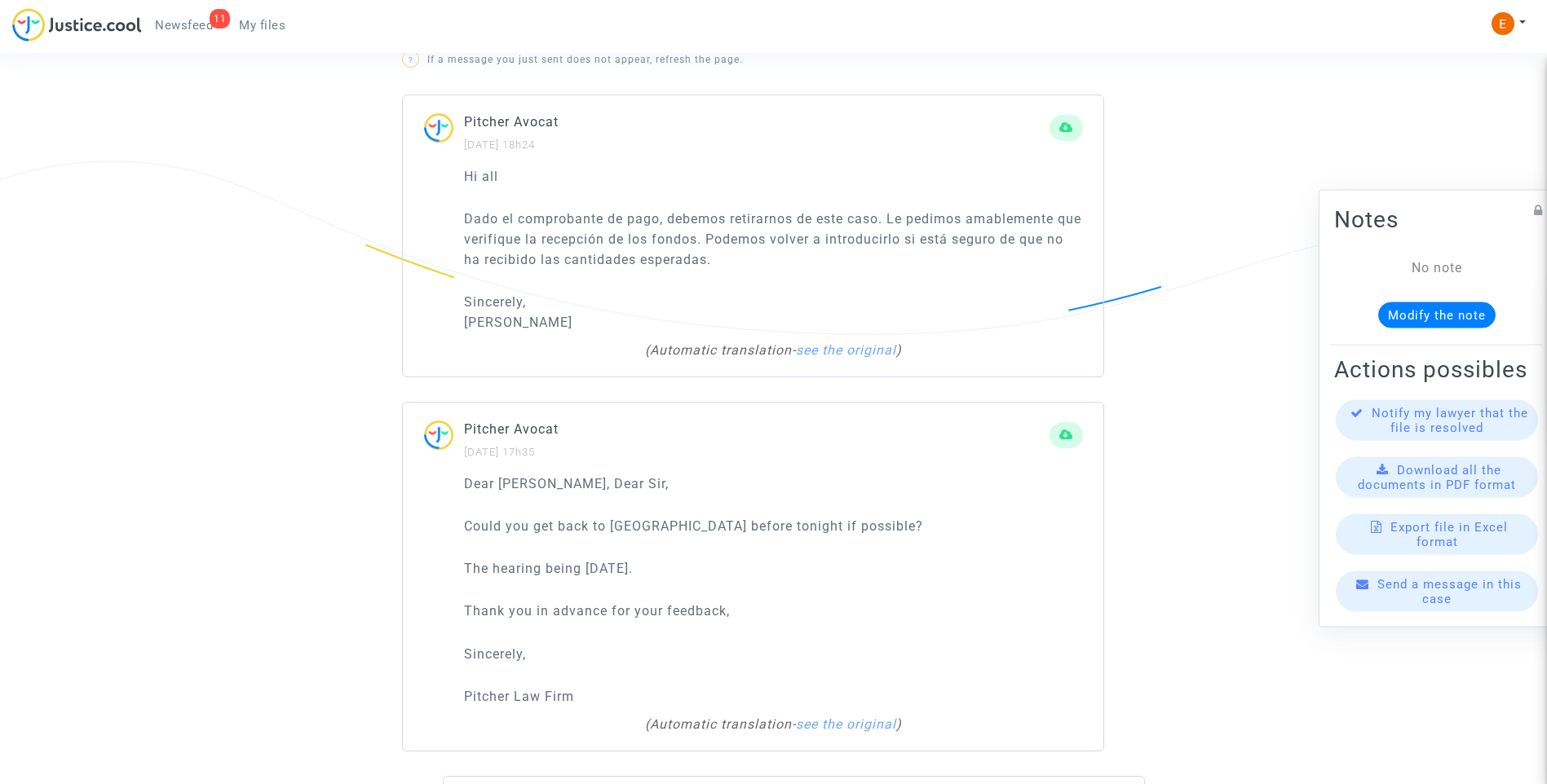
scroll to position [1060, 0]
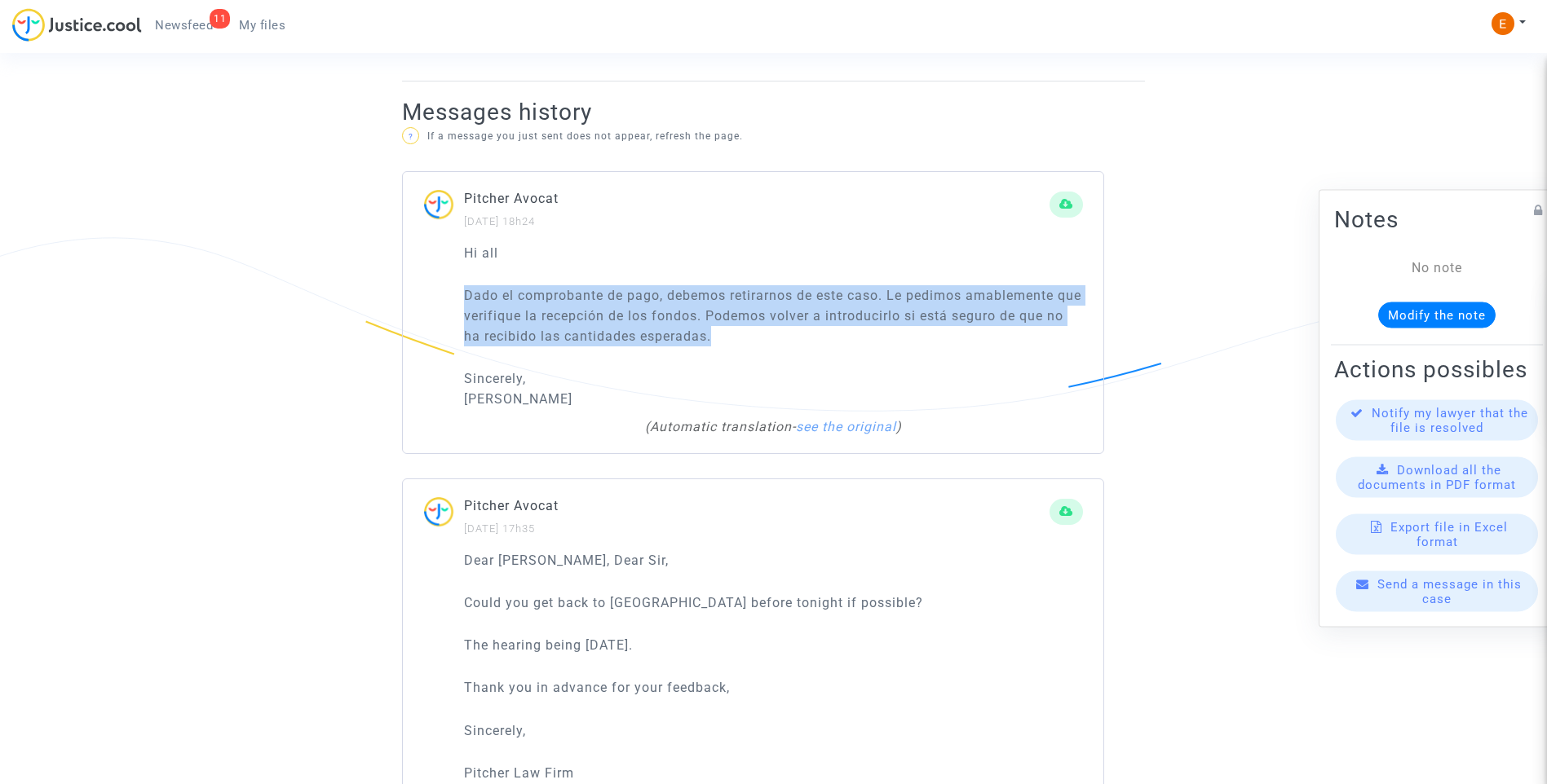
drag, startPoint x: 763, startPoint y: 336, endPoint x: 450, endPoint y: 287, distance: 316.8
click at [450, 287] on div "Hi all Dado el comprobante de pago, debemos retirarnos de este caso. Le pedimos…" at bounding box center [752, 348] width 700 height 210
drag, startPoint x: 450, startPoint y: 287, endPoint x: 611, endPoint y: 291, distance: 161.0
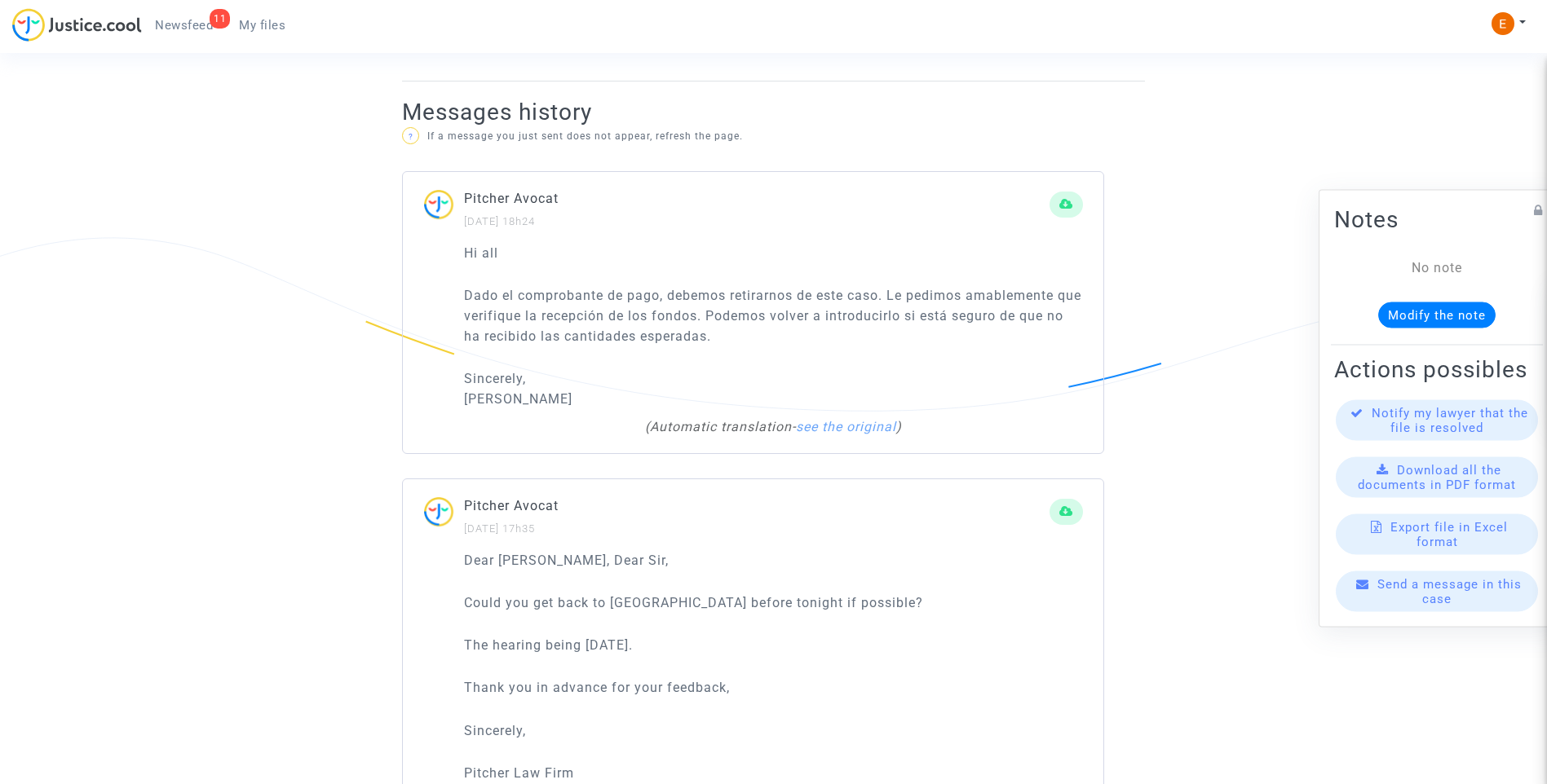
click at [781, 349] on div "Hi all Dado el comprobante de pago, debemos retirarnos de este caso. Le pedimos…" at bounding box center [773, 326] width 618 height 166
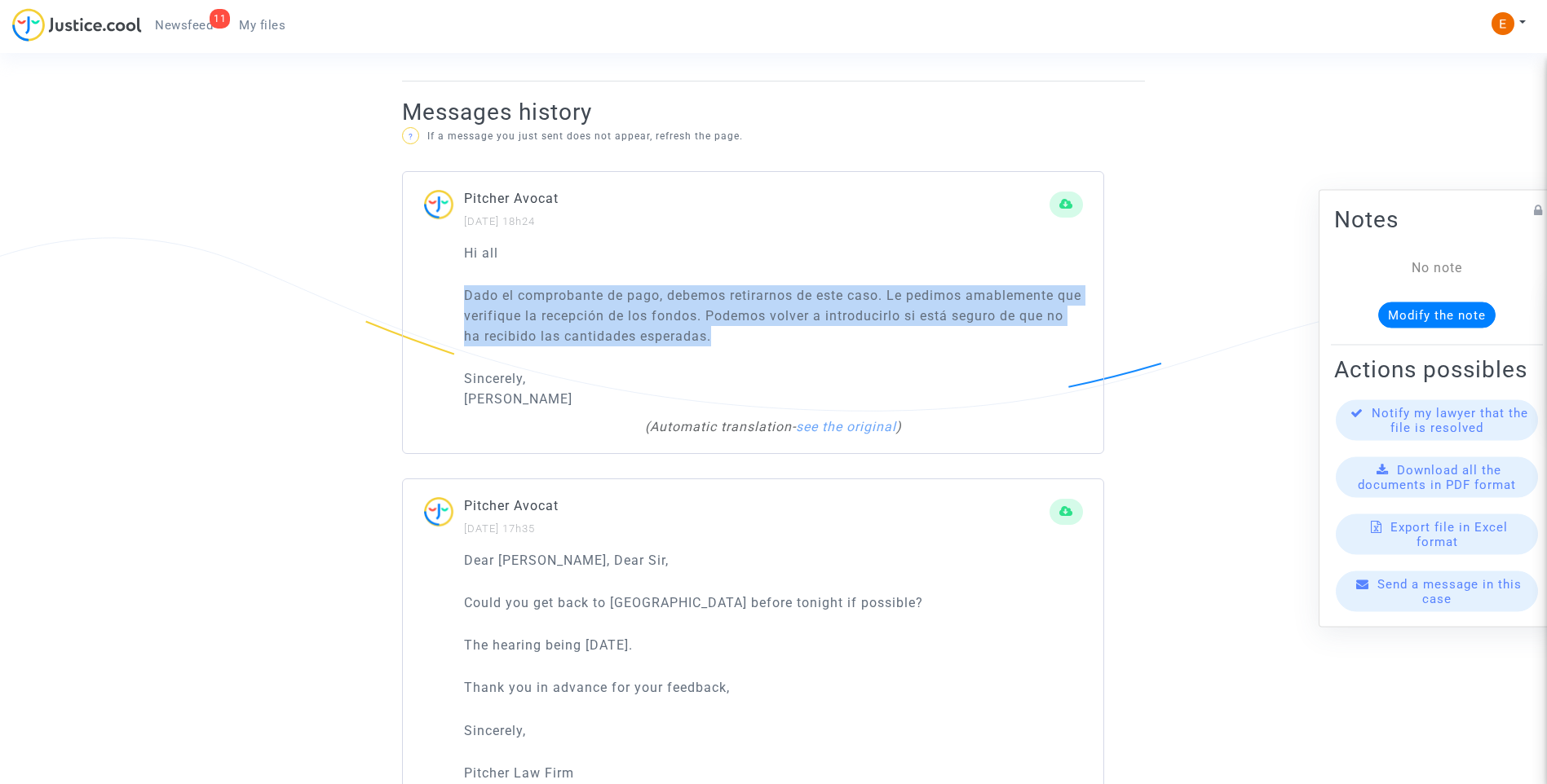
drag, startPoint x: 804, startPoint y: 339, endPoint x: 451, endPoint y: 298, distance: 355.4
click at [451, 298] on div "Hi all Dado el comprobante de pago, debemos retirarnos de este caso. Le pedimos…" at bounding box center [752, 348] width 700 height 210
drag, startPoint x: 451, startPoint y: 298, endPoint x: 519, endPoint y: 313, distance: 69.6
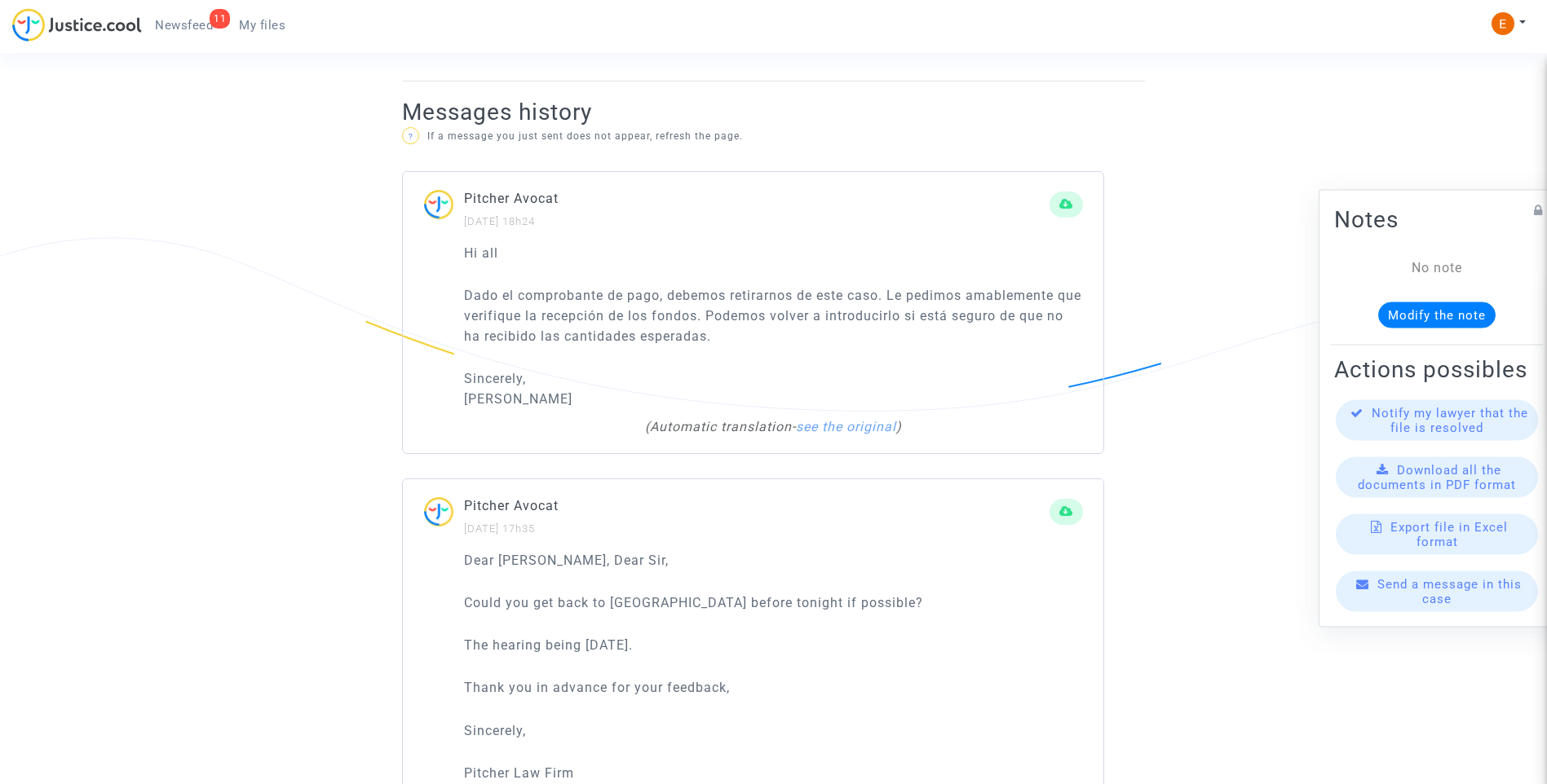
click at [797, 348] on div "Hi all Dado el comprobante de pago, debemos retirarnos de este caso. Le pedimos…" at bounding box center [773, 326] width 618 height 166
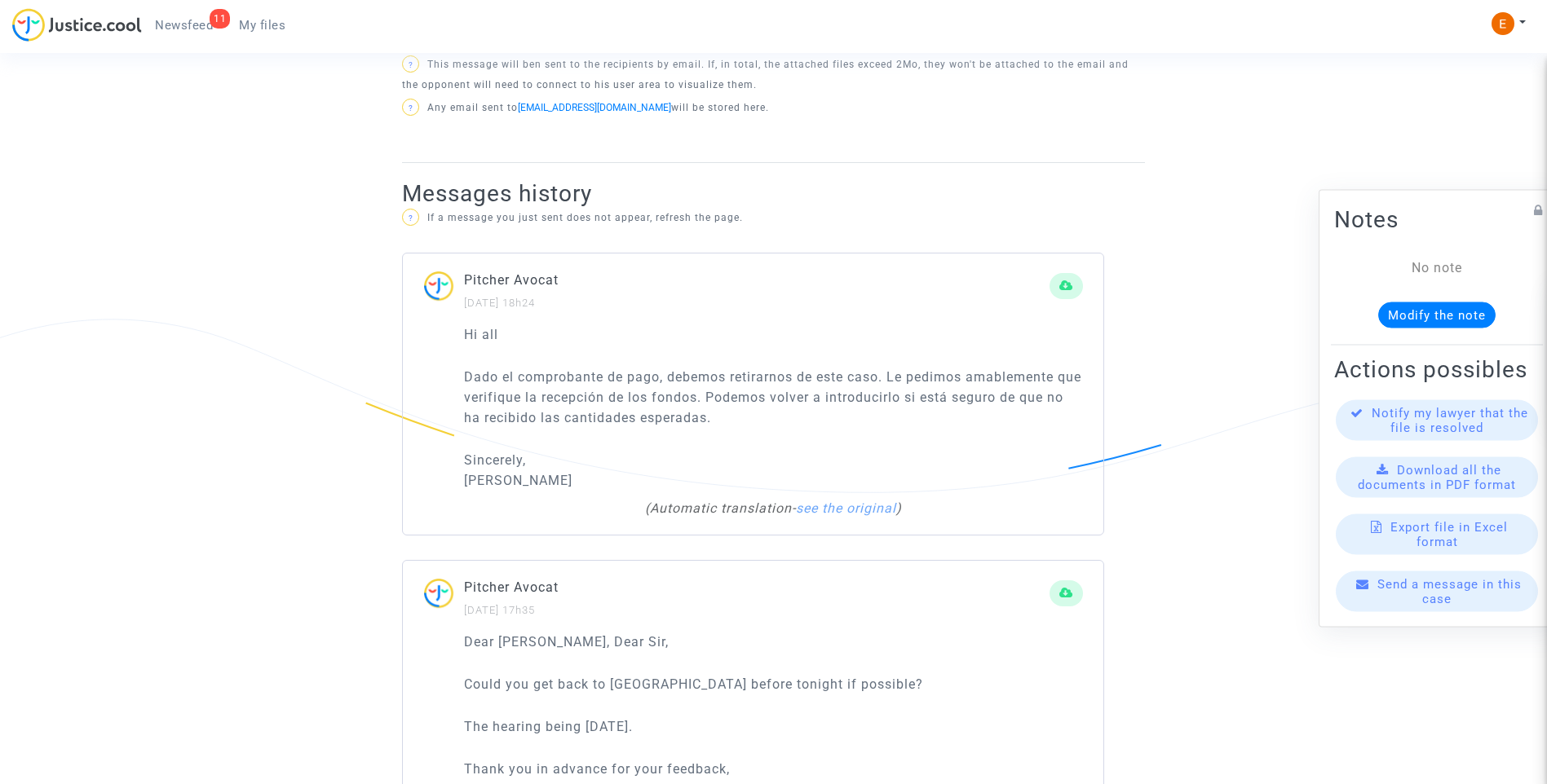
scroll to position [734, 0]
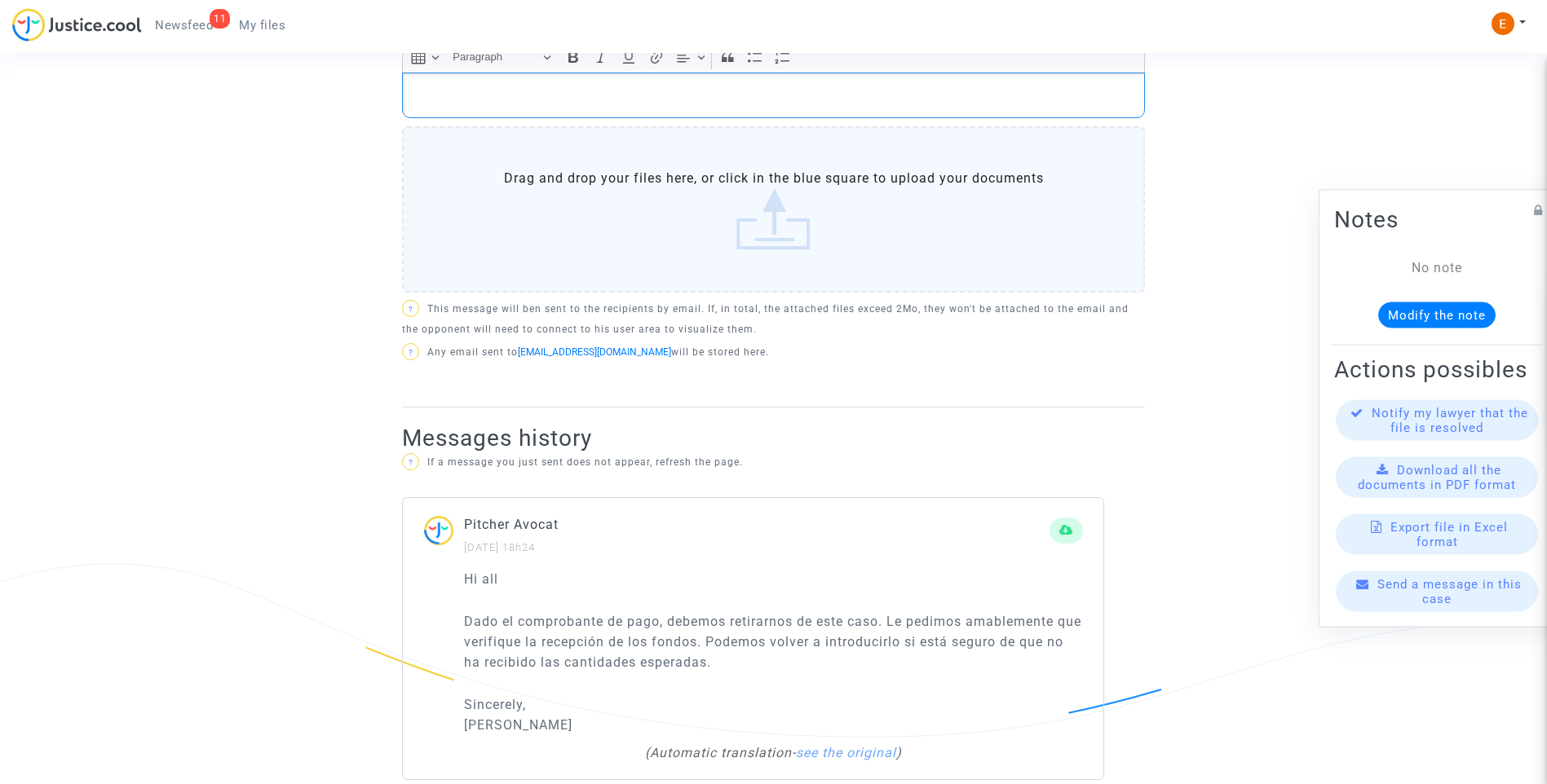
click at [506, 106] on div "Rich Text Editor, main" at bounding box center [773, 95] width 743 height 45
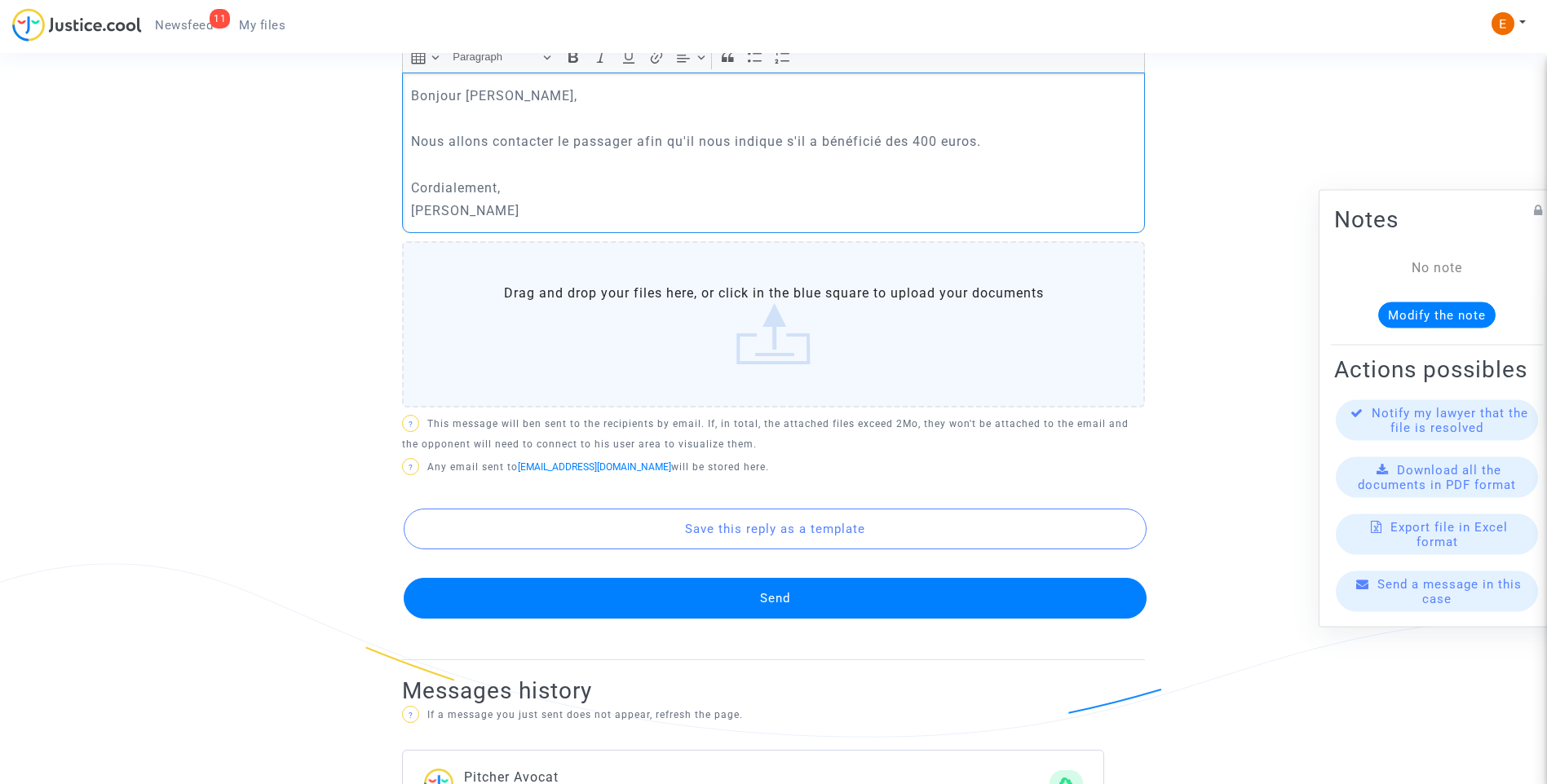
click at [773, 598] on button "Send" at bounding box center [775, 598] width 743 height 41
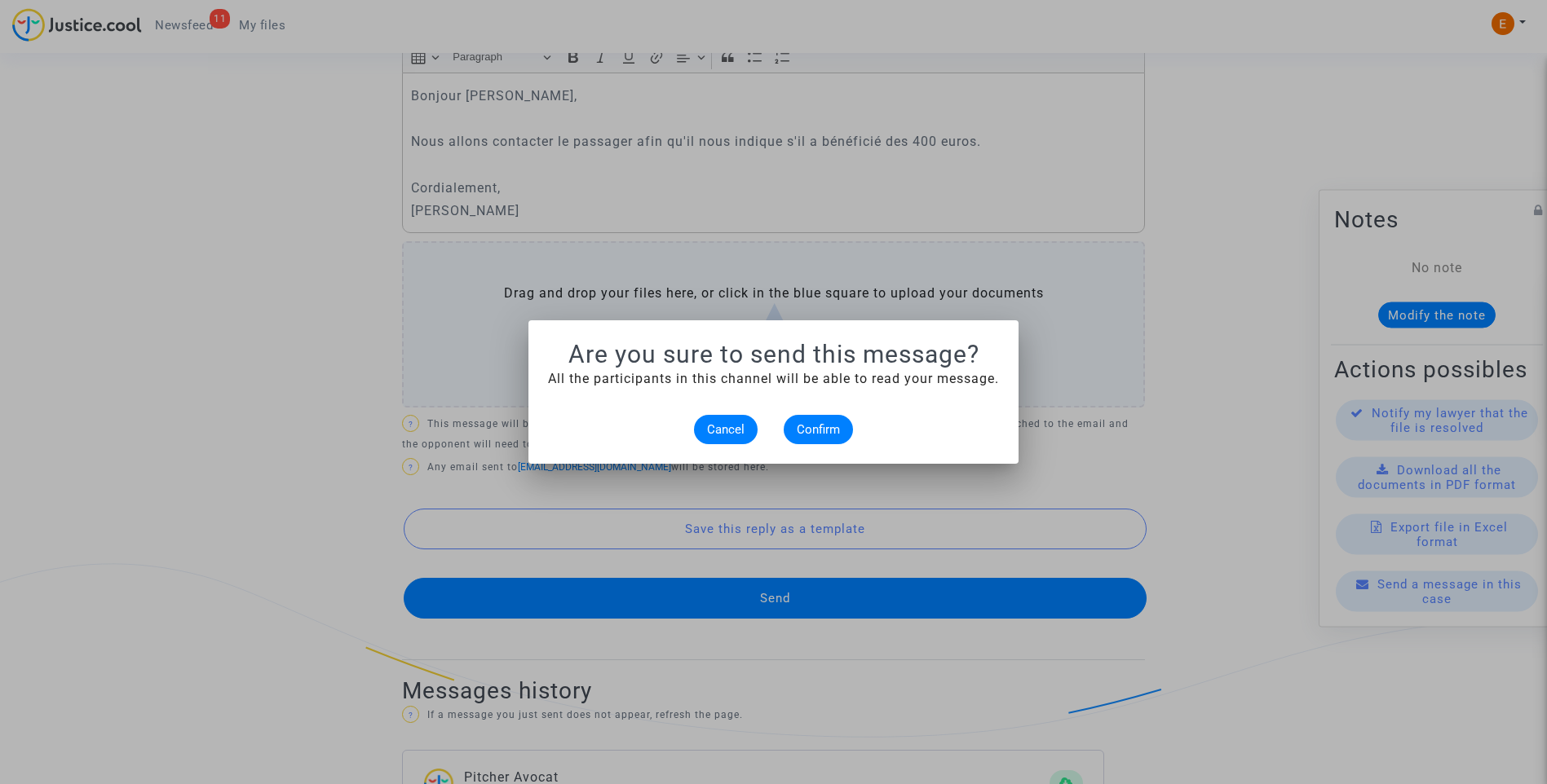
scroll to position [0, 0]
click at [807, 429] on span "Confirm" at bounding box center [818, 429] width 43 height 14
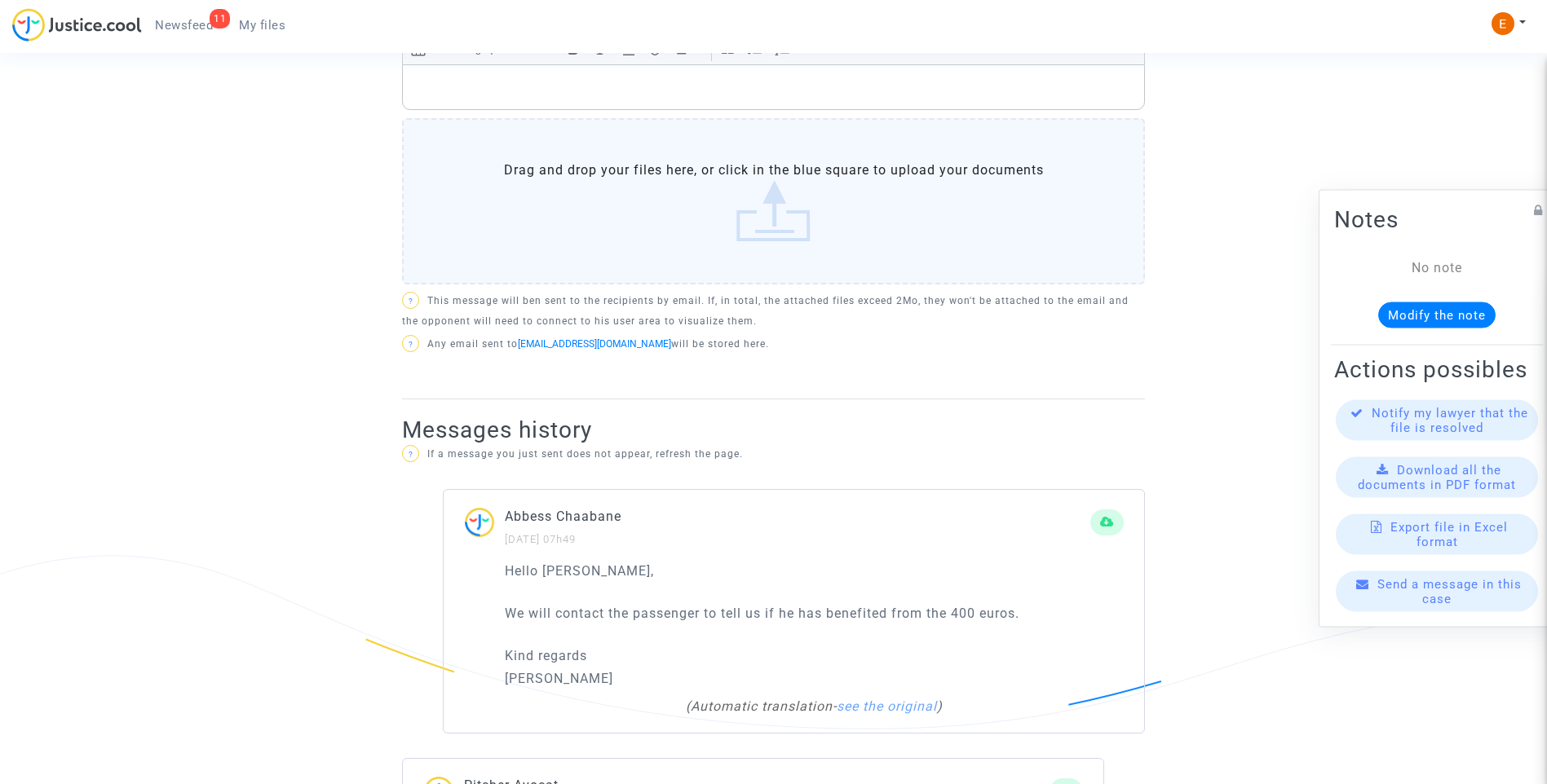
scroll to position [734, 0]
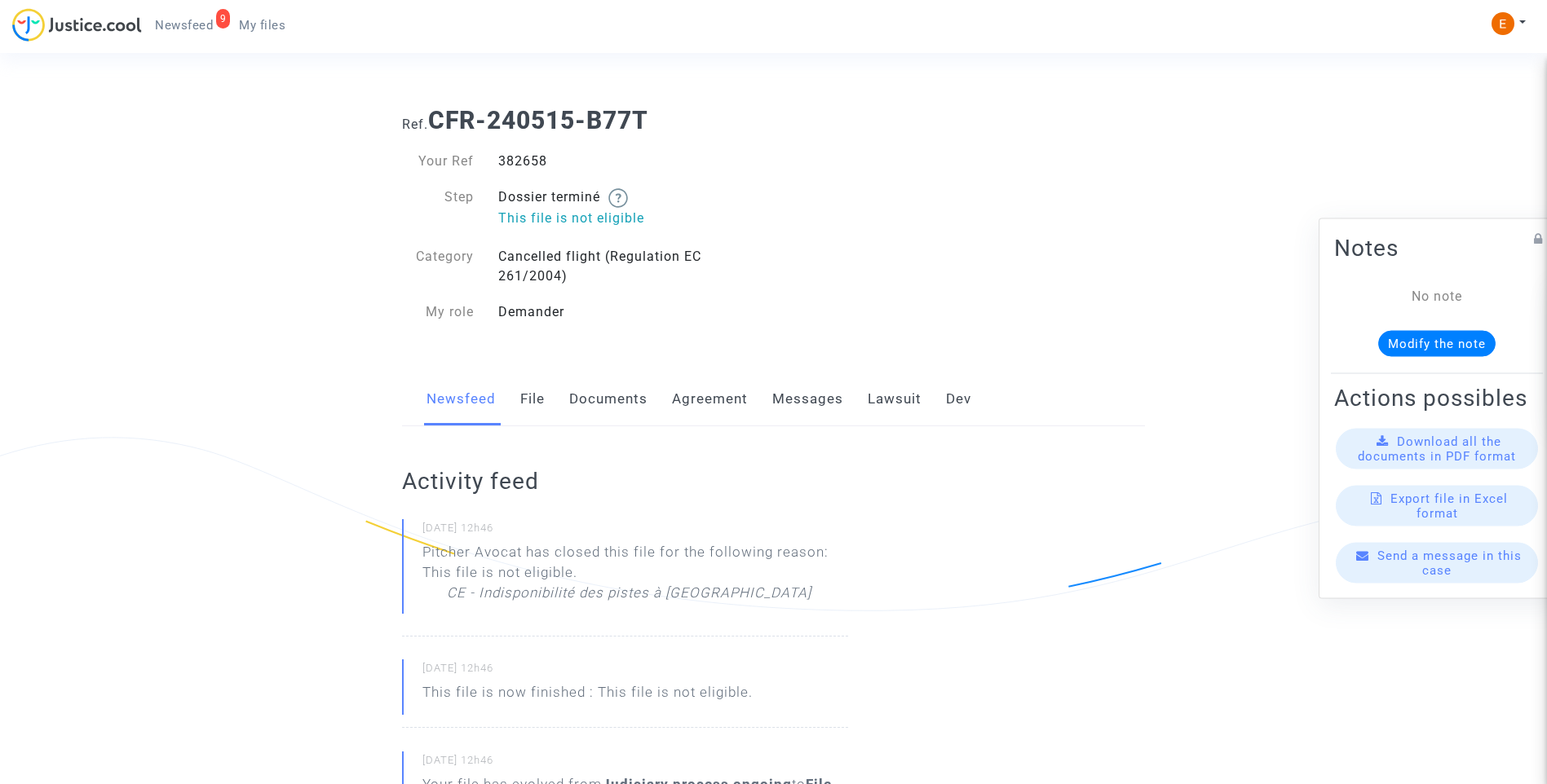
drag, startPoint x: 0, startPoint y: 0, endPoint x: 520, endPoint y: 166, distance: 545.9
click at [520, 166] on div "382658" at bounding box center [629, 160] width 287 height 19
copy div "382658"
click at [817, 406] on link "Messages" at bounding box center [808, 399] width 71 height 54
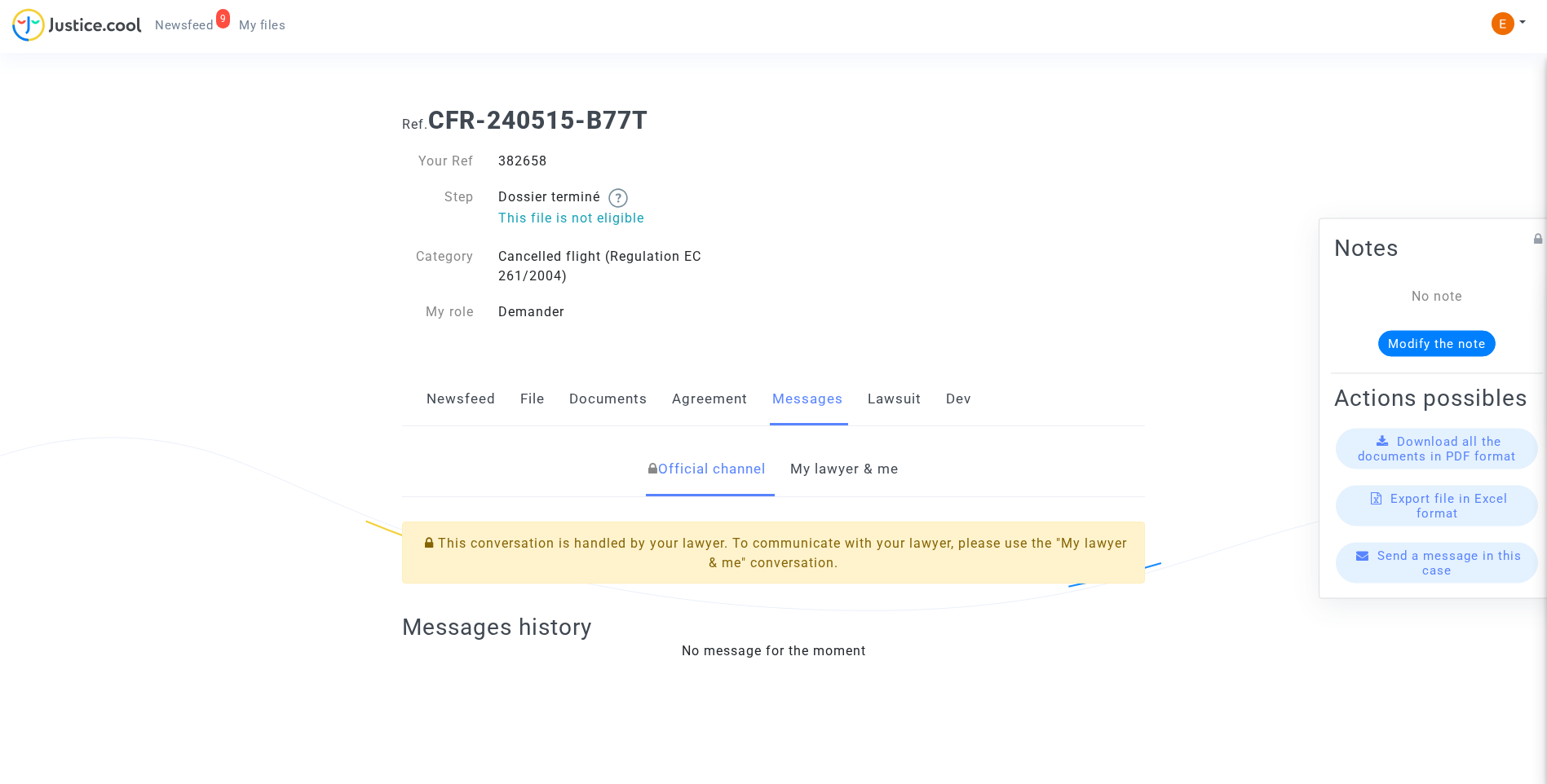
click at [836, 471] on link "My lawyer & me" at bounding box center [844, 470] width 108 height 54
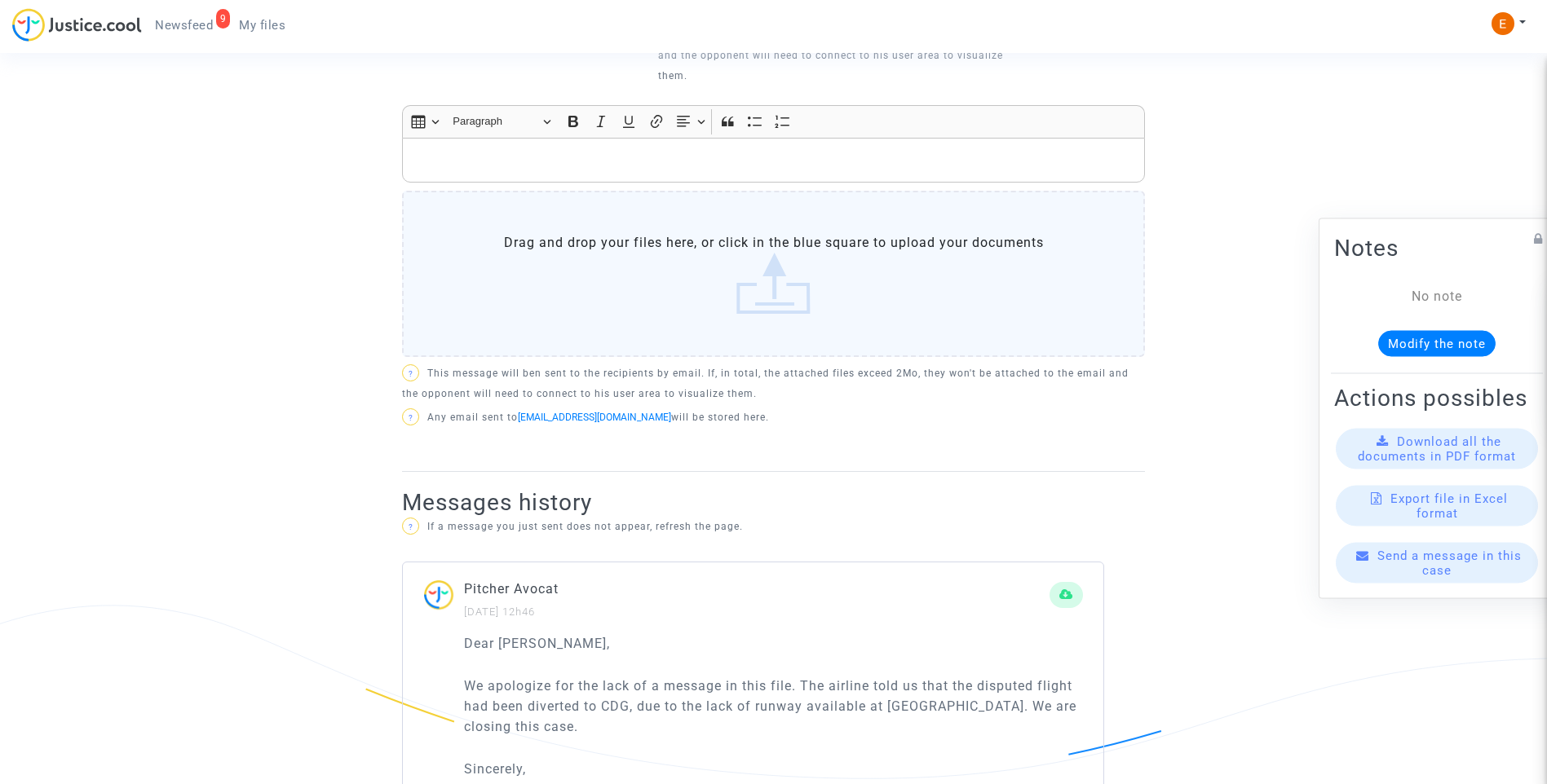
scroll to position [855, 0]
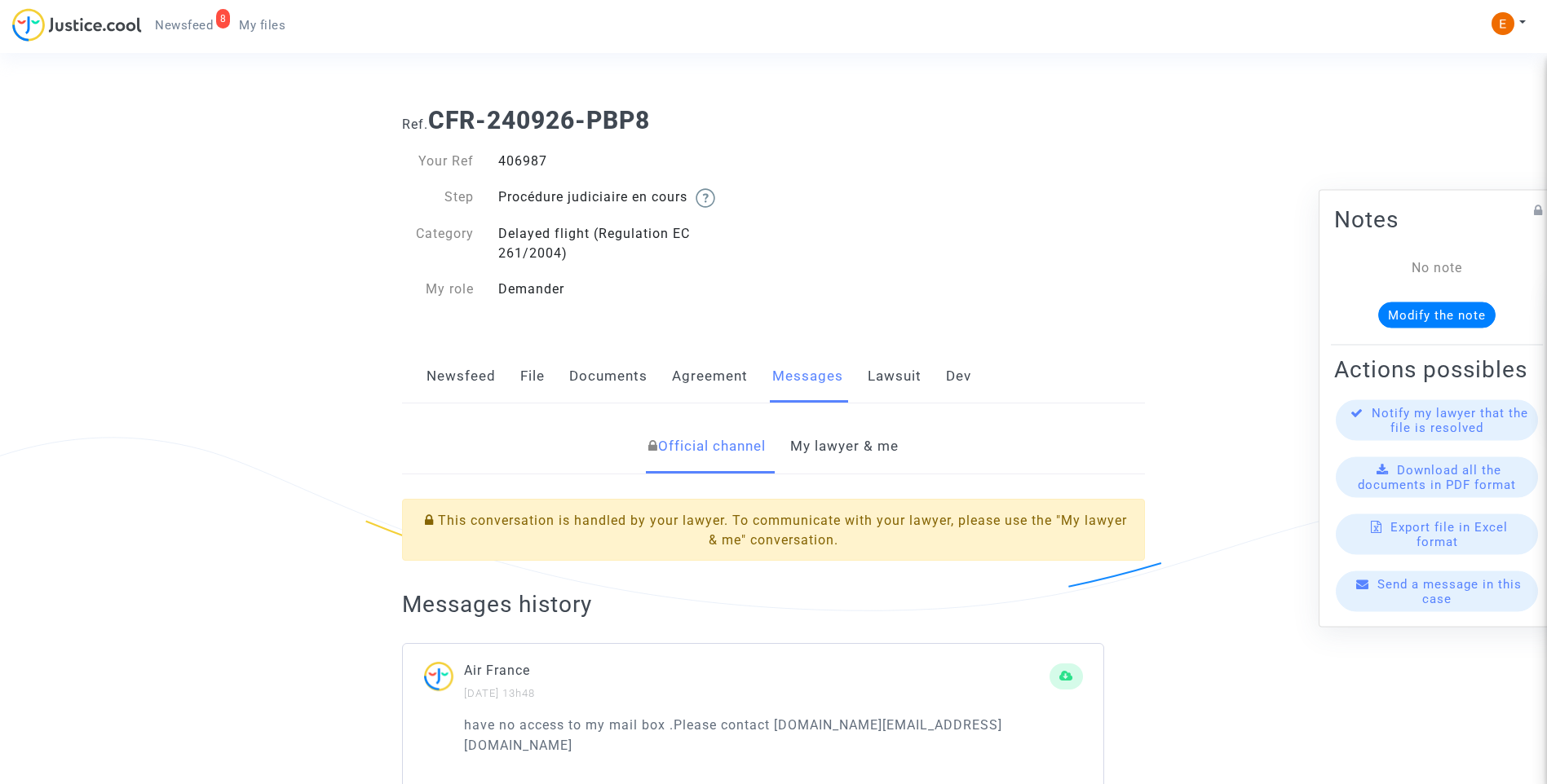
click at [529, 163] on div "406987" at bounding box center [629, 160] width 287 height 19
copy div "406987"
click at [837, 445] on link "My lawyer & me" at bounding box center [844, 447] width 108 height 54
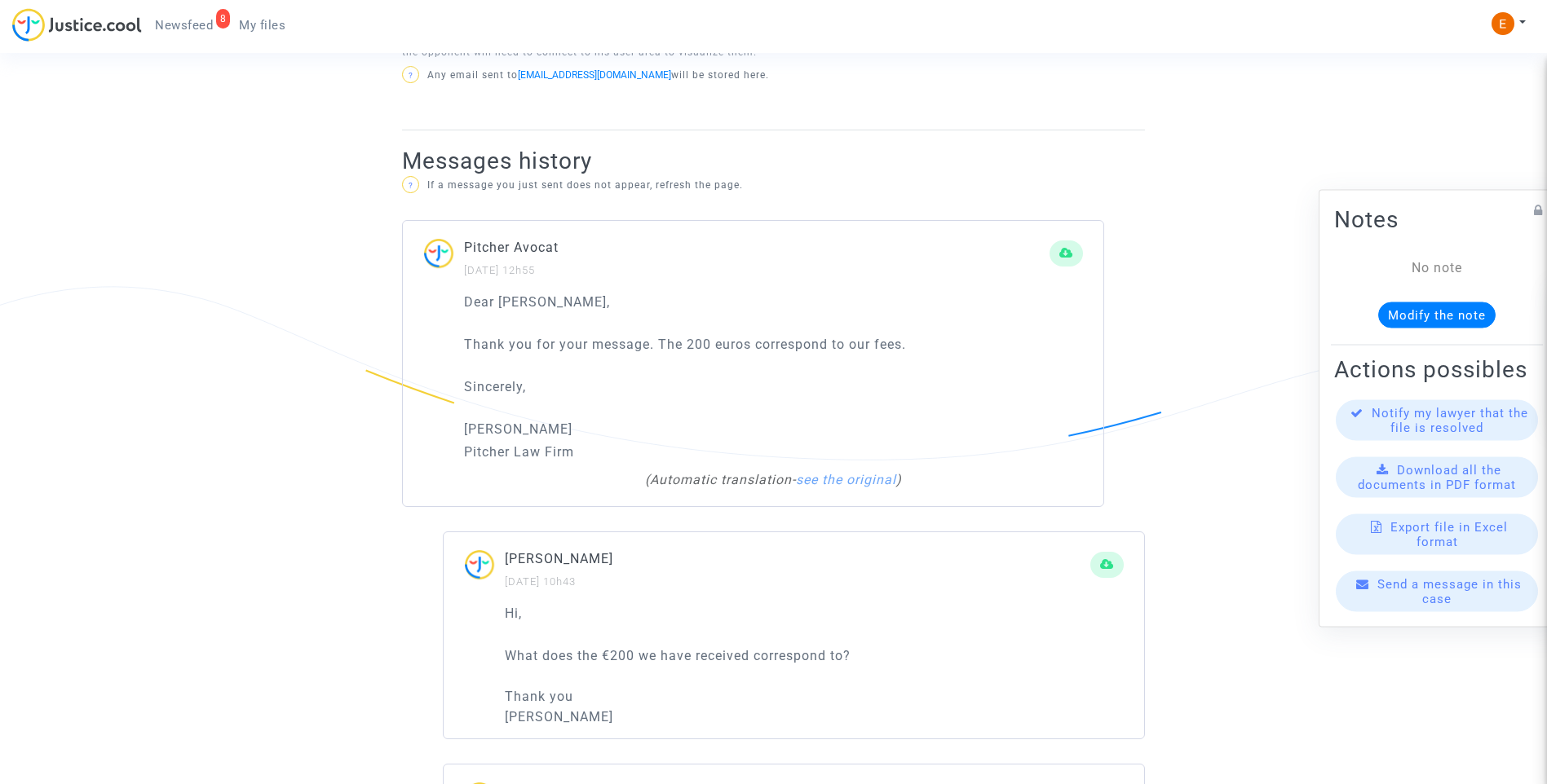
scroll to position [1060, 0]
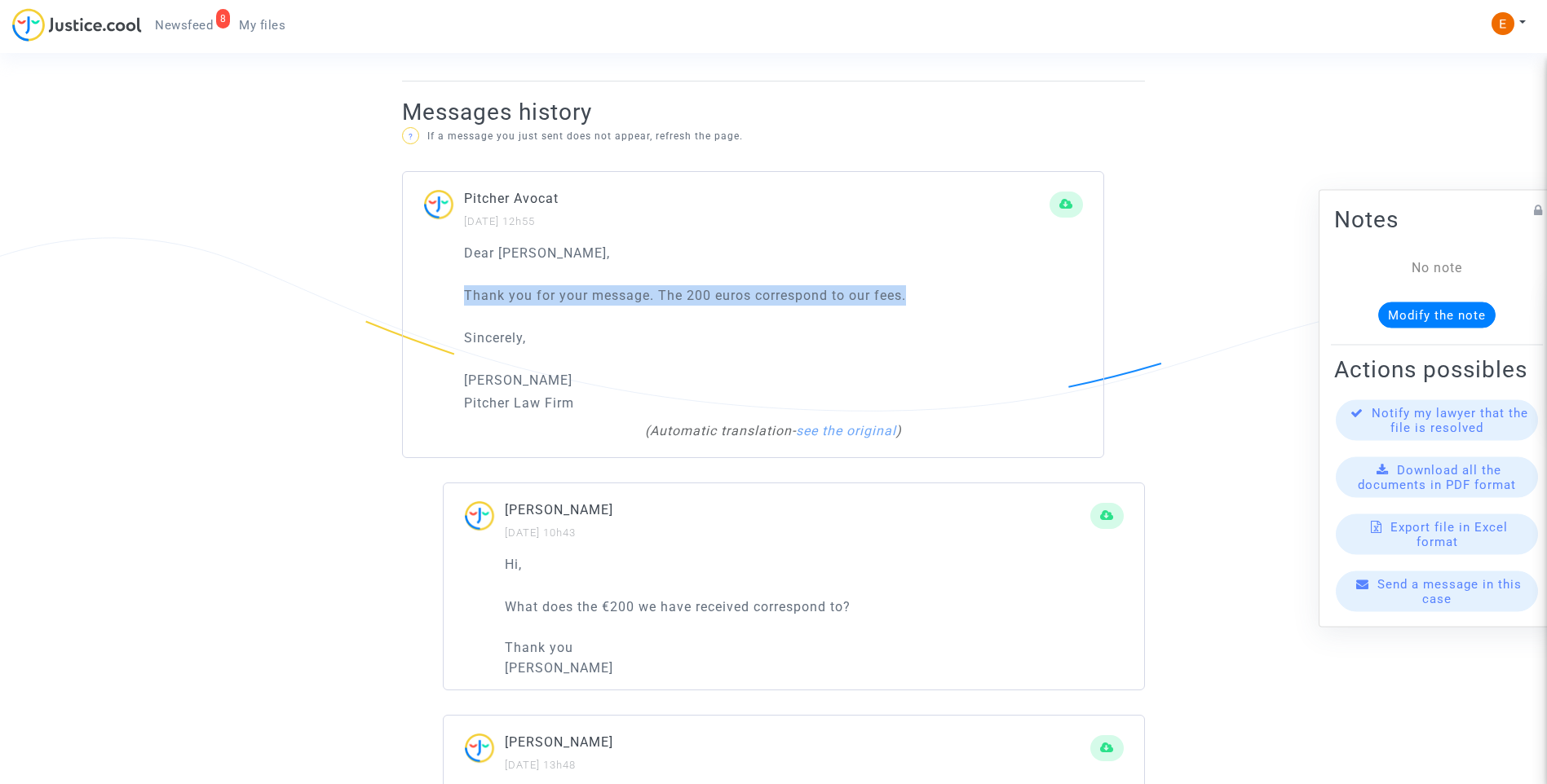
drag, startPoint x: 944, startPoint y: 279, endPoint x: 371, endPoint y: 271, distance: 573.1
click at [371, 271] on ng-component "Ref. CFR-240926-PBP8 Your Ref 406987 Step Procédure judiciaire en cours Categor…" at bounding box center [773, 633] width 1174 height 3198
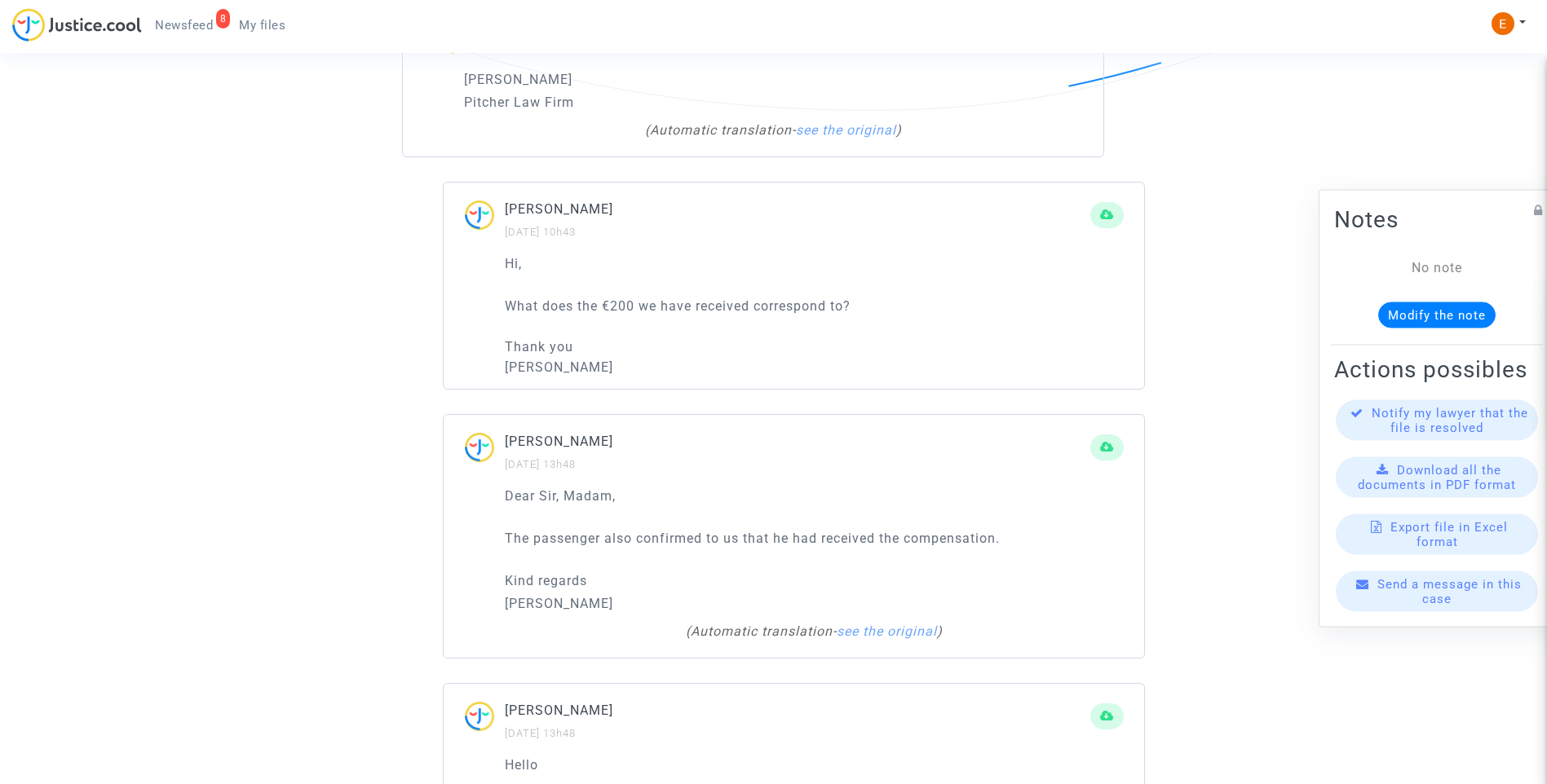
scroll to position [1386, 0]
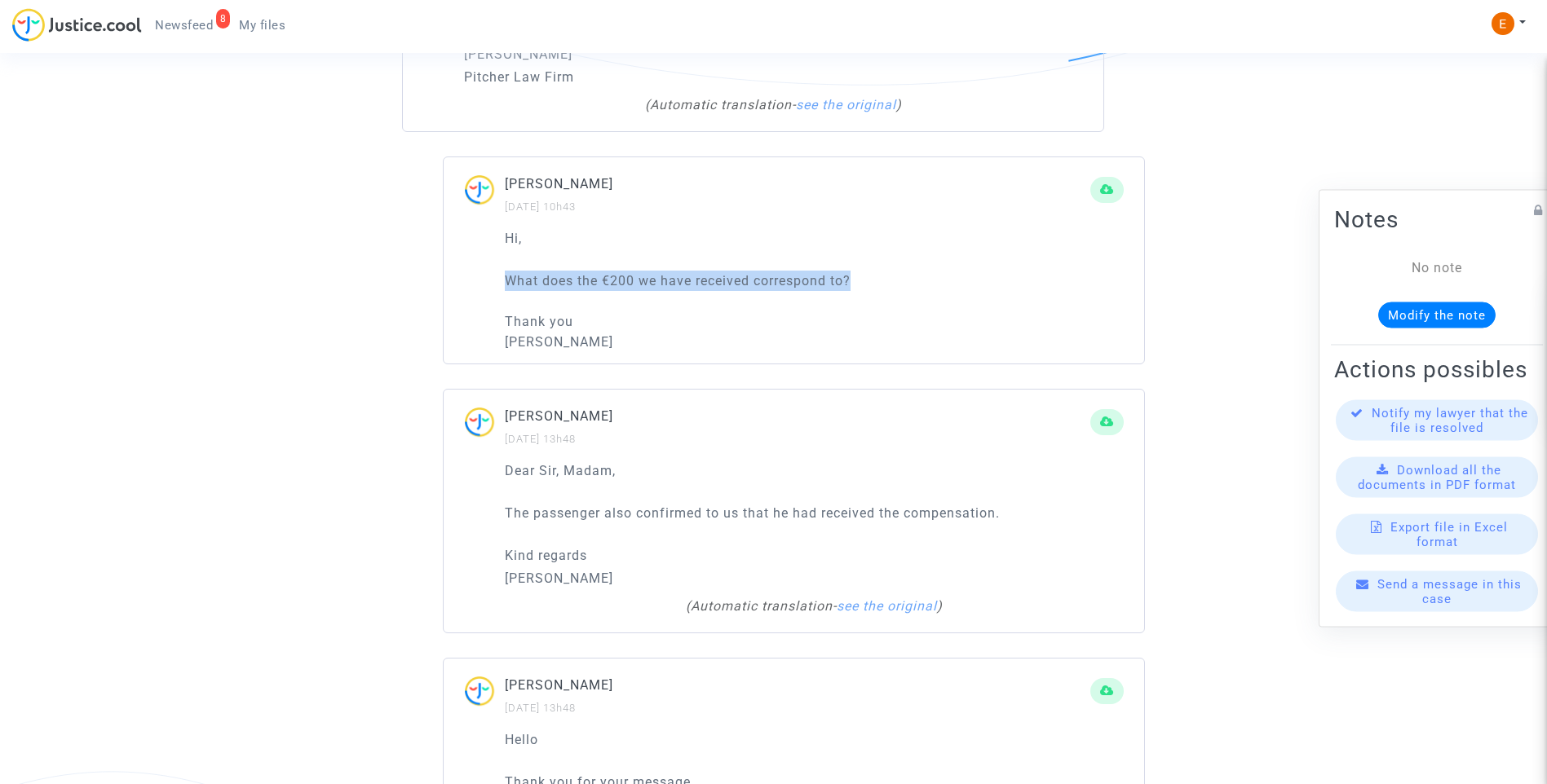
drag, startPoint x: 785, startPoint y: 265, endPoint x: 450, endPoint y: 260, distance: 335.0
click at [449, 262] on div "Hi, What does the €200 we have received correspond to? Thank you [PERSON_NAME]" at bounding box center [793, 296] width 700 height 134
drag, startPoint x: 450, startPoint y: 260, endPoint x: 560, endPoint y: 260, distance: 110.0
click at [696, 303] on p "¿A qué corresponden los 200€ que hemos recibido? Thank you [PERSON_NAME]" at bounding box center [814, 311] width 618 height 82
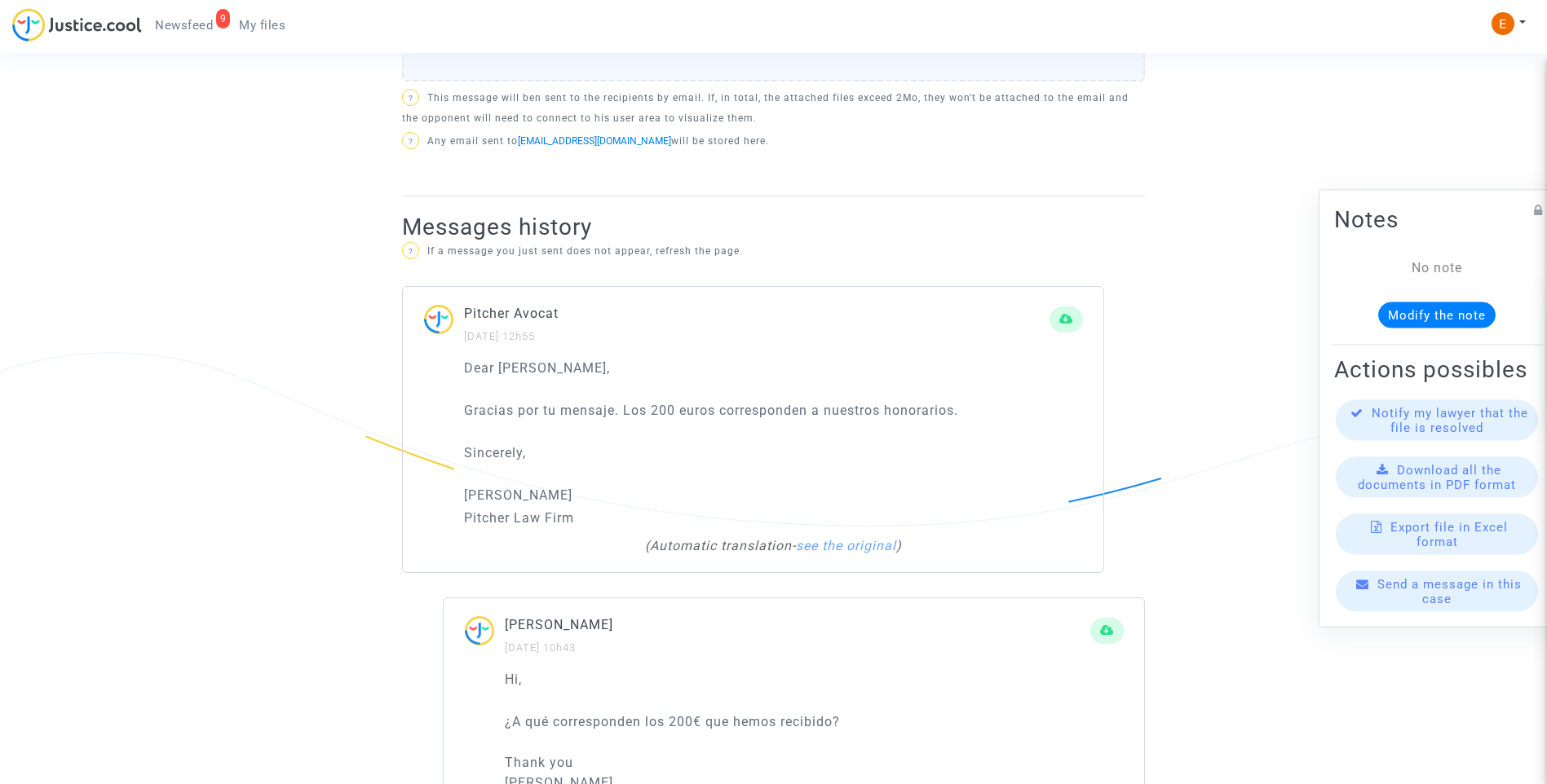
scroll to position [897, 0]
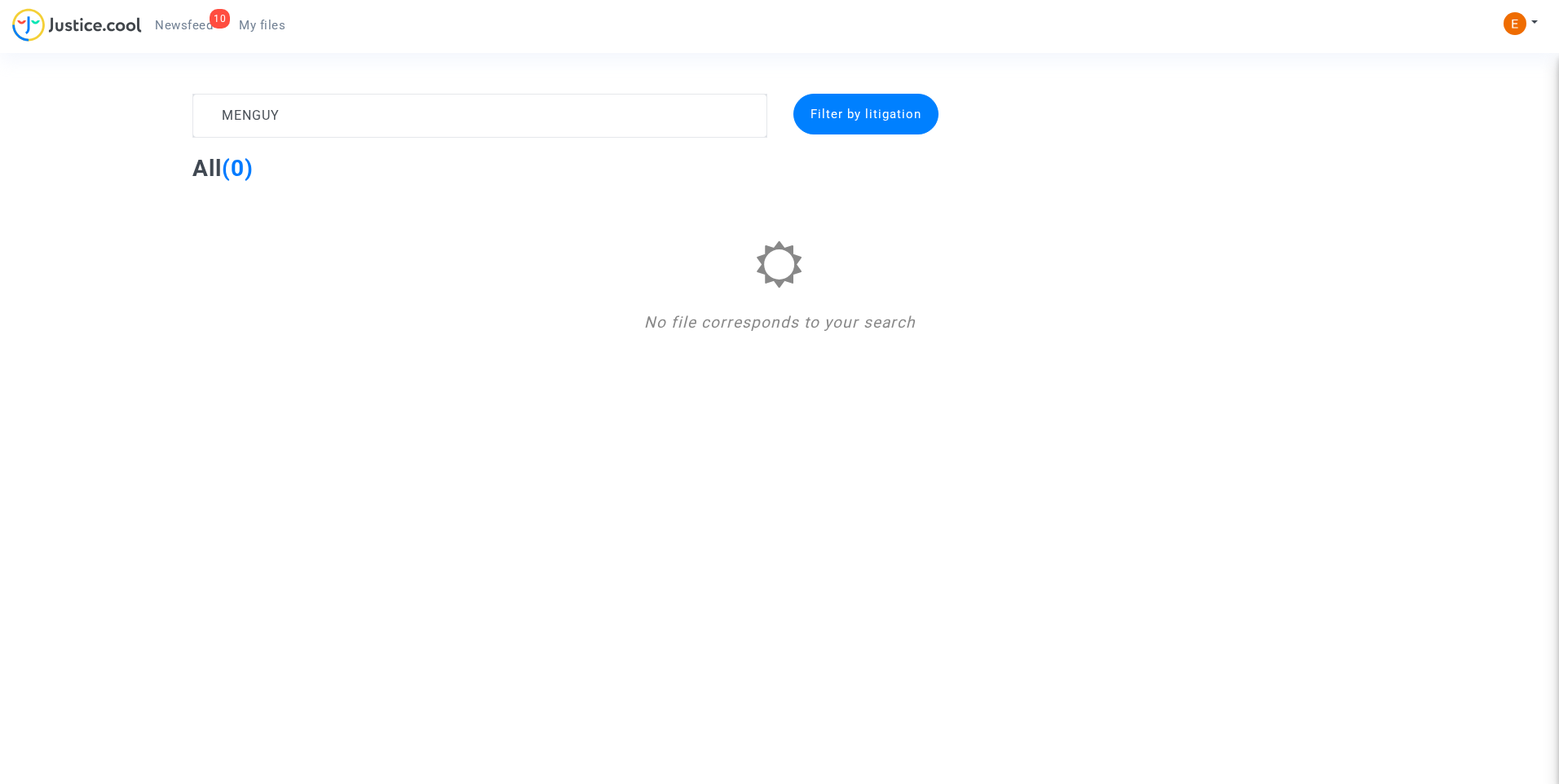
type textarea "MENGUY"
